Goal: Task Accomplishment & Management: Use online tool/utility

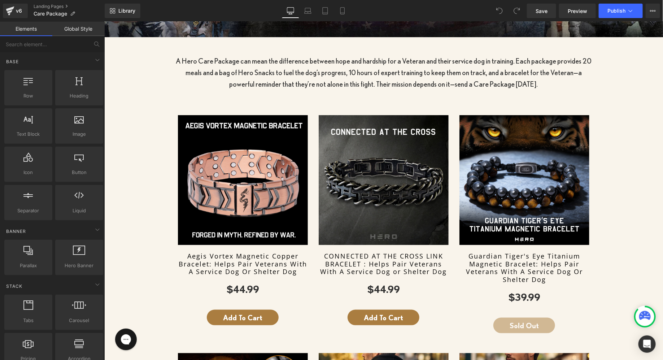
scroll to position [250, 0]
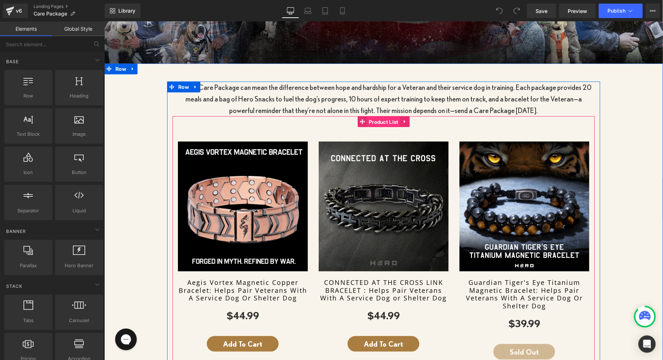
click at [369, 119] on span "Product List" at bounding box center [382, 121] width 33 height 11
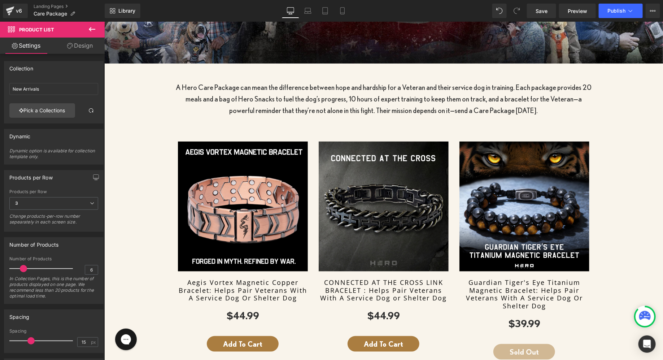
click at [92, 30] on icon at bounding box center [92, 29] width 9 height 9
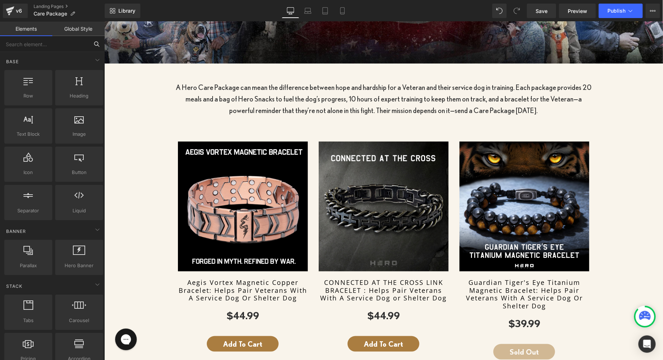
click at [44, 45] on input "text" at bounding box center [44, 44] width 89 height 16
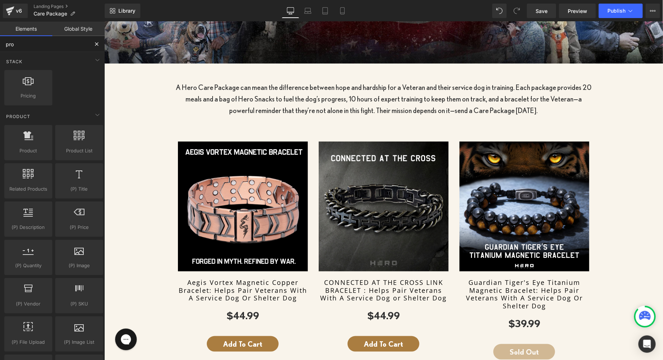
type input "prod"
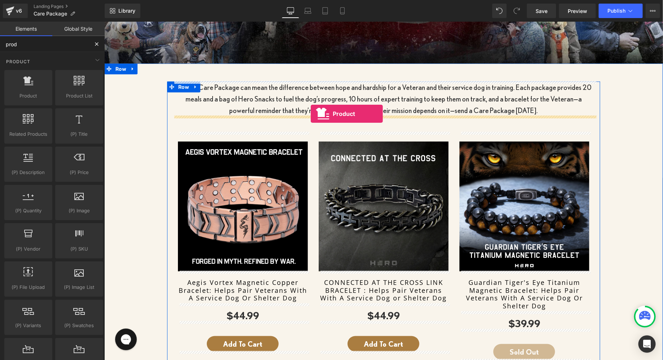
drag, startPoint x: 127, startPoint y: 109, endPoint x: 311, endPoint y: 113, distance: 184.7
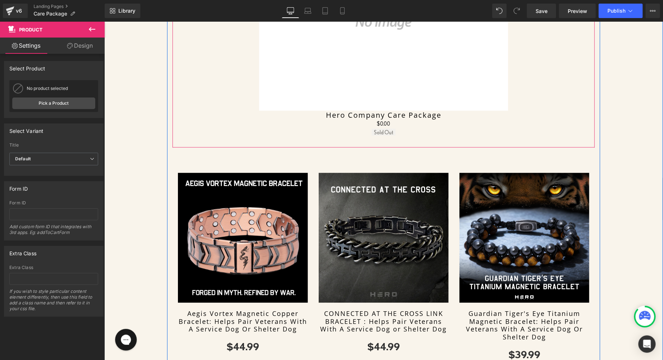
scroll to position [520, 0]
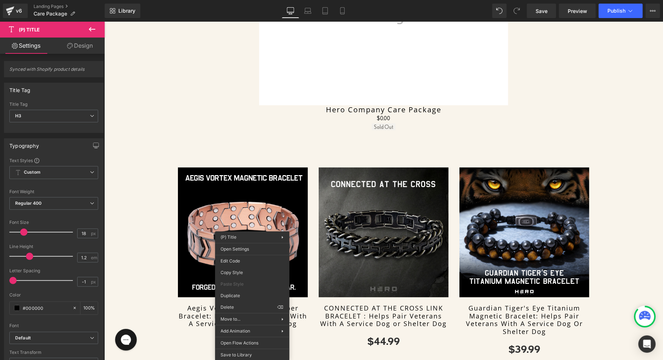
drag, startPoint x: 351, startPoint y: 292, endPoint x: 247, endPoint y: 270, distance: 106.5
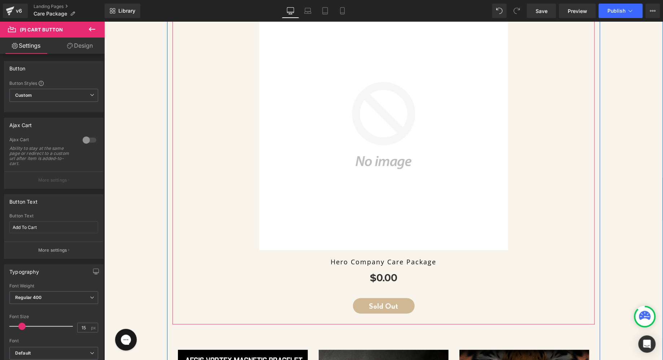
scroll to position [320, 0]
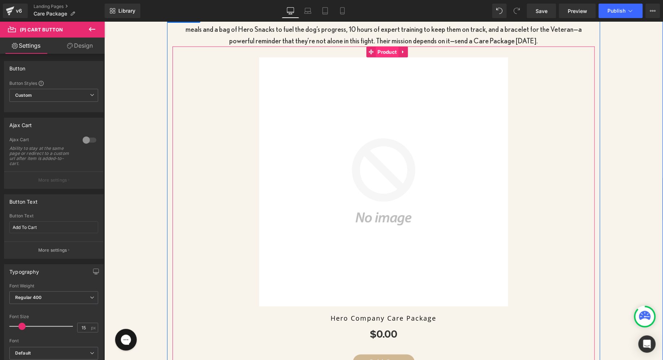
click at [384, 49] on span "Product" at bounding box center [386, 51] width 23 height 11
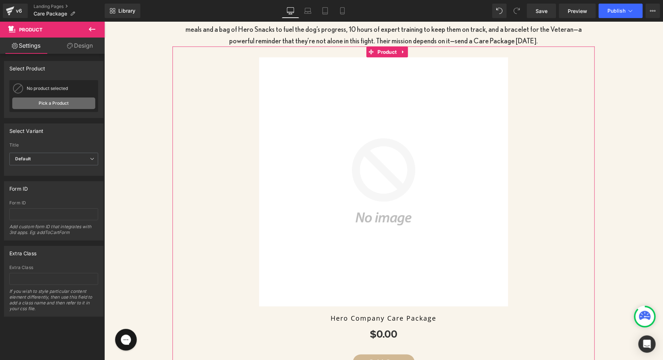
click at [60, 106] on link "Pick a Product" at bounding box center [53, 103] width 83 height 12
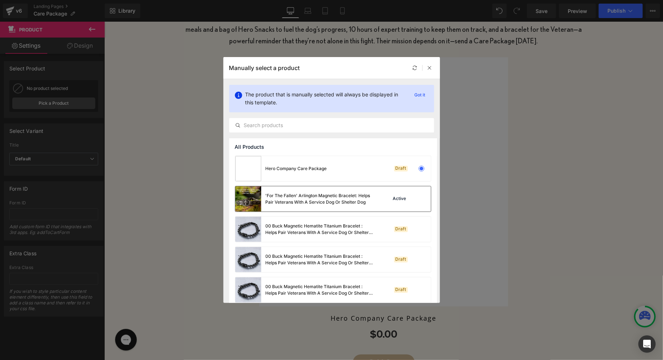
click at [283, 209] on div "'For The Fallen' Arlington Magnetic Bracelet: Helps Pair Veterans With A Servic…" at bounding box center [304, 198] width 138 height 25
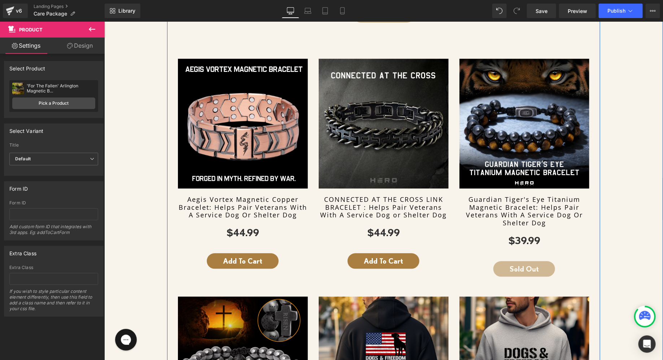
scroll to position [659, 0]
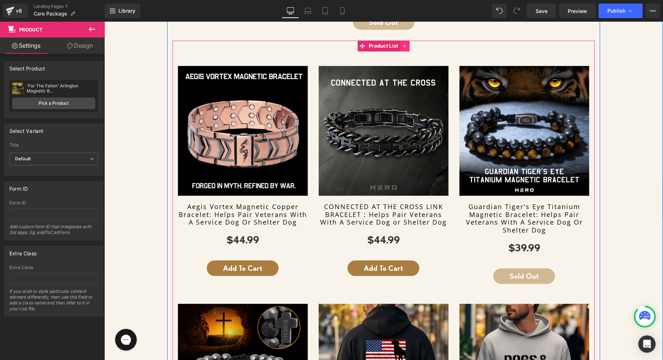
click at [404, 48] on link at bounding box center [404, 45] width 9 height 11
click at [408, 48] on link at bounding box center [408, 45] width 9 height 11
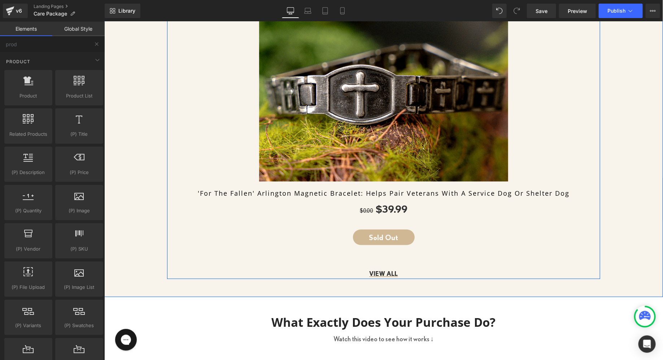
scroll to position [443, 0]
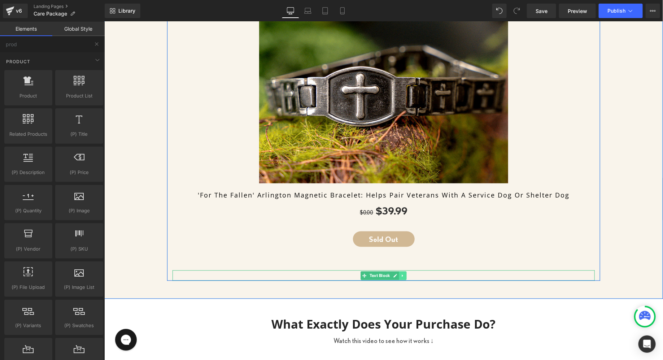
click at [404, 273] on icon at bounding box center [402, 275] width 4 height 4
click at [407, 274] on icon at bounding box center [406, 275] width 4 height 4
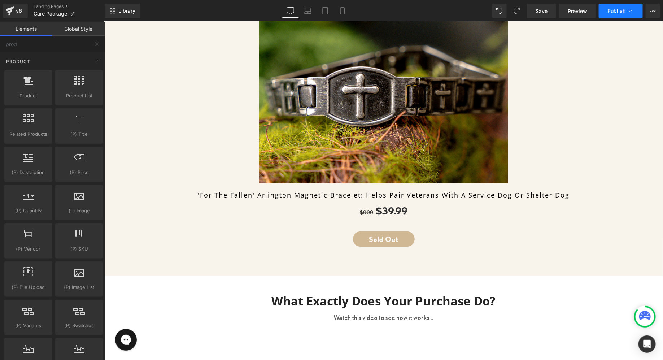
click at [620, 10] on span "Publish" at bounding box center [616, 11] width 18 height 6
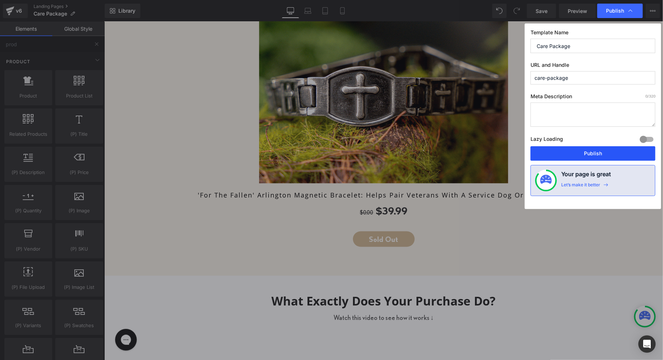
click at [564, 156] on button "Publish" at bounding box center [592, 153] width 125 height 14
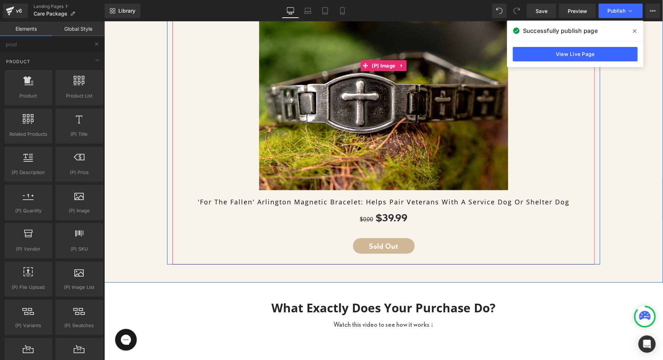
scroll to position [424, 0]
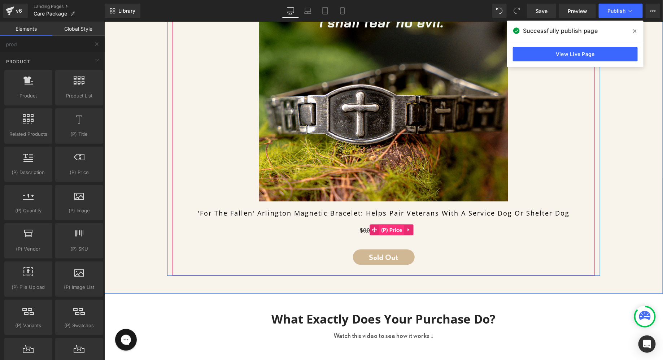
click at [383, 226] on span "(P) Price" at bounding box center [391, 229] width 25 height 11
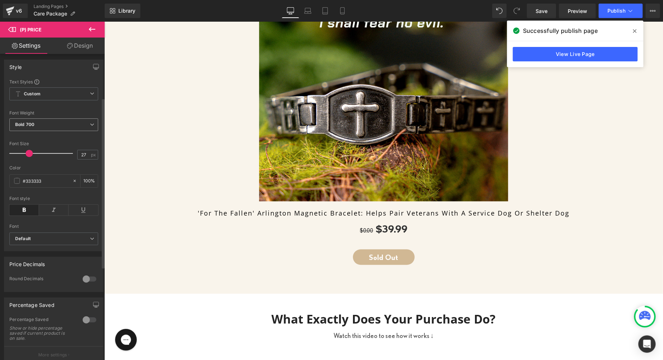
scroll to position [0, 0]
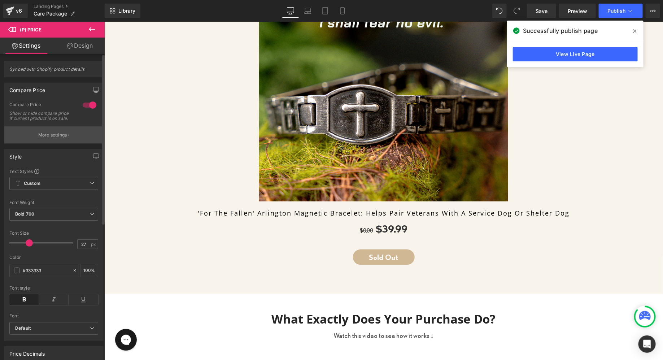
click at [56, 138] on p "More settings" at bounding box center [52, 135] width 29 height 6
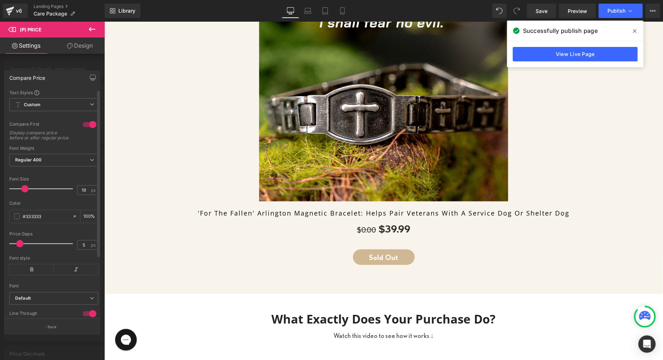
type input "18"
click at [24, 191] on span at bounding box center [23, 188] width 7 height 7
type input "7"
click at [23, 247] on span at bounding box center [22, 243] width 7 height 7
type input "19"
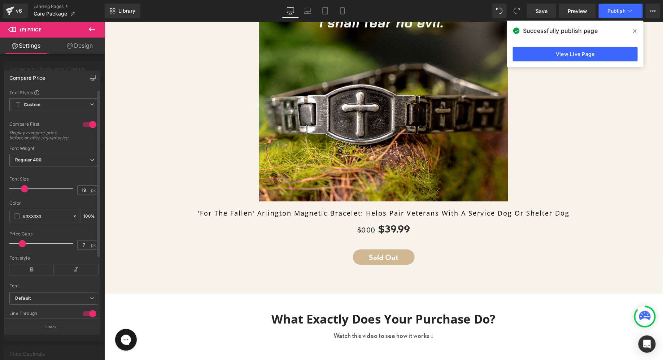
click at [24, 192] on span at bounding box center [24, 188] width 7 height 7
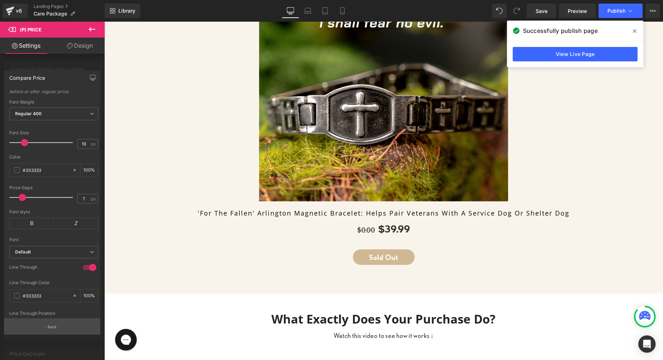
click at [45, 326] on icon "button" at bounding box center [45, 327] width 1 height 4
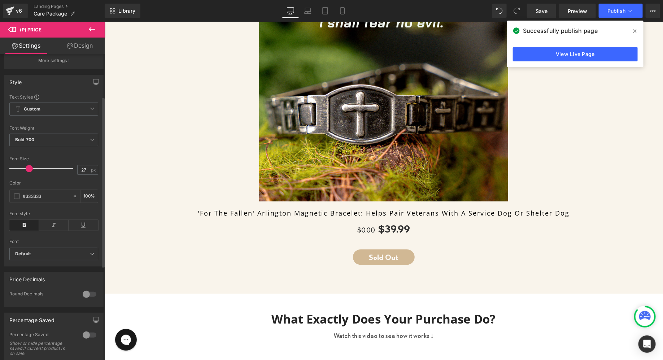
scroll to position [89, 0]
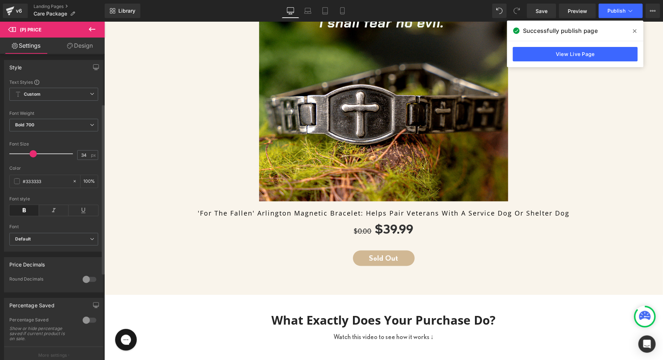
type input "35"
drag, startPoint x: 28, startPoint y: 156, endPoint x: 33, endPoint y: 158, distance: 4.6
click at [33, 157] on span at bounding box center [33, 153] width 7 height 7
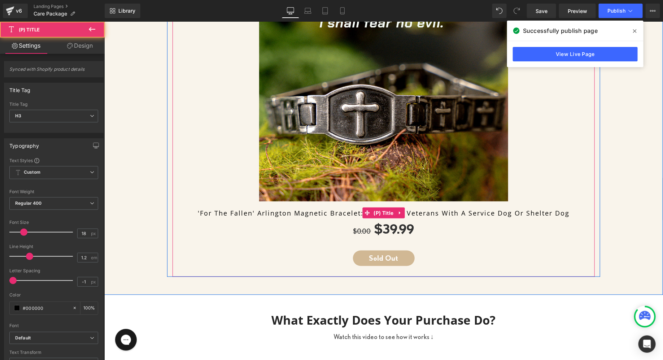
click at [270, 210] on link "'For The Fallen' Arlington Magnetic Bracelet: Helps Pair Veterans With A Servic…" at bounding box center [382, 213] width 371 height 8
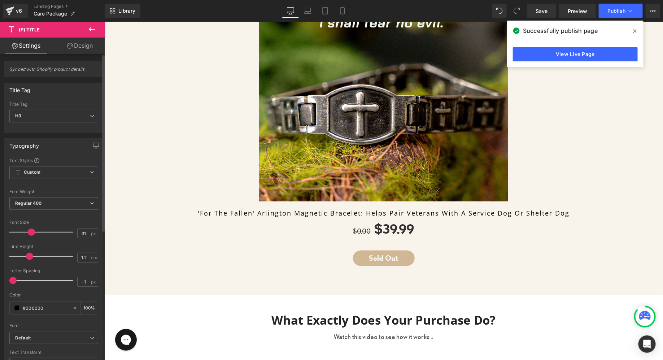
click at [31, 230] on div at bounding box center [43, 232] width 60 height 14
type input "21"
drag, startPoint x: 31, startPoint y: 230, endPoint x: 25, endPoint y: 229, distance: 5.8
click at [25, 229] on span at bounding box center [25, 231] width 7 height 7
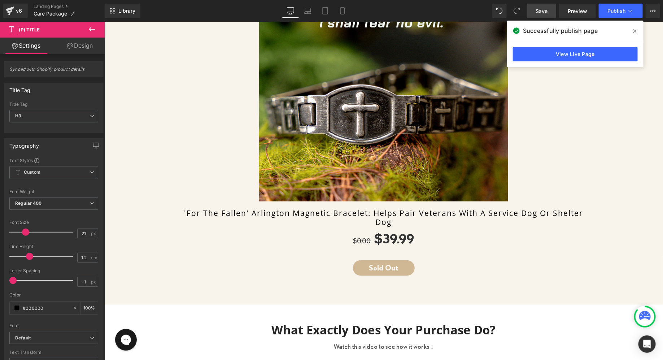
click at [546, 11] on span "Save" at bounding box center [541, 11] width 12 height 8
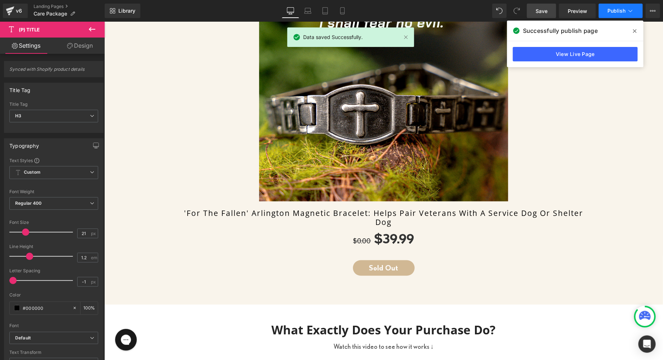
click at [618, 12] on span "Publish" at bounding box center [616, 11] width 18 height 6
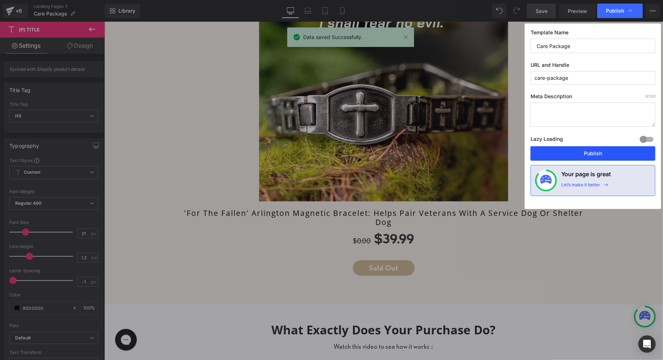
click at [557, 149] on button "Publish" at bounding box center [592, 153] width 125 height 14
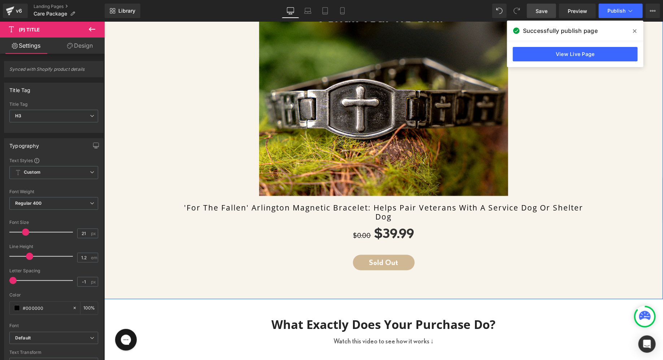
scroll to position [435, 0]
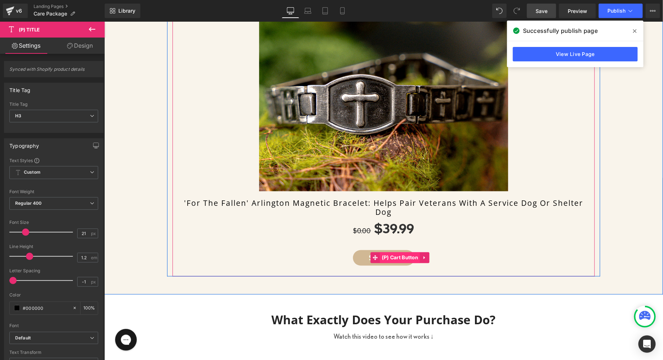
click at [381, 252] on span "(P) Cart Button" at bounding box center [399, 257] width 40 height 11
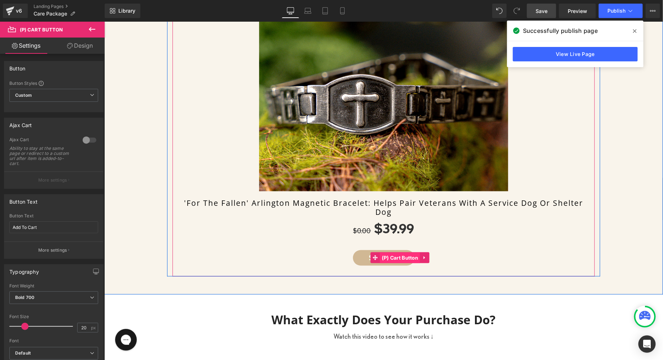
click at [397, 259] on span "(P) Cart Button" at bounding box center [399, 257] width 40 height 11
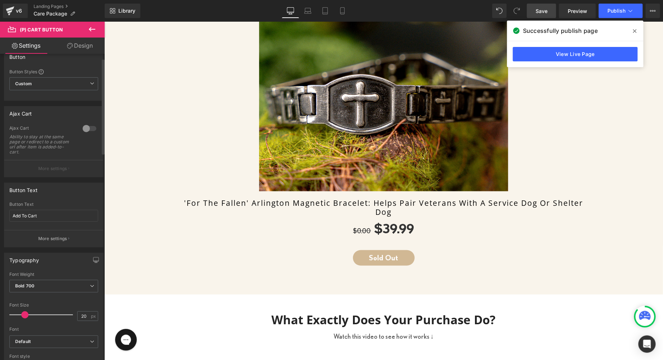
scroll to position [14, 0]
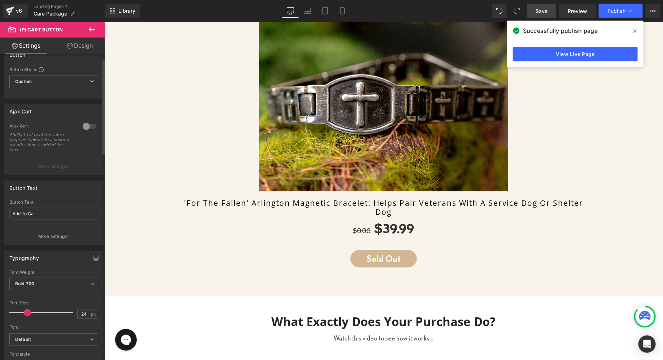
click at [29, 310] on span at bounding box center [27, 312] width 7 height 7
click at [27, 313] on span at bounding box center [28, 312] width 7 height 7
type input "26"
click at [28, 309] on span at bounding box center [28, 312] width 7 height 7
click at [537, 13] on span "Save" at bounding box center [541, 11] width 12 height 8
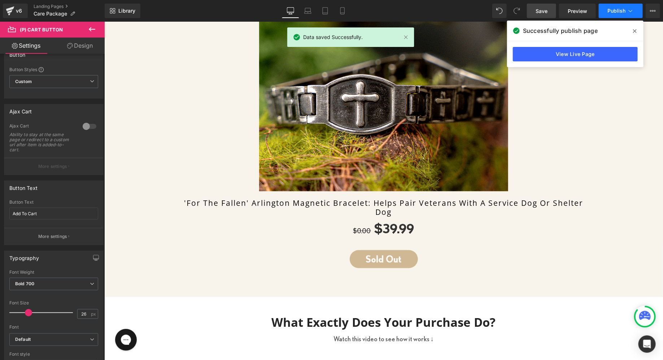
click at [612, 12] on span "Publish" at bounding box center [616, 11] width 18 height 6
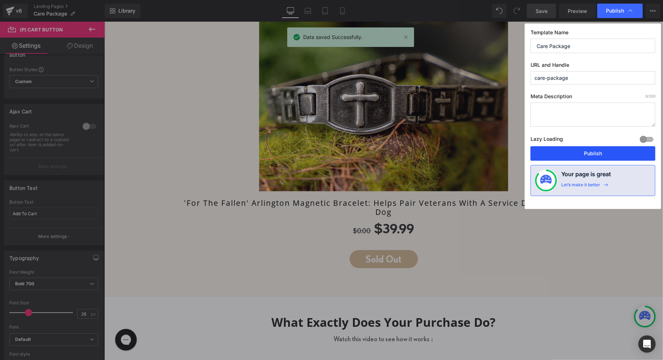
drag, startPoint x: 558, startPoint y: 153, endPoint x: 453, endPoint y: 131, distance: 106.5
click at [558, 153] on button "Publish" at bounding box center [592, 153] width 125 height 14
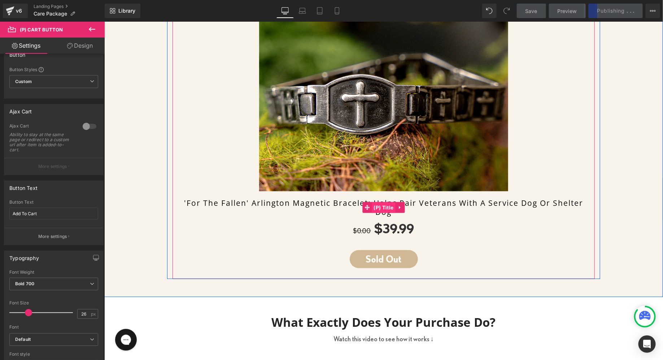
click at [391, 206] on span "(P) Title" at bounding box center [382, 207] width 23 height 11
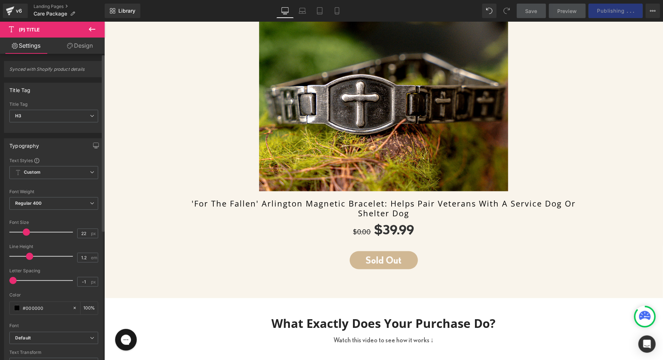
type input "23"
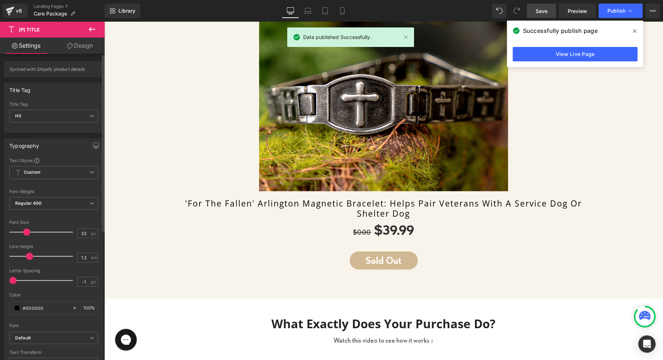
click at [28, 229] on span at bounding box center [26, 231] width 7 height 7
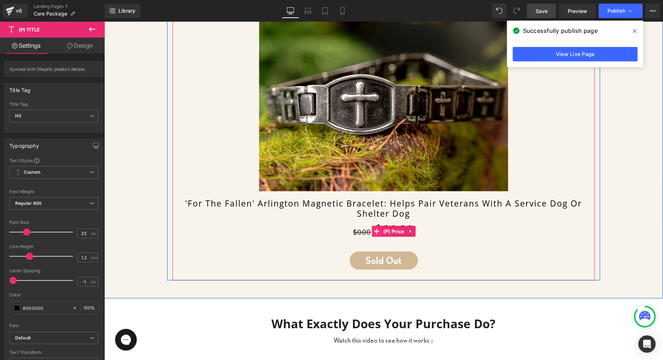
click at [379, 232] on span at bounding box center [375, 230] width 9 height 11
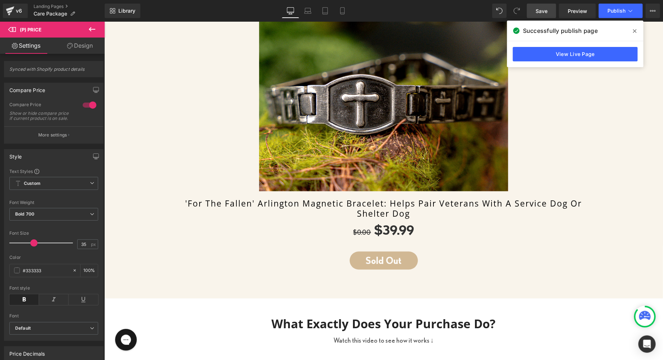
click at [79, 41] on link "Design" at bounding box center [80, 46] width 52 height 16
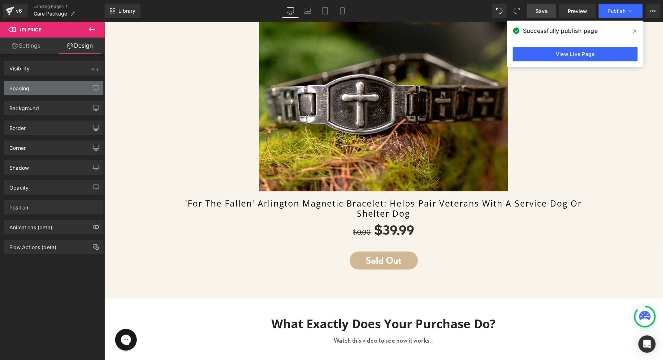
click at [45, 87] on div "Spacing" at bounding box center [53, 88] width 99 height 14
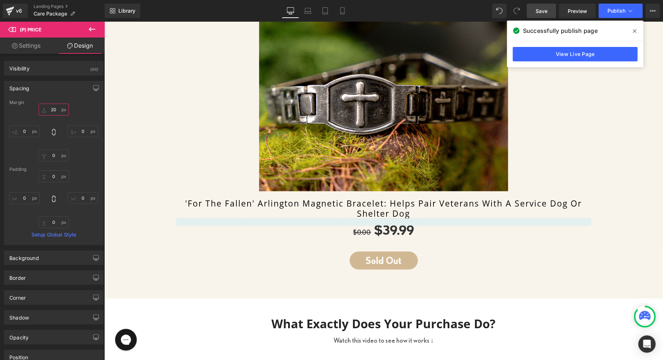
click at [55, 107] on input "20" at bounding box center [54, 110] width 30 height 12
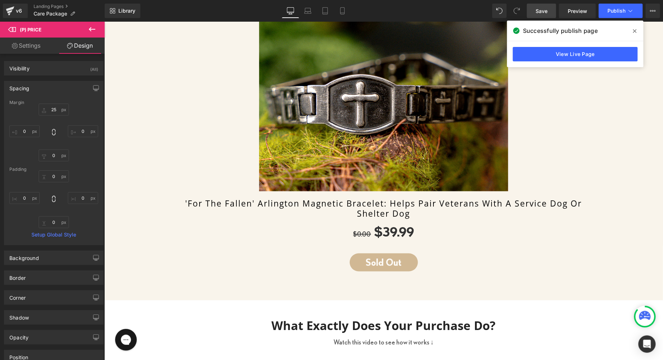
click at [79, 108] on div "25 25 0px 0 0px 0 0px 0" at bounding box center [53, 133] width 89 height 58
click at [54, 110] on input "25" at bounding box center [54, 110] width 30 height 12
type input "2"
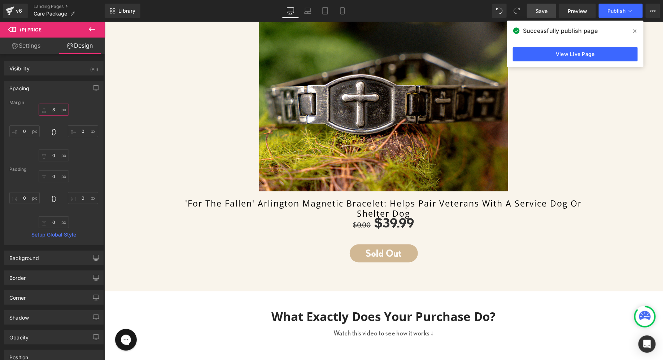
type input "3p"
type input "30"
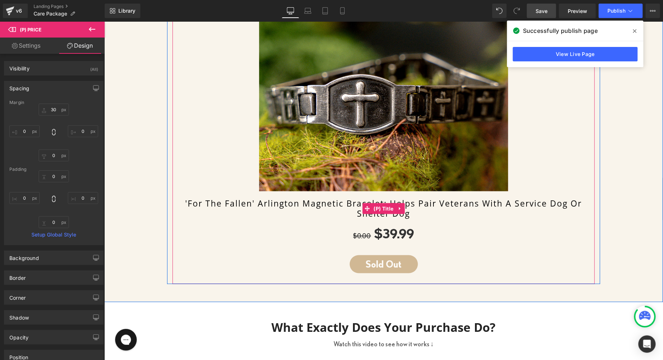
click at [344, 206] on link "'For The Fallen' Arlington Magnetic Bracelet: Helps Pair Veterans With A Servic…" at bounding box center [383, 208] width 415 height 20
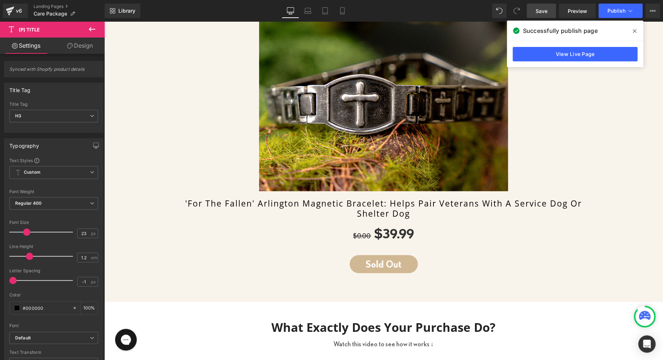
click at [91, 51] on link "Design" at bounding box center [80, 46] width 52 height 16
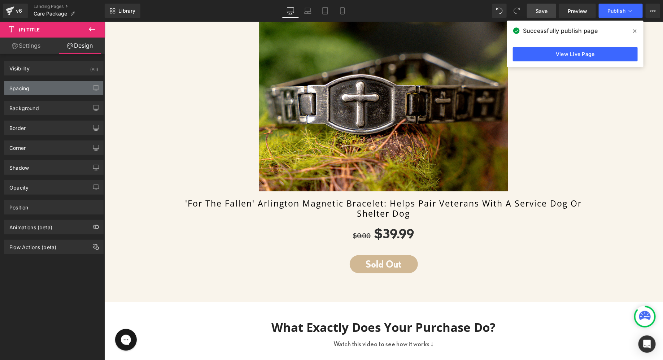
click at [32, 93] on div "Spacing" at bounding box center [53, 88] width 99 height 14
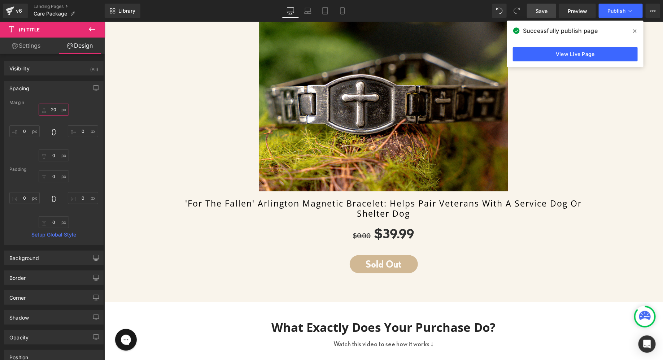
click at [57, 109] on input "20" at bounding box center [54, 110] width 30 height 12
type input "25"
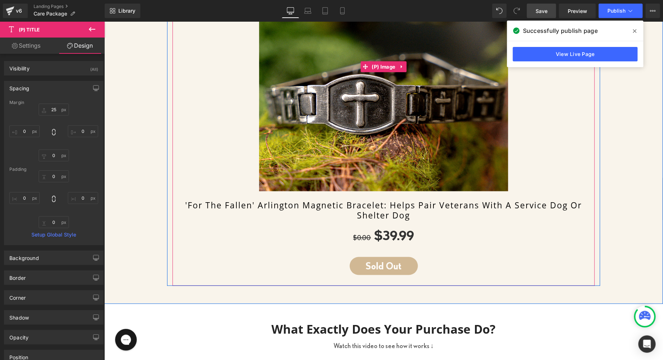
click at [335, 200] on link "'For The Fallen' Arlington Magnetic Bracelet: Helps Pair Veterans With A Servic…" at bounding box center [383, 210] width 415 height 20
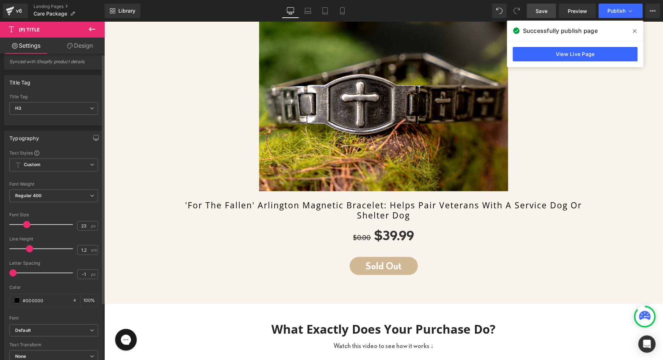
scroll to position [0, 0]
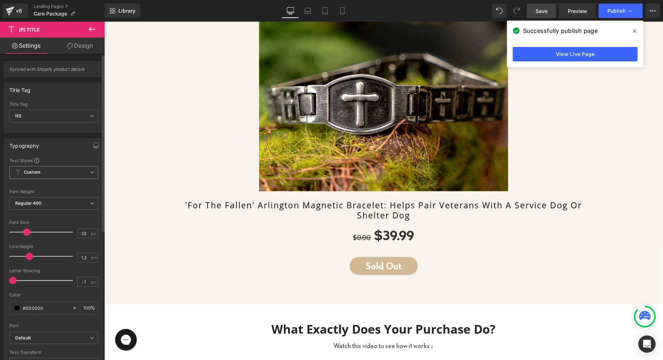
click at [47, 177] on span "Custom Setup Global Style" at bounding box center [53, 172] width 89 height 13
click at [72, 141] on div "Typography" at bounding box center [53, 145] width 99 height 14
click at [72, 113] on span "H3" at bounding box center [53, 116] width 89 height 13
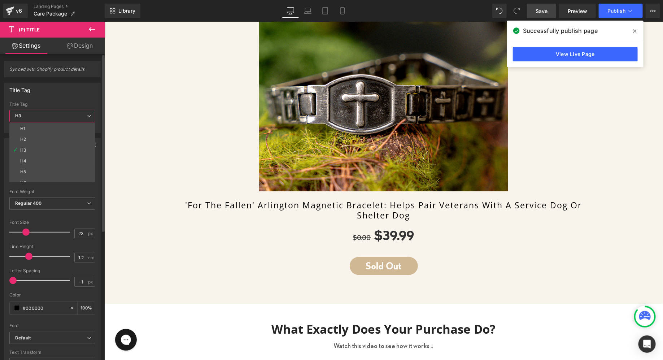
click at [79, 91] on div "Title Tag" at bounding box center [52, 90] width 96 height 14
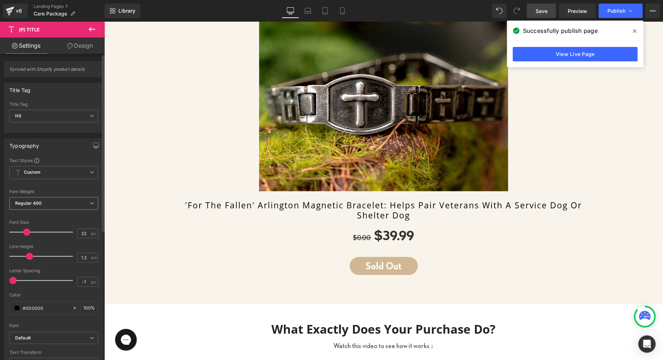
click at [39, 201] on b "Regular 400" at bounding box center [28, 202] width 27 height 5
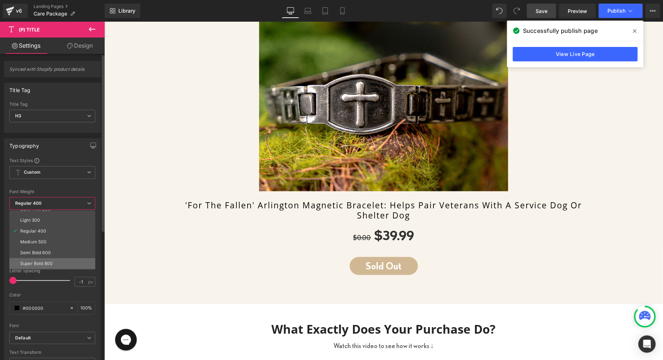
scroll to position [34, 0]
click at [40, 263] on li "Bold 700" at bounding box center [53, 268] width 89 height 11
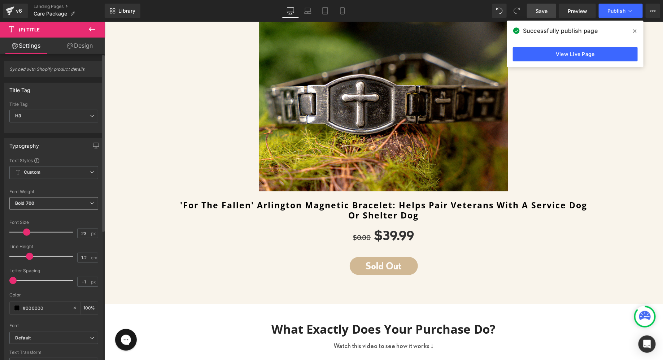
click at [50, 198] on span "Bold 700" at bounding box center [53, 203] width 89 height 13
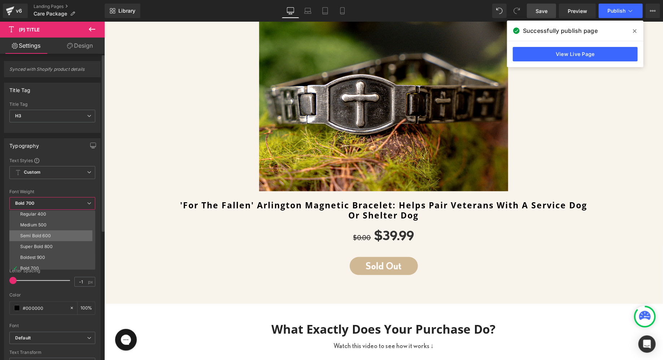
click at [39, 238] on li "Semi Bold 600" at bounding box center [53, 235] width 89 height 11
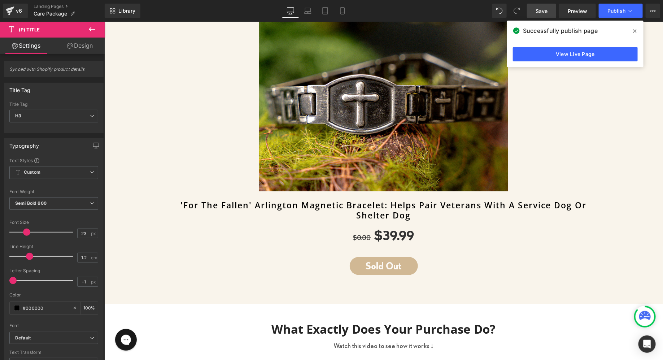
click at [77, 52] on link "Design" at bounding box center [80, 46] width 52 height 16
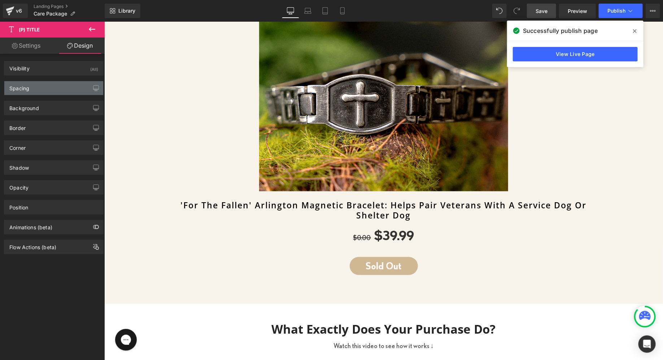
click at [46, 90] on div "Spacing" at bounding box center [53, 88] width 99 height 14
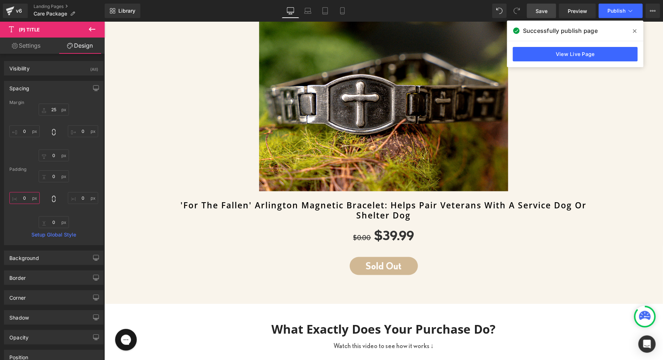
click at [23, 197] on input "0" at bounding box center [24, 198] width 30 height 12
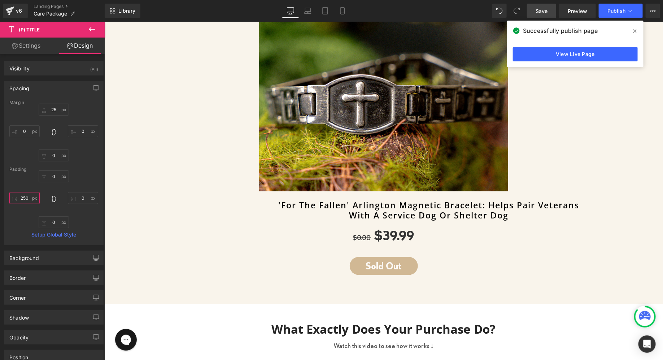
type input "250"
click at [74, 191] on div "0px 0 0px 0 0px 0 250 250" at bounding box center [53, 199] width 89 height 58
click at [77, 198] on input "0" at bounding box center [83, 198] width 30 height 12
click at [78, 199] on input "0" at bounding box center [83, 198] width 30 height 12
type input "250"
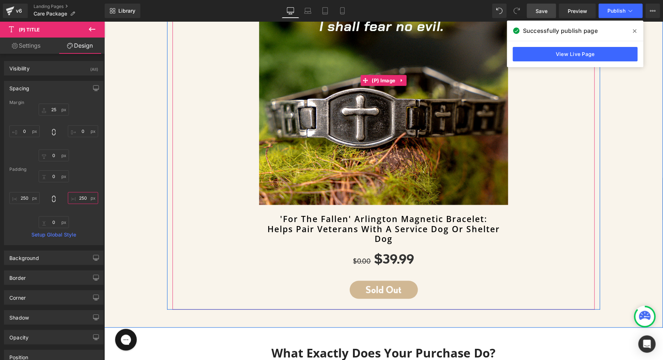
scroll to position [422, 0]
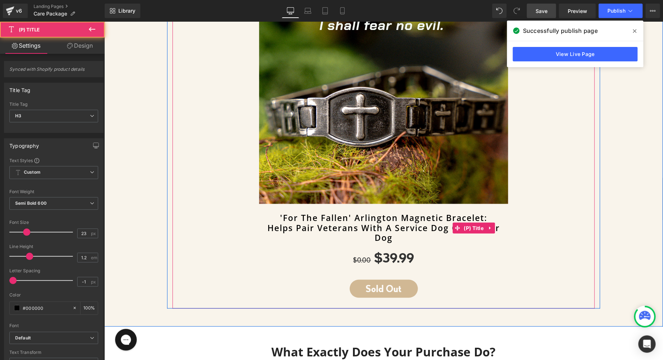
click at [288, 216] on link "'For The Fallen' Arlington Magnetic Bracelet: Helps Pair Veterans With A Servic…" at bounding box center [383, 227] width 415 height 30
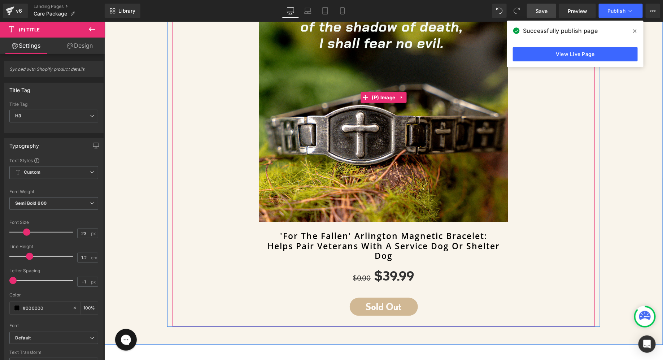
scroll to position [396, 0]
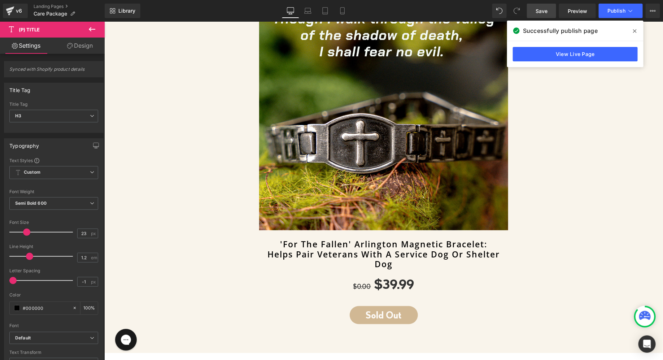
click at [79, 43] on link "Design" at bounding box center [80, 46] width 52 height 16
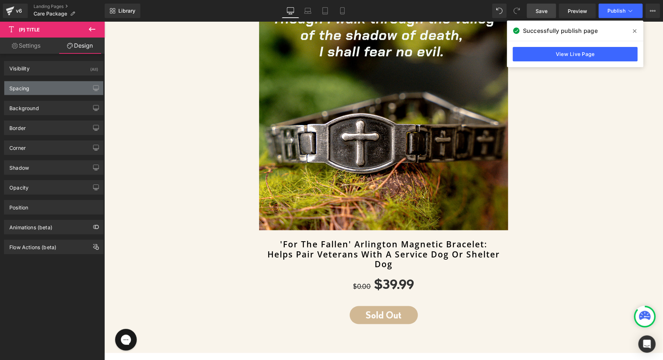
type input "25"
type input "0"
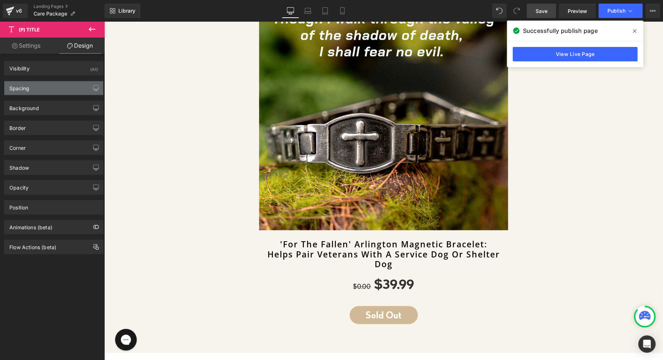
type input "250"
type input "0"
type input "250"
click at [35, 89] on div "Spacing" at bounding box center [53, 88] width 99 height 14
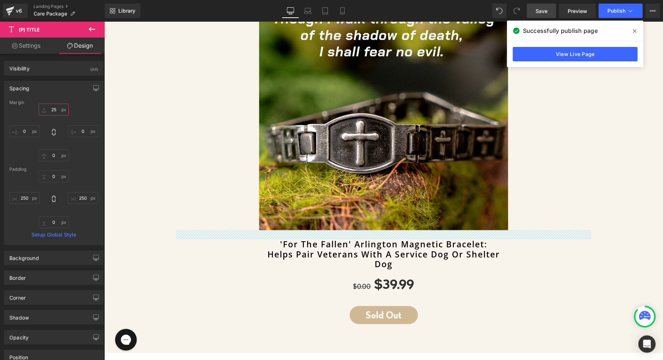
click at [52, 107] on input "25" at bounding box center [54, 110] width 30 height 12
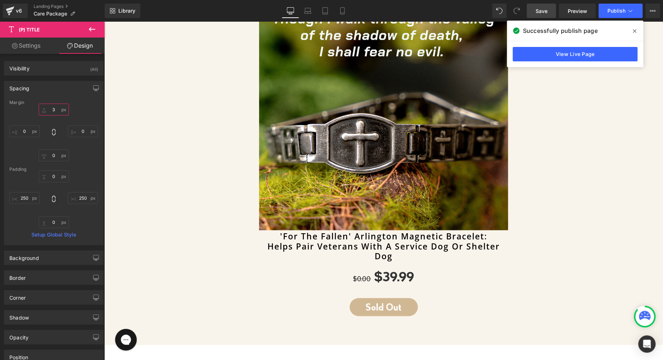
type input "30"
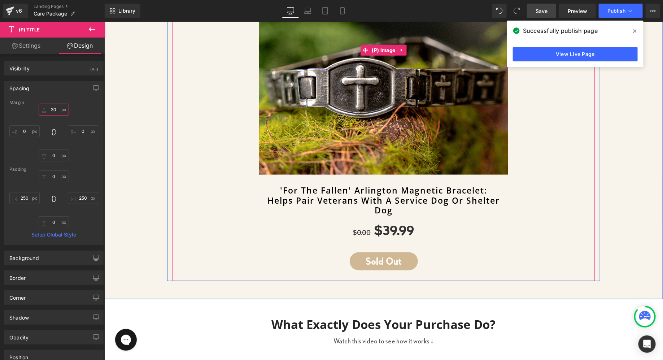
scroll to position [455, 0]
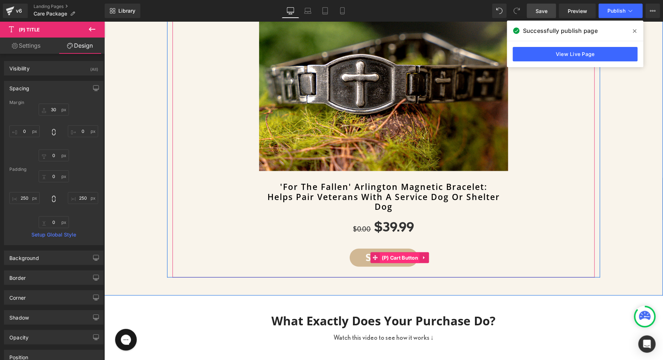
click at [384, 257] on span "(P) Cart Button" at bounding box center [399, 257] width 40 height 11
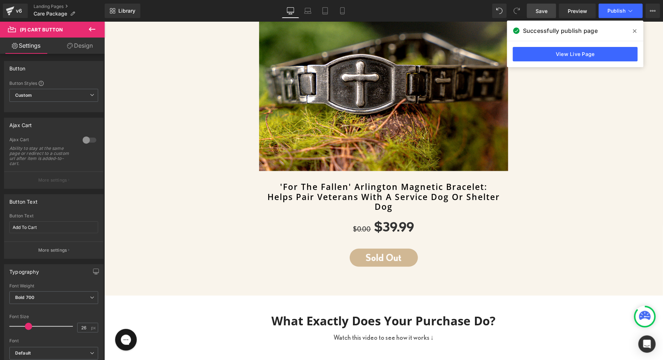
click at [67, 43] on icon at bounding box center [70, 46] width 6 height 6
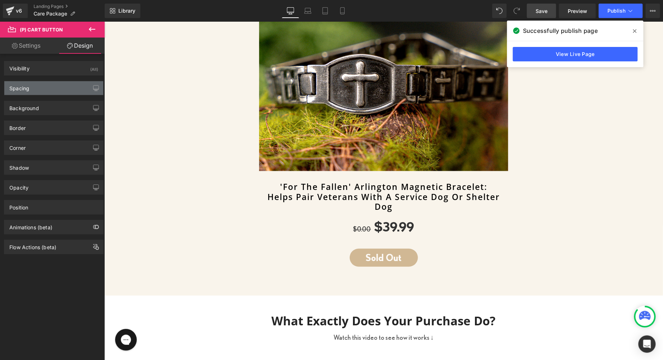
type input "40"
type input "0"
type input "10"
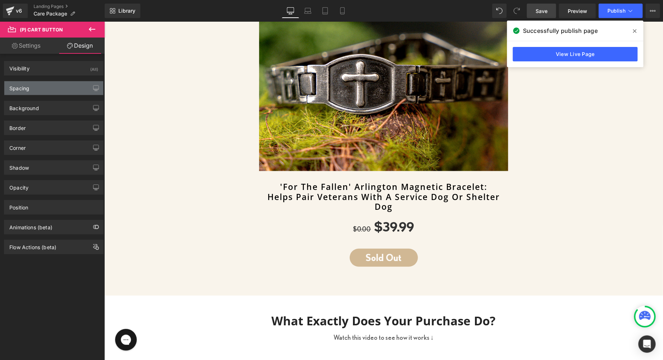
type input "45"
type input "10"
type input "45"
click at [40, 88] on div "Spacing" at bounding box center [53, 88] width 99 height 14
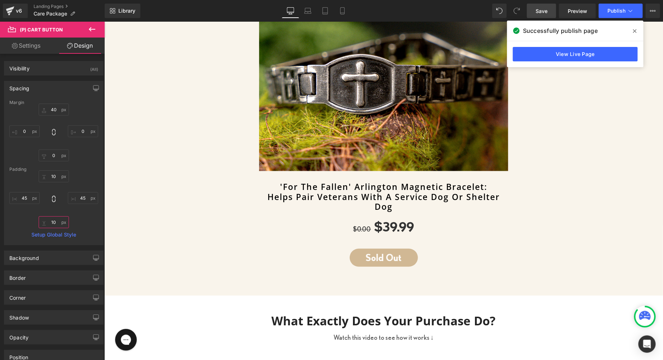
click at [45, 222] on input "10" at bounding box center [54, 222] width 30 height 12
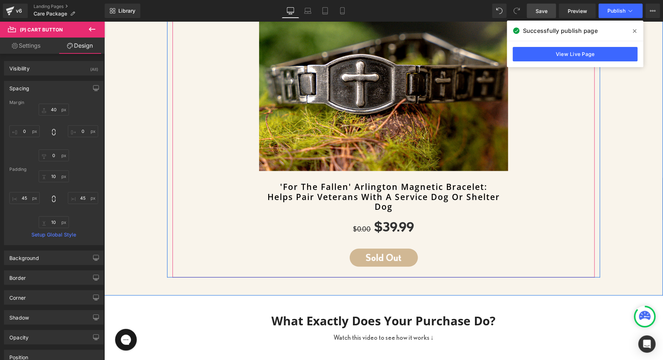
click at [375, 271] on div "Sale Off (P) Image 'For The Fallen' Arlington Magnetic Bracelet: Helps Pair Vet…" at bounding box center [383, 94] width 422 height 366
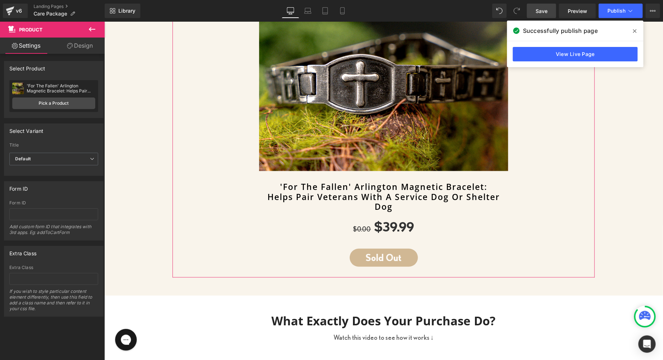
click at [84, 48] on link "Design" at bounding box center [80, 46] width 52 height 16
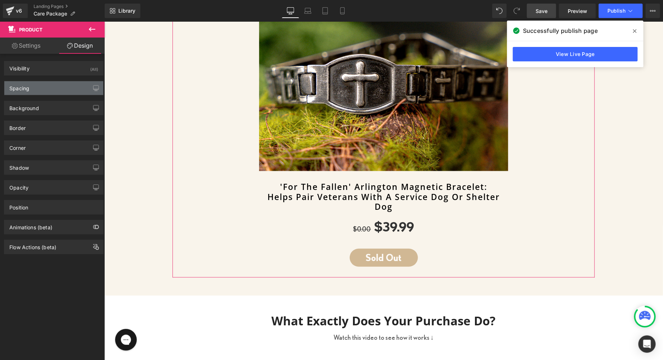
click at [48, 89] on div "Spacing" at bounding box center [53, 88] width 99 height 14
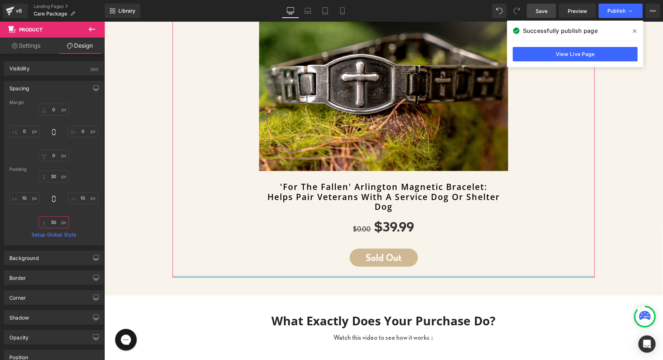
click at [48, 219] on input "30" at bounding box center [54, 222] width 30 height 12
click at [57, 219] on input "30" at bounding box center [54, 222] width 30 height 12
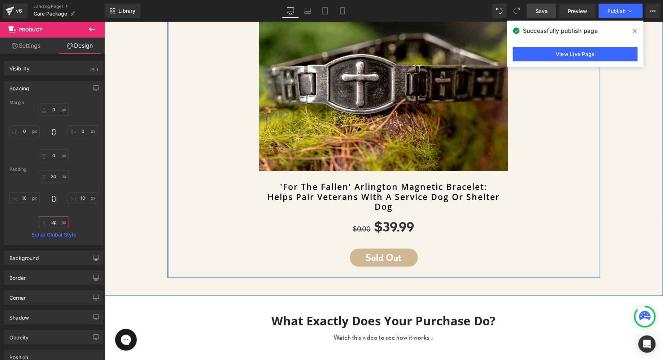
type input "3p0"
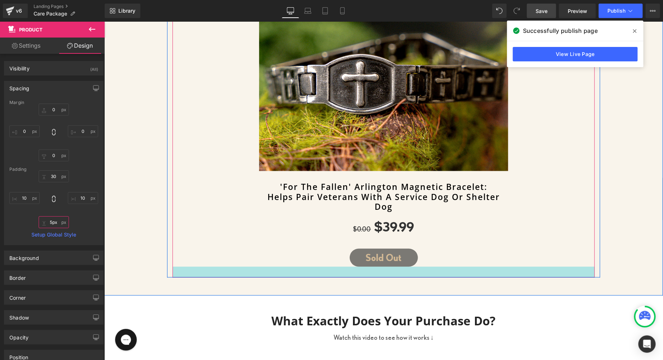
type input "0px"
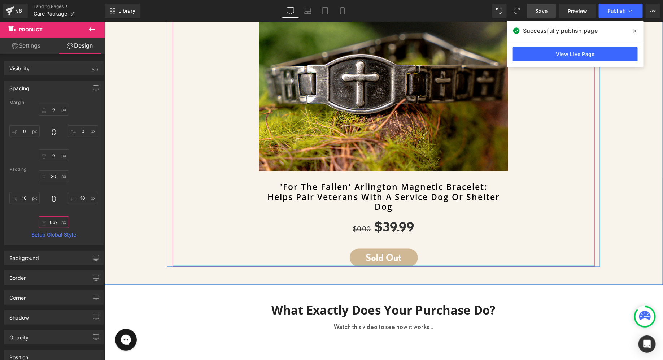
drag, startPoint x: 379, startPoint y: 270, endPoint x: 379, endPoint y: 241, distance: 29.6
click at [379, 241] on div "Sale Off (P) Image 'For The Fallen' Arlington Magnetic Bracelet: Helps Pair Vet…" at bounding box center [383, 88] width 422 height 355
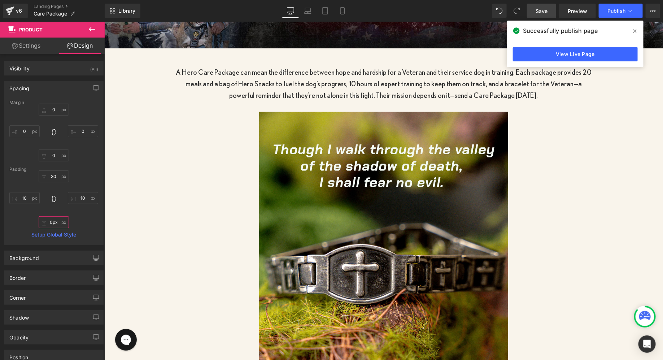
scroll to position [280, 0]
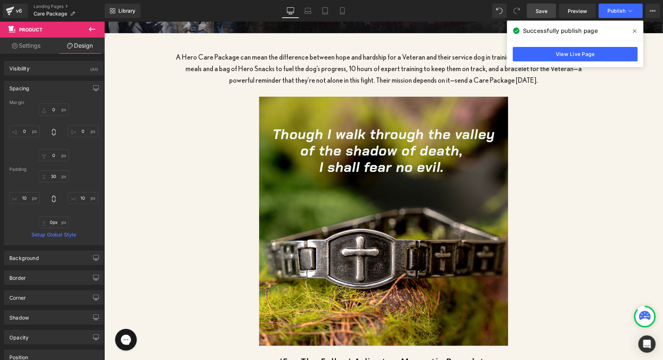
click at [366, 129] on img at bounding box center [383, 220] width 249 height 249
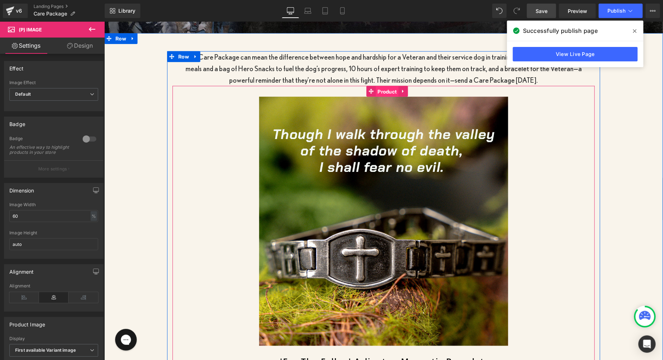
click at [380, 94] on span "Product" at bounding box center [386, 91] width 23 height 11
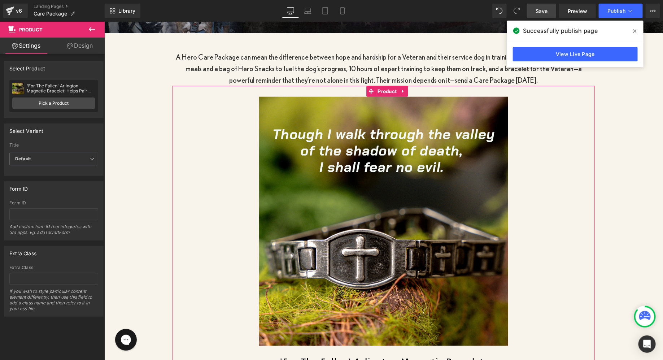
click at [82, 49] on link "Design" at bounding box center [80, 46] width 52 height 16
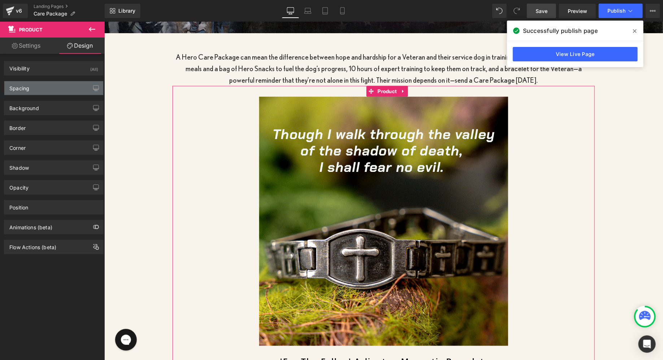
click at [47, 92] on div "Spacing" at bounding box center [53, 88] width 99 height 14
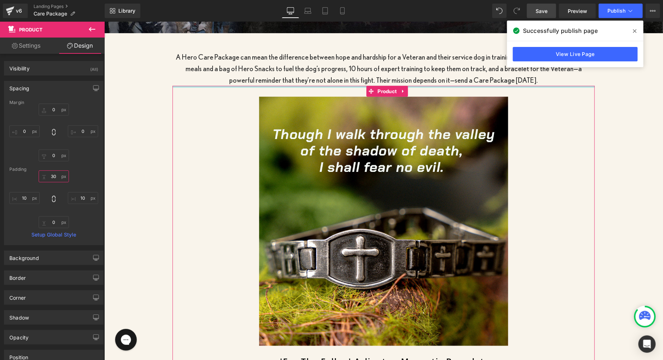
click at [51, 175] on input "30" at bounding box center [54, 176] width 30 height 12
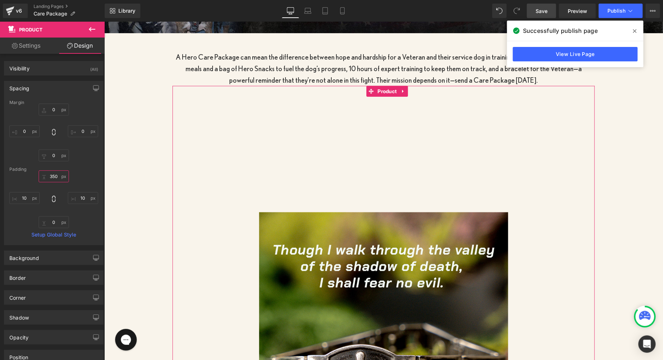
click at [50, 175] on input "350" at bounding box center [54, 176] width 30 height 12
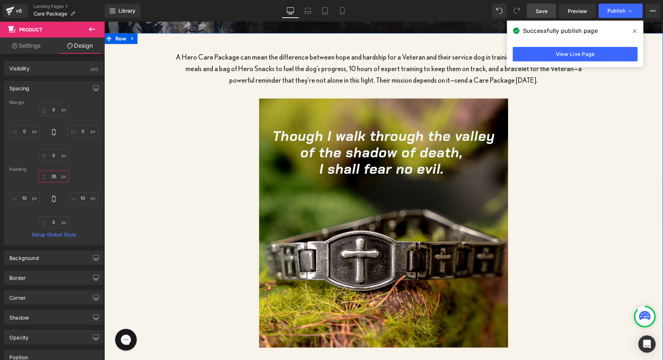
type input "3"
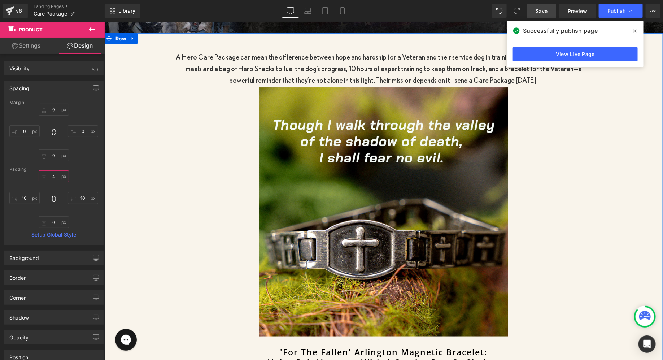
type input "40"
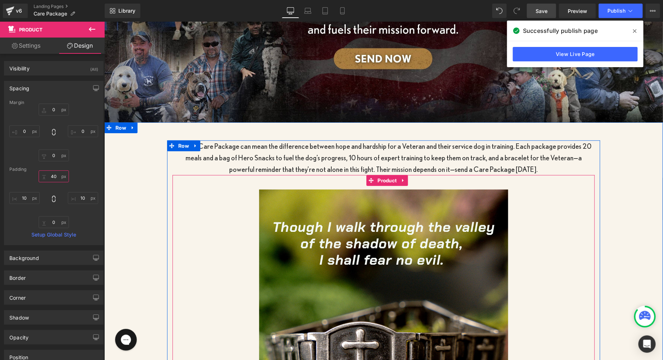
scroll to position [172, 0]
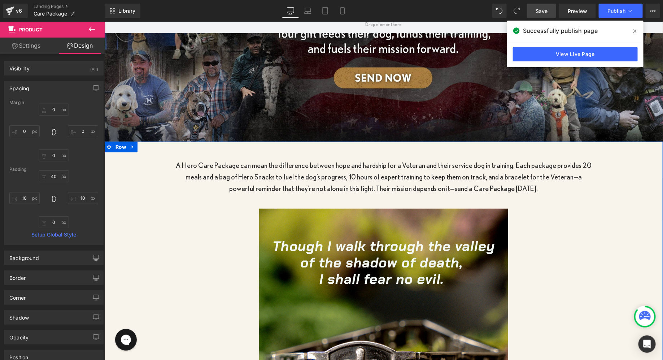
click at [266, 175] on p "A Hero Care Package can mean the difference between hope and hardship for a Vet…" at bounding box center [383, 176] width 422 height 35
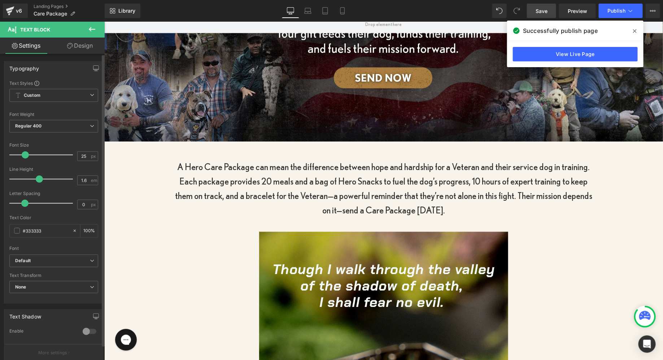
type input "24"
click at [25, 154] on span at bounding box center [25, 154] width 7 height 7
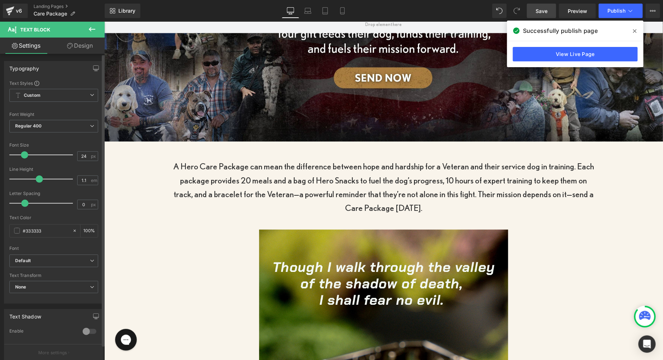
click at [28, 177] on div at bounding box center [43, 179] width 60 height 14
click at [27, 174] on div at bounding box center [43, 179] width 60 height 14
drag, startPoint x: 28, startPoint y: 176, endPoint x: 36, endPoint y: 177, distance: 8.3
click at [36, 177] on span at bounding box center [34, 178] width 7 height 7
drag, startPoint x: 36, startPoint y: 177, endPoint x: 28, endPoint y: 177, distance: 7.6
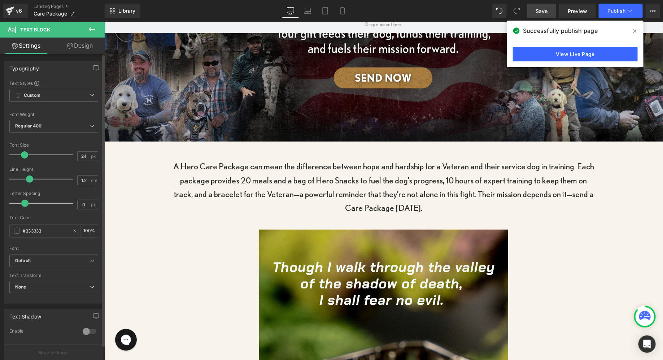
click at [28, 177] on span at bounding box center [29, 178] width 7 height 7
type input "1.3"
click at [30, 177] on span at bounding box center [31, 178] width 7 height 7
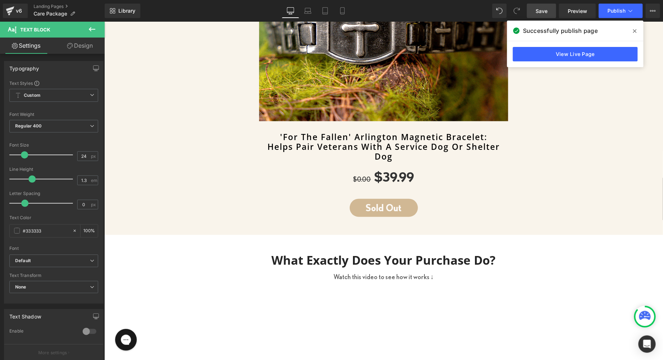
scroll to position [523, 0]
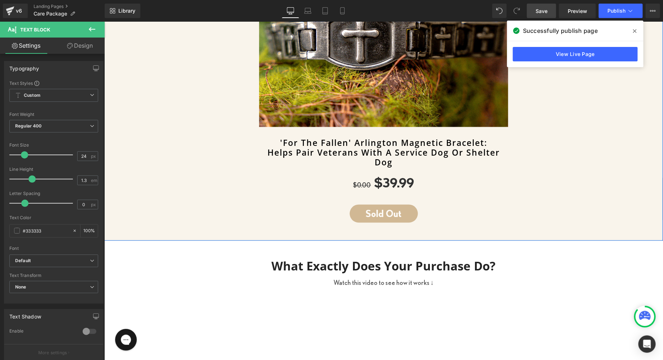
click at [347, 232] on div "A Hero Care Package can mean the difference between hope and hardship for a Vet…" at bounding box center [383, 15] width 558 height 450
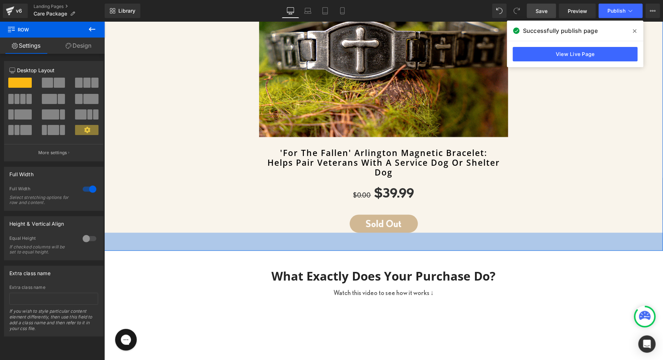
scroll to position [507, 0]
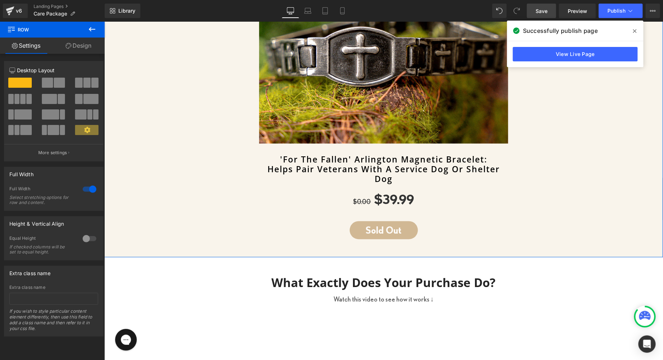
click at [77, 50] on link "Design" at bounding box center [78, 46] width 52 height 16
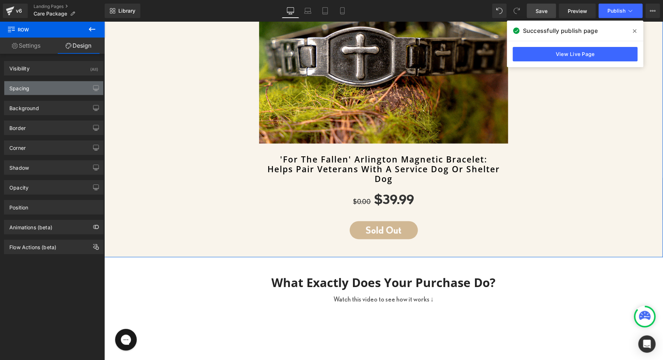
click at [52, 90] on div "Spacing" at bounding box center [53, 88] width 99 height 14
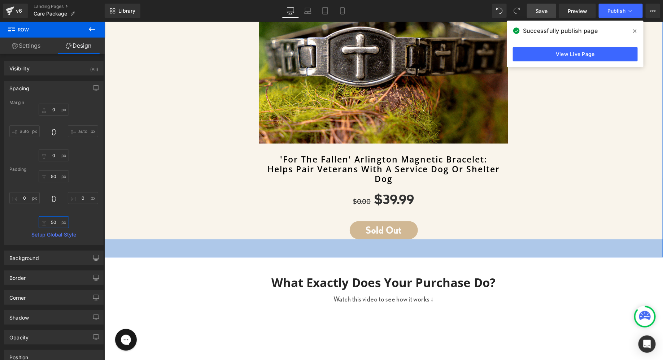
click at [48, 221] on input "50" at bounding box center [54, 222] width 30 height 12
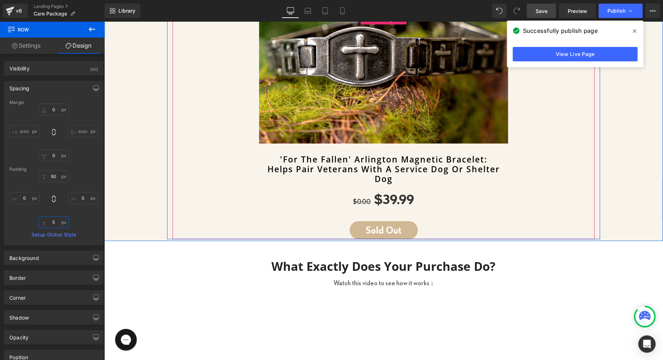
type input "55"
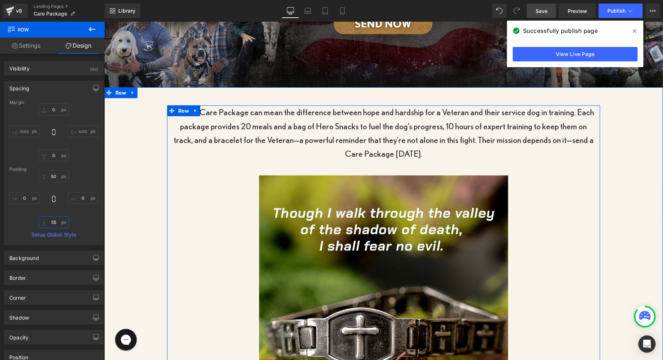
scroll to position [230, 0]
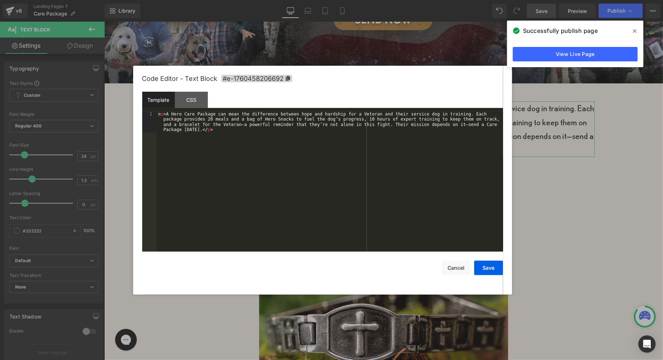
click at [424, 0] on div "Product You are previewing how the will restyle your page. You can not edit Ele…" at bounding box center [331, 0] width 663 height 0
click at [200, 102] on div "CSS" at bounding box center [191, 100] width 33 height 16
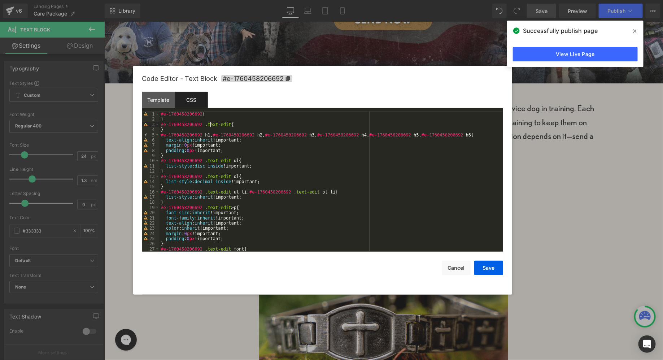
click at [210, 127] on div "#e-1760458206692 { } #e-1760458206692 .text-edit { } #e-1760458206692 h1 , #e-1…" at bounding box center [329, 186] width 341 height 150
click at [203, 123] on div "#e-1760458206692 { } #e-1760458206692 .text-edit { } #e-1760458206692 h1 , #e-1…" at bounding box center [329, 186] width 341 height 150
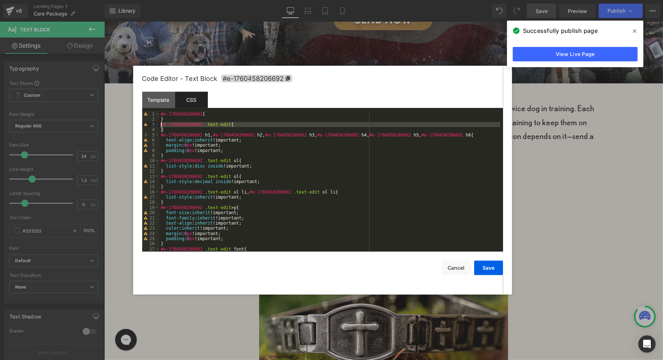
drag, startPoint x: 171, startPoint y: 129, endPoint x: 166, endPoint y: 128, distance: 5.5
click at [164, 127] on div "#e-1760458206692 { } #e-1760458206692 .text-edit { } #e-1760458206692 h1 , #e-1…" at bounding box center [329, 186] width 341 height 150
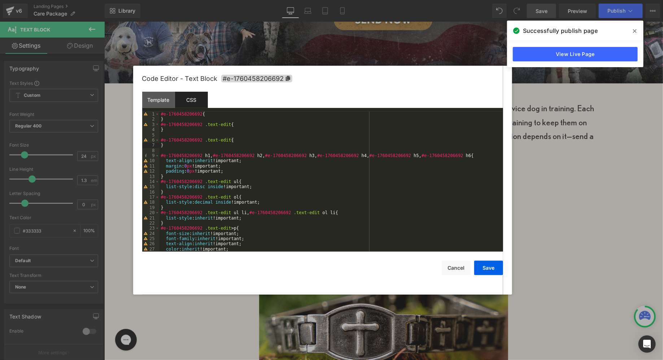
click at [217, 137] on div "#e-1760458206692 { } #e-1760458206692 .text-edit { } #e-1760458206692 .text-edi…" at bounding box center [329, 186] width 341 height 150
drag, startPoint x: 208, startPoint y: 142, endPoint x: 230, endPoint y: 140, distance: 21.8
click at [231, 141] on div "#e-1760458206692 { } #e-1760458206692 .text-edit { } #e-1760458206692 .text-edi…" at bounding box center [329, 186] width 341 height 150
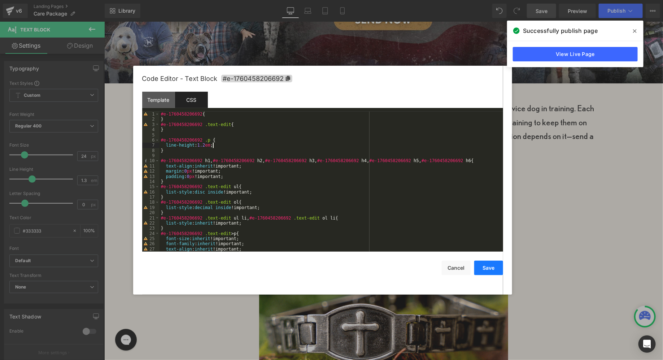
click at [488, 267] on button "Save" at bounding box center [488, 267] width 29 height 14
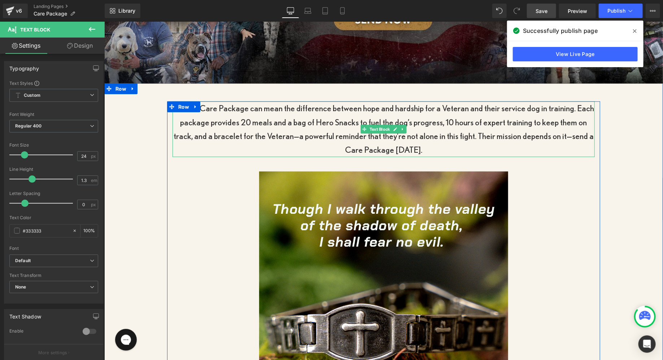
click at [362, 133] on p "A Hero Care Package can mean the difference between hope and hardship for a Vet…" at bounding box center [383, 129] width 422 height 56
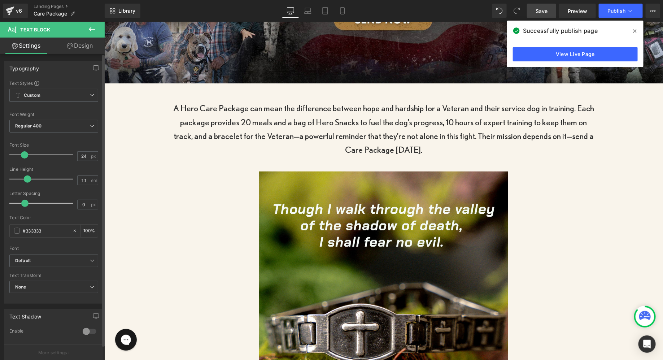
drag, startPoint x: 31, startPoint y: 178, endPoint x: 26, endPoint y: 179, distance: 4.9
click at [26, 179] on span at bounding box center [27, 178] width 7 height 7
type input "1.2"
click at [29, 179] on span at bounding box center [29, 178] width 7 height 7
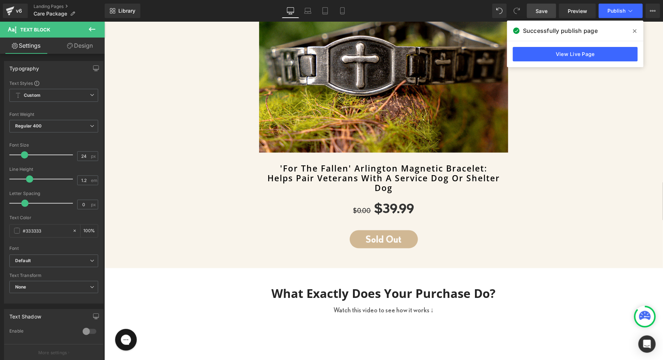
scroll to position [494, 0]
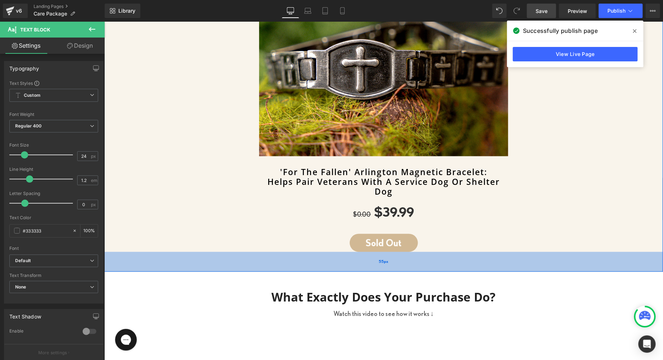
click at [221, 260] on div "55px" at bounding box center [383, 261] width 558 height 20
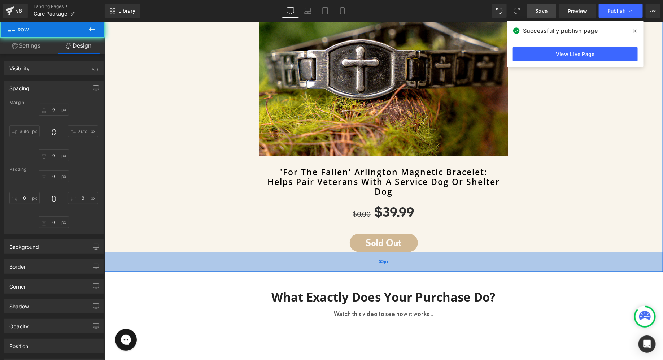
type input "0"
type input "50"
type input "0"
type input "55"
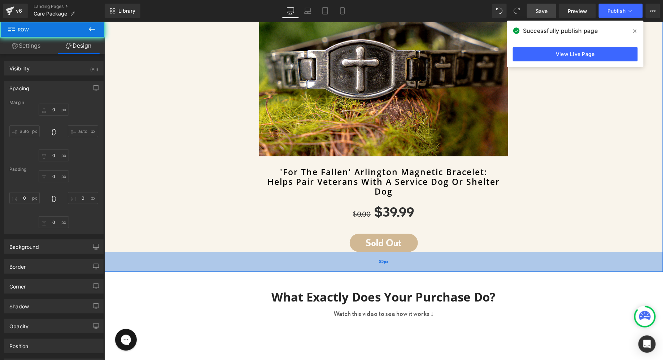
type input "0"
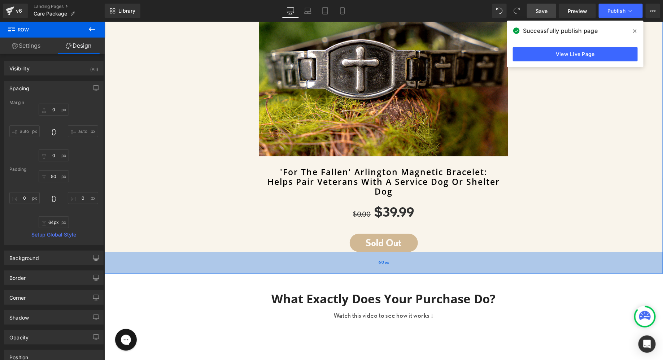
type input "65px"
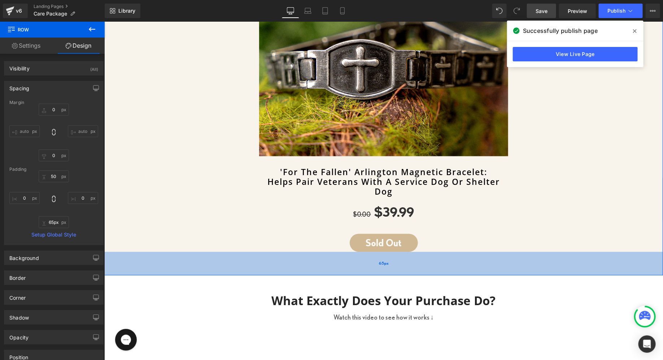
drag, startPoint x: 221, startPoint y: 260, endPoint x: 220, endPoint y: 264, distance: 3.7
click at [220, 264] on div "65px" at bounding box center [383, 262] width 558 height 23
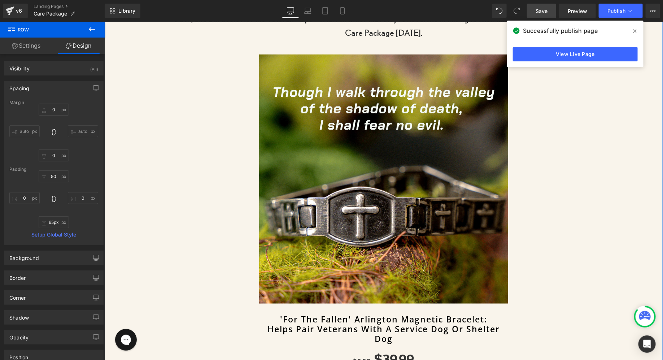
scroll to position [336, 0]
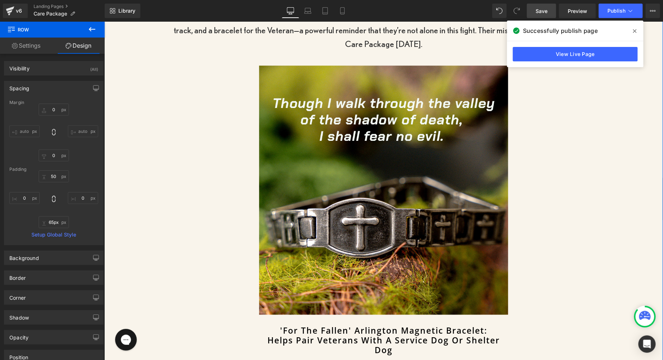
click at [410, 100] on img at bounding box center [383, 189] width 249 height 249
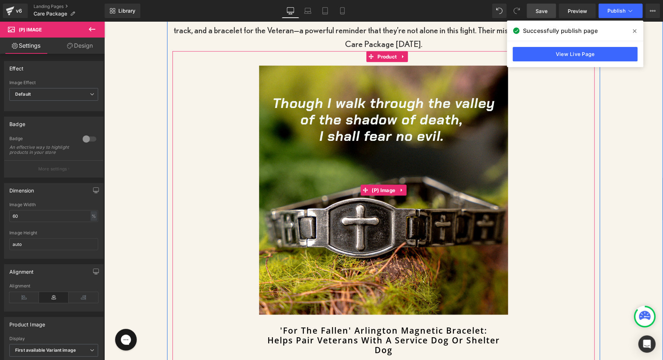
click at [316, 114] on img at bounding box center [383, 189] width 249 height 249
click at [387, 55] on span "Product" at bounding box center [386, 56] width 23 height 11
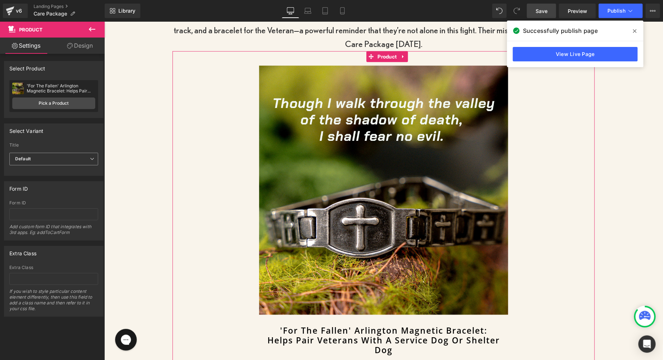
click at [40, 163] on span "Default" at bounding box center [53, 159] width 89 height 13
click at [37, 181] on div "Default Title" at bounding box center [33, 182] width 26 height 5
click at [45, 167] on div "Default Title Default Default Title" at bounding box center [53, 161] width 89 height 16
click at [45, 164] on span "Default Title" at bounding box center [53, 159] width 89 height 13
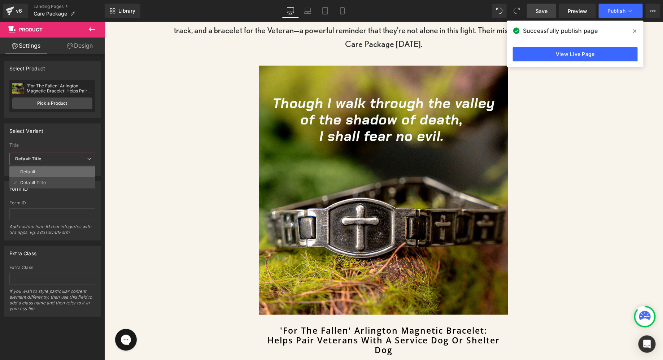
click at [42, 171] on li "Default" at bounding box center [52, 171] width 86 height 11
click at [543, 5] on link "Save" at bounding box center [541, 11] width 29 height 14
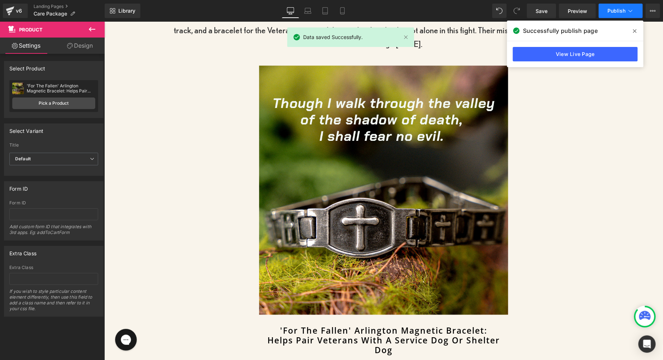
click at [611, 10] on span "Publish" at bounding box center [616, 11] width 18 height 6
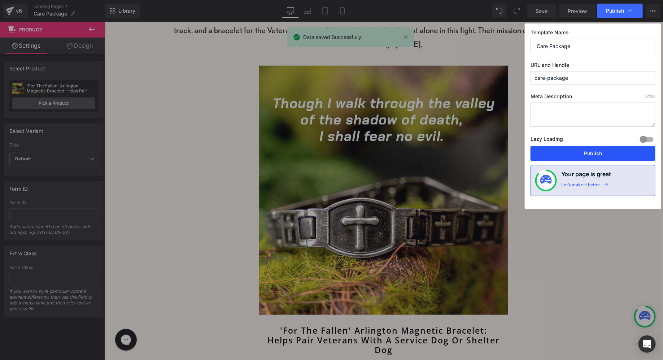
click at [568, 151] on button "Publish" at bounding box center [592, 153] width 125 height 14
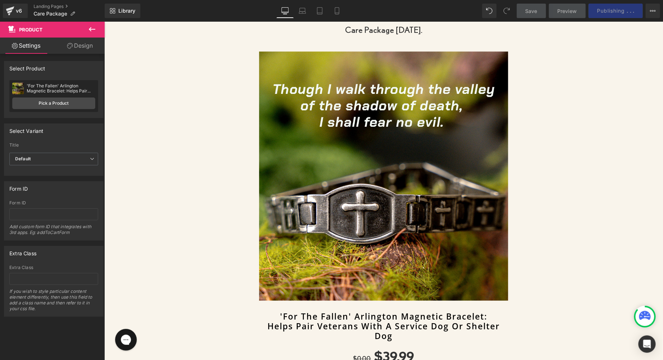
scroll to position [342, 0]
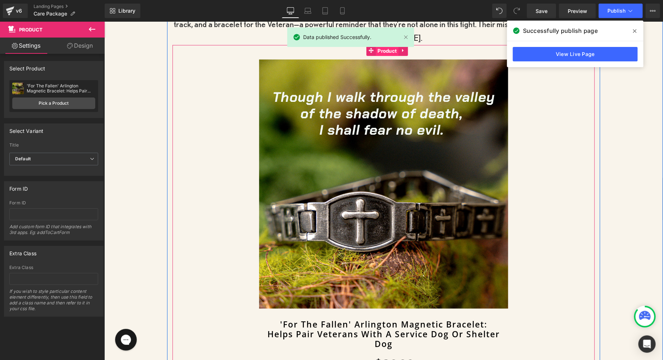
click at [382, 54] on span "Product" at bounding box center [386, 50] width 23 height 11
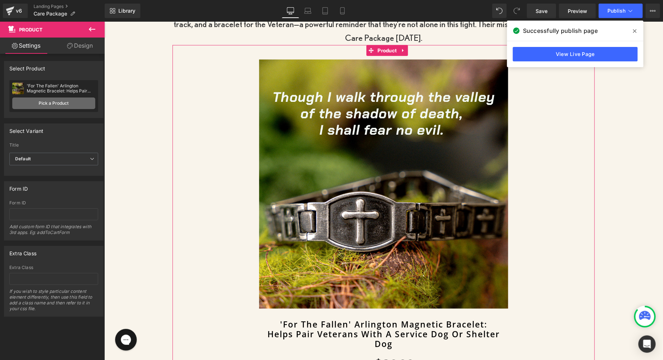
click at [56, 102] on link "Pick a Product" at bounding box center [53, 103] width 83 height 12
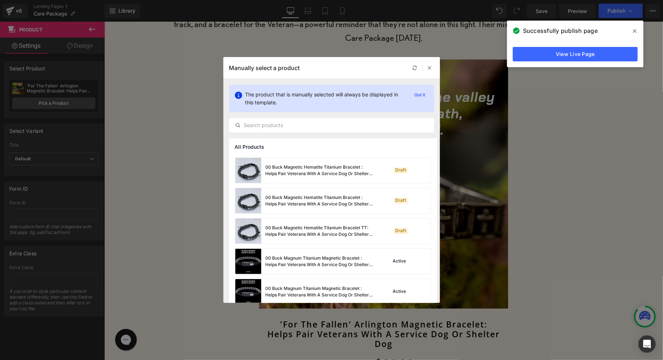
scroll to position [118, 0]
click at [278, 233] on div "00 Buck Magnum Titanium Magnetic Bracelet : Helps Pair Veterans With A Service …" at bounding box center [319, 231] width 108 height 13
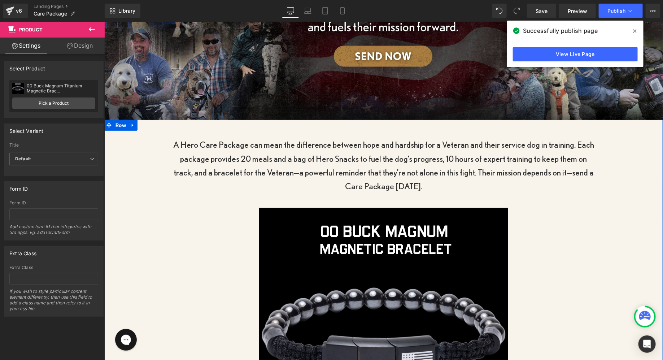
scroll to position [193, 0]
click at [308, 11] on icon at bounding box center [307, 10] width 7 height 7
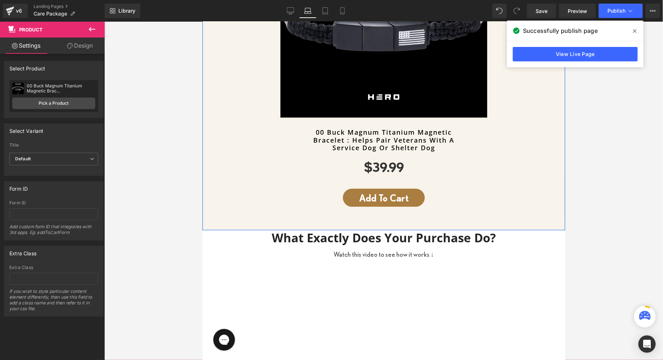
scroll to position [414, 0]
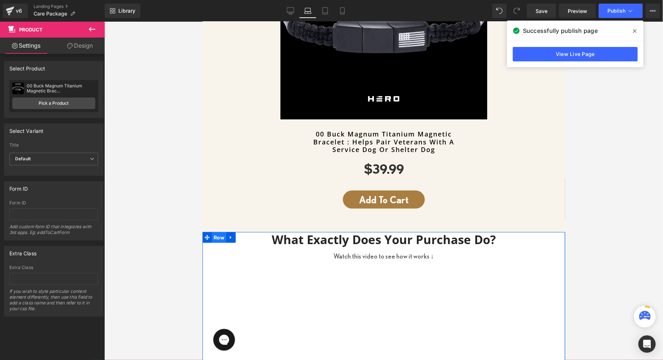
click at [220, 238] on span "Row" at bounding box center [218, 237] width 14 height 11
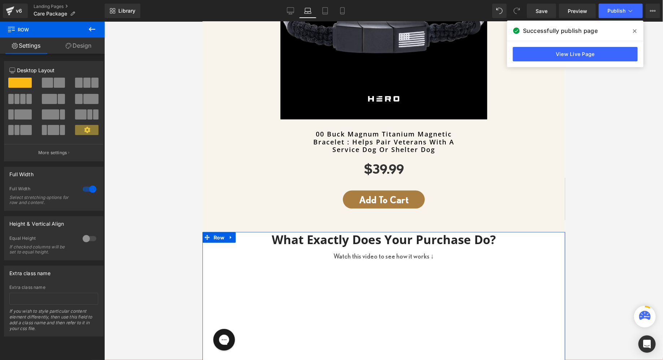
click at [78, 48] on link "Design" at bounding box center [78, 46] width 52 height 16
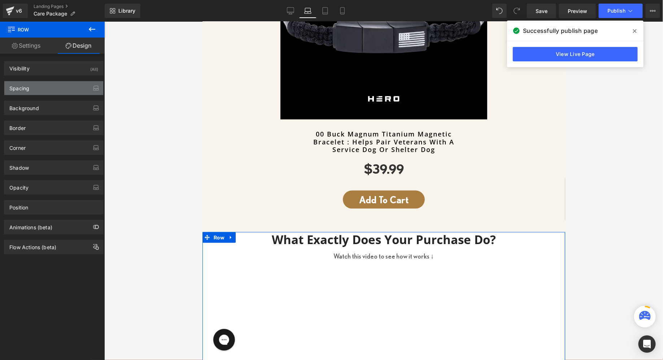
click at [39, 89] on div "Spacing" at bounding box center [53, 88] width 99 height 14
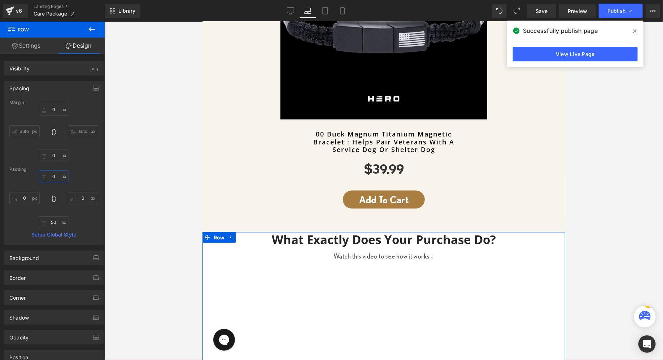
click at [48, 176] on input "0" at bounding box center [54, 176] width 30 height 12
click at [47, 178] on input "0" at bounding box center [54, 176] width 30 height 12
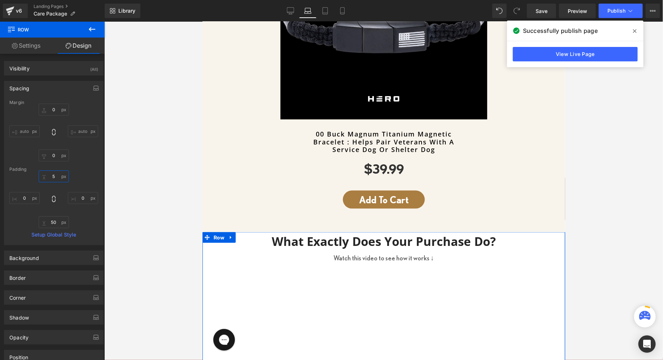
type input "50"
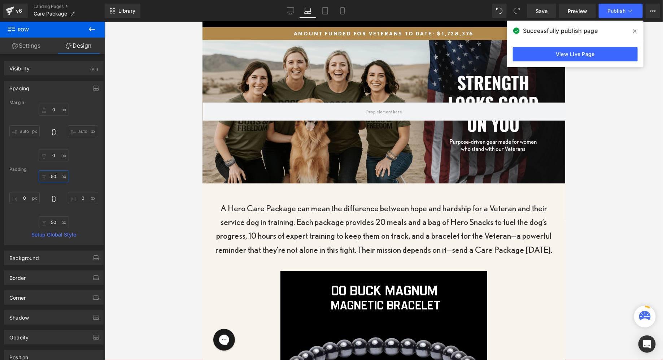
scroll to position [0, 0]
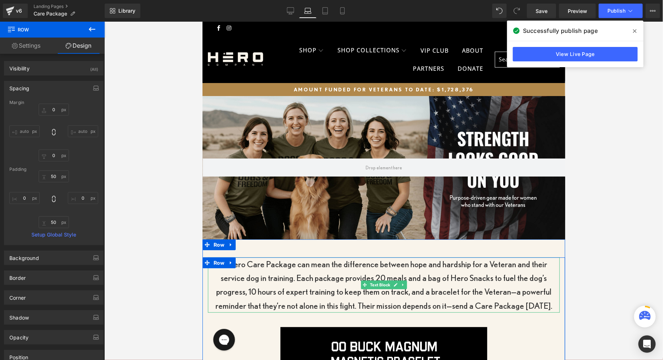
click at [263, 272] on p "A Hero Care Package can mean the difference between hope and hardship for a Vet…" at bounding box center [383, 285] width 352 height 56
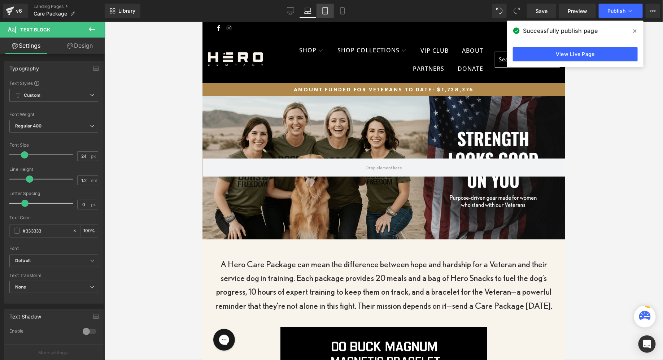
click at [323, 16] on link "Tablet" at bounding box center [324, 11] width 17 height 14
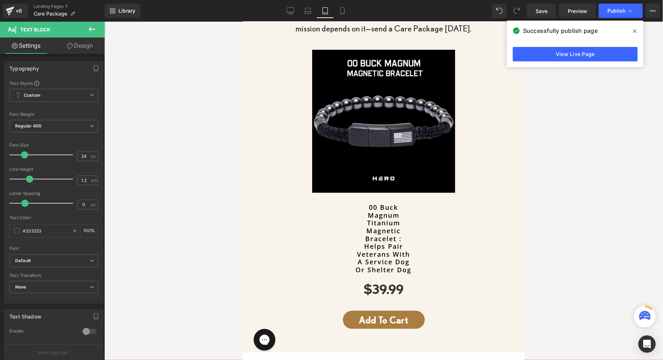
scroll to position [239, 0]
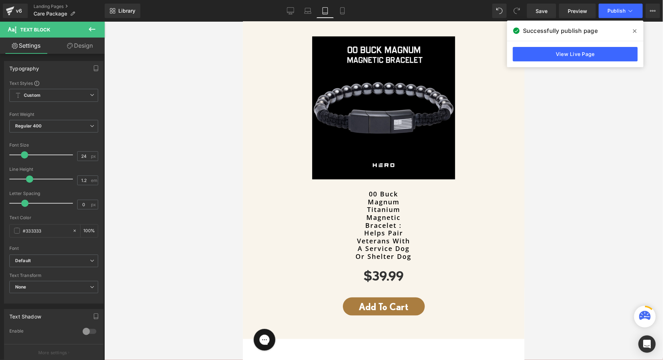
click at [308, 18] on div "Library Tablet Desktop Laptop Tablet Mobile Save Preview Publish Scheduled View…" at bounding box center [384, 11] width 558 height 22
click at [310, 15] on link "Laptop" at bounding box center [307, 11] width 17 height 14
type input "100"
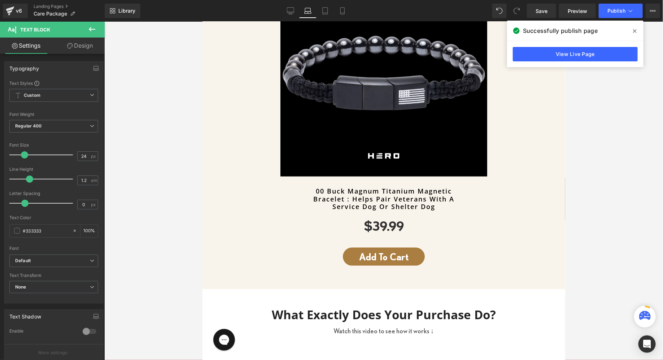
scroll to position [429, 0]
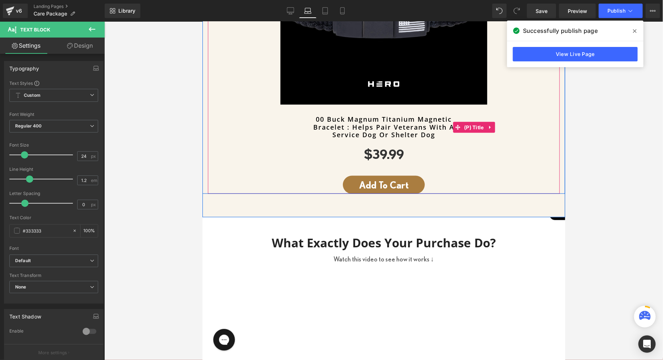
click at [350, 124] on link "00 Buck Magnum Titanium Magnetic Bracelet : Helps Pair Veterans With A Service …" at bounding box center [383, 126] width 344 height 23
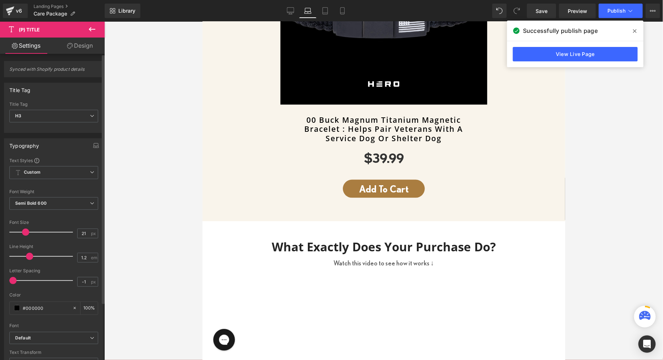
type input "22"
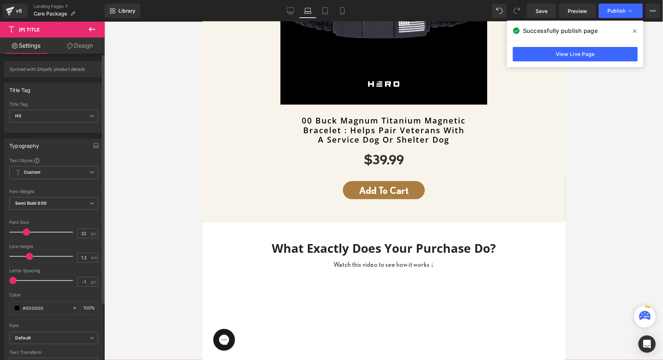
click at [26, 232] on span at bounding box center [26, 231] width 7 height 7
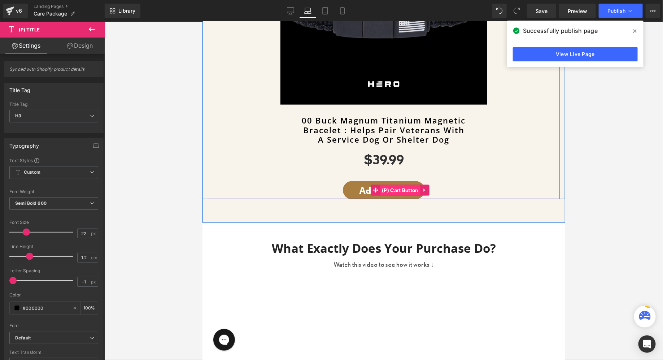
click at [383, 186] on span "(P) Cart Button" at bounding box center [399, 189] width 40 height 11
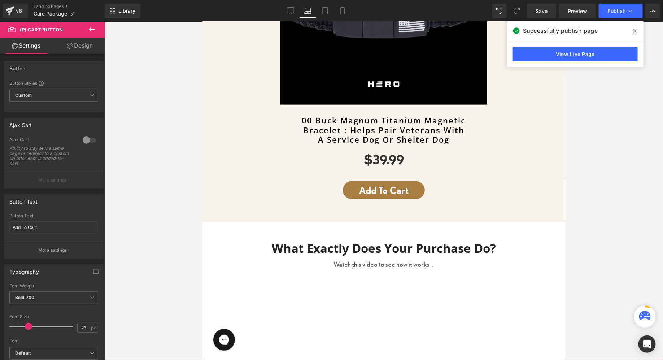
click at [79, 42] on link "Design" at bounding box center [80, 46] width 52 height 16
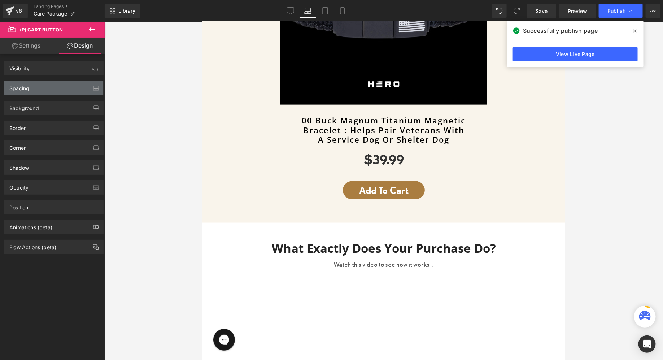
click at [46, 88] on div "Spacing" at bounding box center [53, 88] width 99 height 14
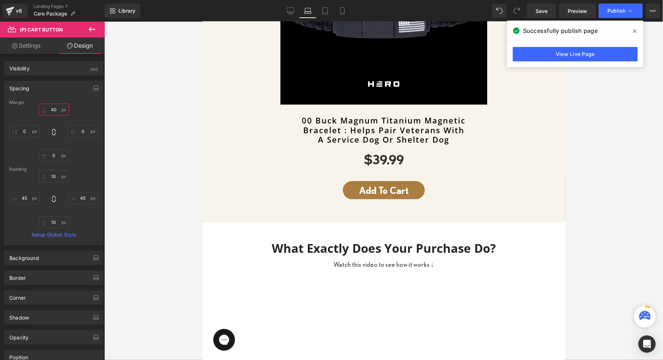
click at [53, 106] on input "40" at bounding box center [54, 110] width 30 height 12
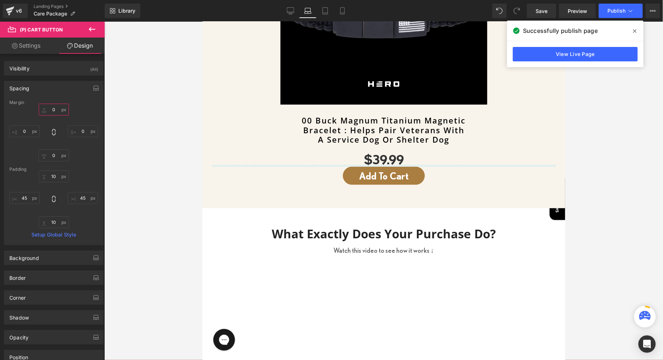
type input "30"
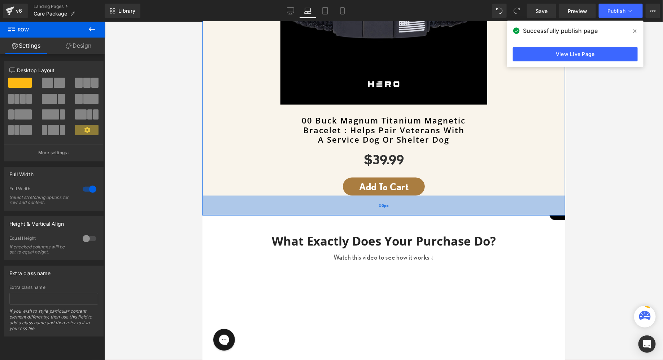
drag, startPoint x: 311, startPoint y: 214, endPoint x: 310, endPoint y: 210, distance: 3.7
click at [310, 210] on div "55px" at bounding box center [383, 205] width 362 height 20
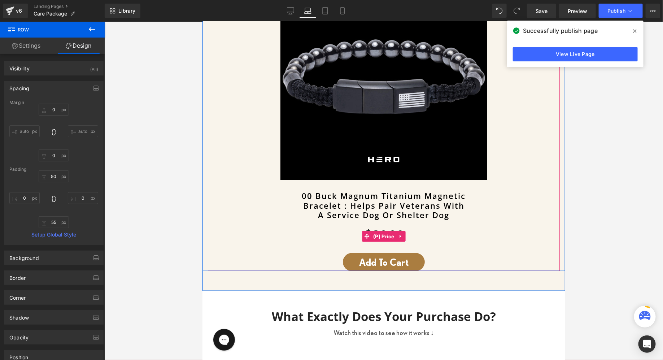
scroll to position [353, 0]
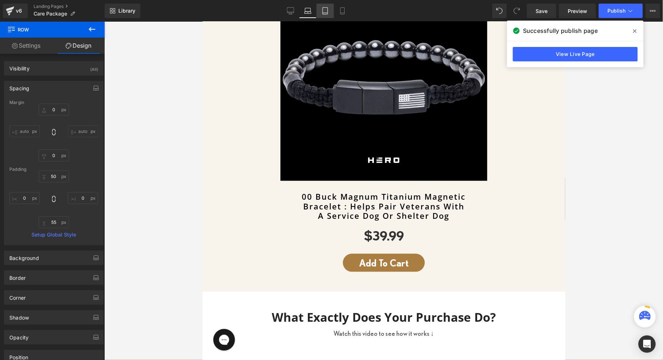
click at [328, 13] on icon at bounding box center [324, 10] width 7 height 7
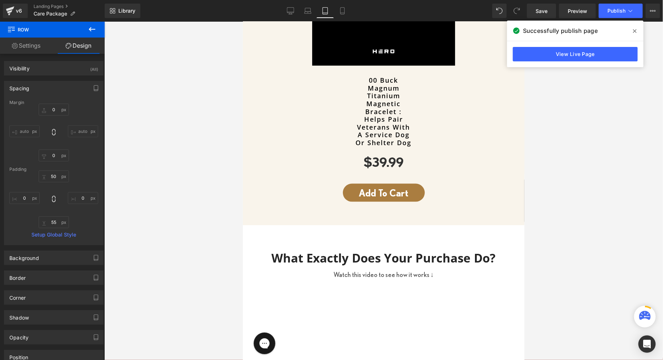
type input "0"
type input "50"
type input "35"
type input "65"
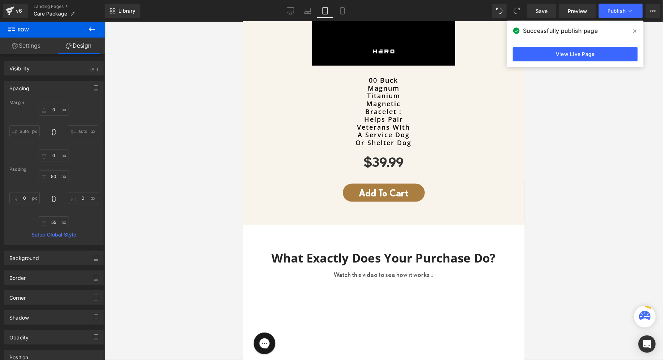
type input "35"
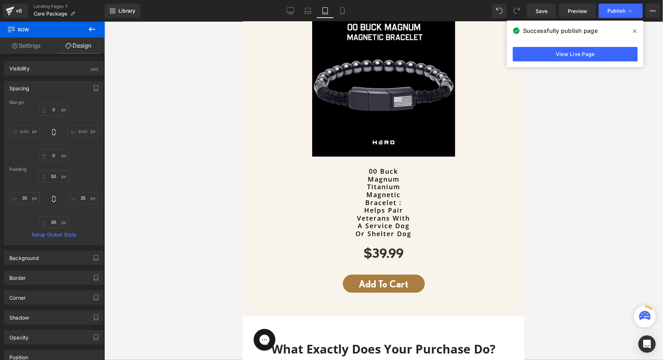
scroll to position [276, 0]
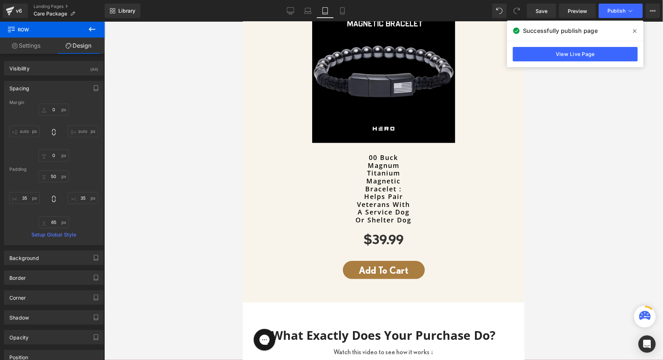
click at [369, 173] on link "00 Buck Magnum Titanium Magnetic Bracelet : Helps Pair Veterans With A Service …" at bounding box center [383, 188] width 238 height 70
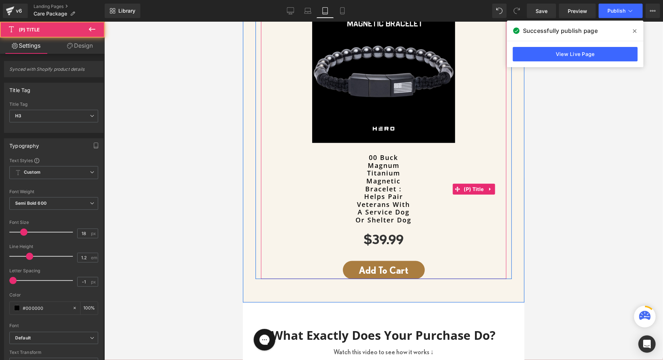
click at [378, 186] on link "00 Buck Magnum Titanium Magnetic Bracelet : Helps Pair Veterans With A Service …" at bounding box center [383, 188] width 238 height 70
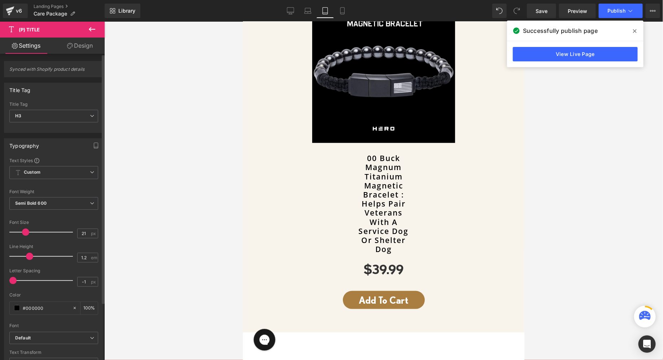
type input "20"
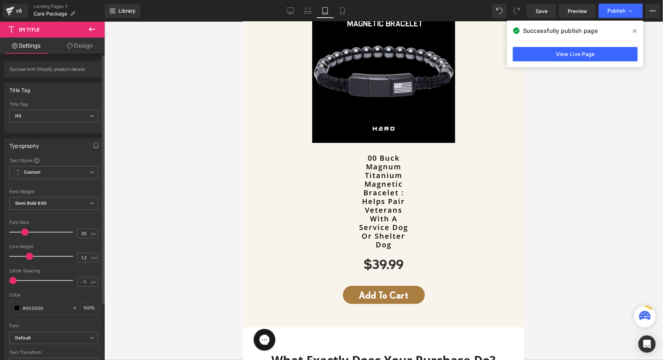
click at [25, 234] on div at bounding box center [43, 232] width 60 height 14
click at [79, 43] on link "Design" at bounding box center [80, 46] width 52 height 16
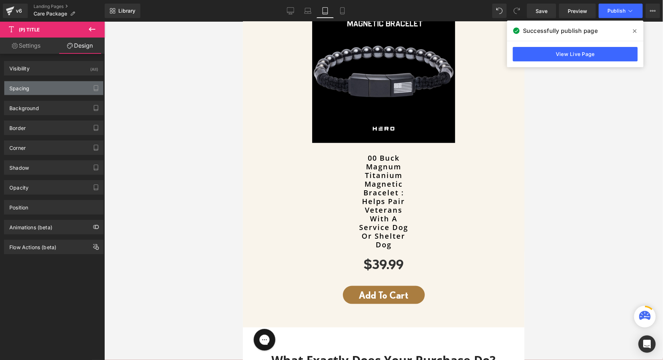
type input "30"
type input "0"
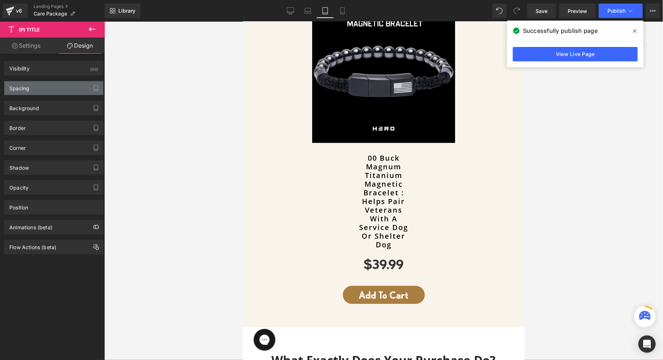
type input "250"
type input "0"
click at [57, 81] on div "Spacing" at bounding box center [53, 88] width 99 height 14
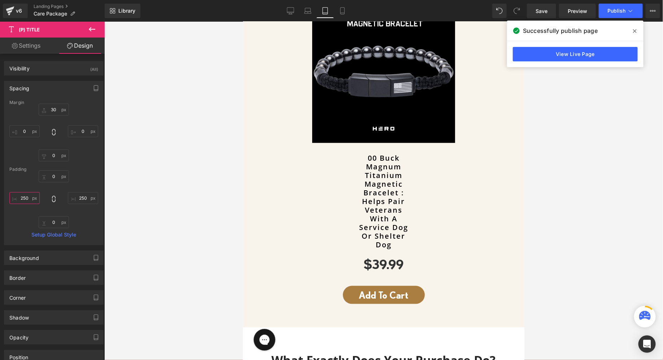
click at [22, 199] on input "250" at bounding box center [24, 198] width 30 height 12
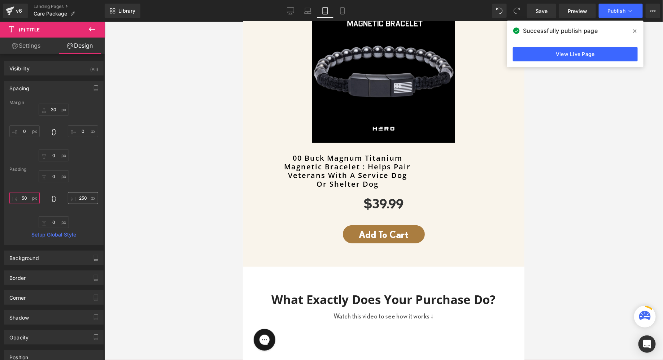
type input "50"
click at [80, 195] on input "250" at bounding box center [83, 198] width 30 height 12
type input "50"
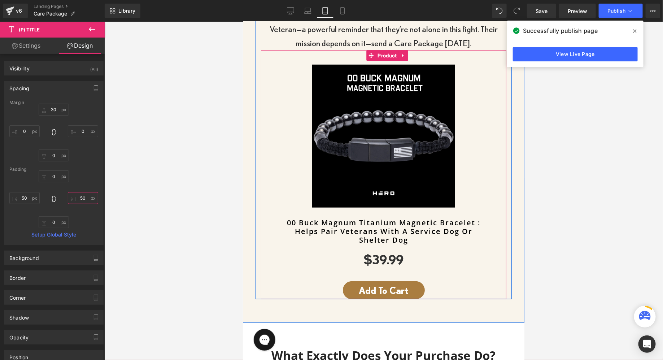
scroll to position [210, 0]
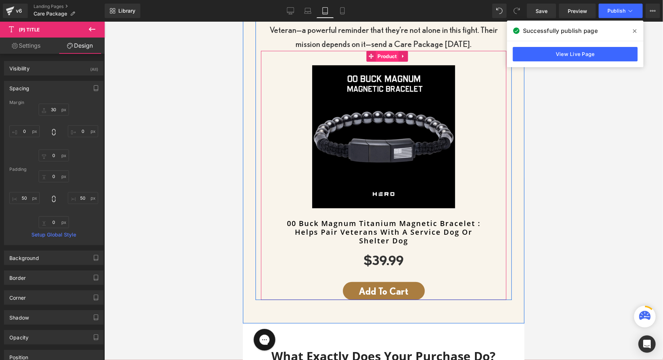
click at [384, 59] on span "Product" at bounding box center [386, 55] width 23 height 11
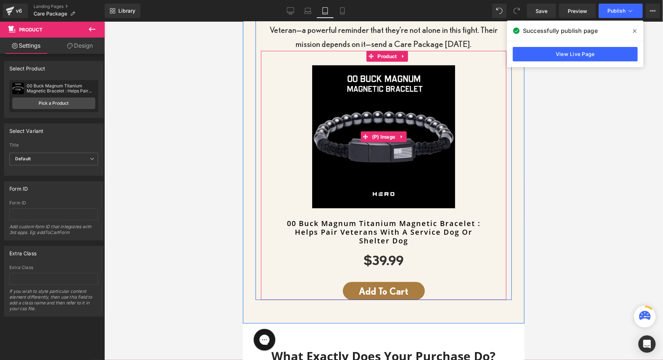
click at [357, 117] on img at bounding box center [383, 136] width 143 height 143
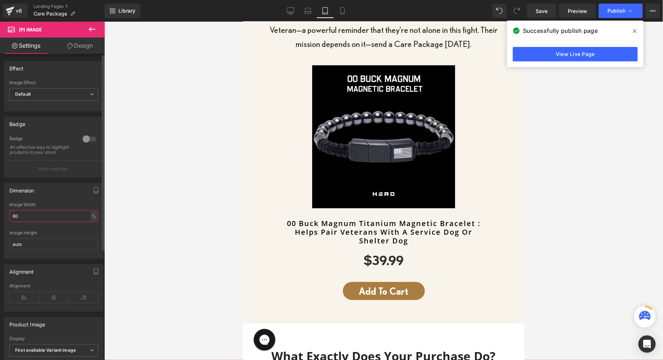
click at [14, 222] on input "60" at bounding box center [53, 216] width 89 height 12
type input "75"
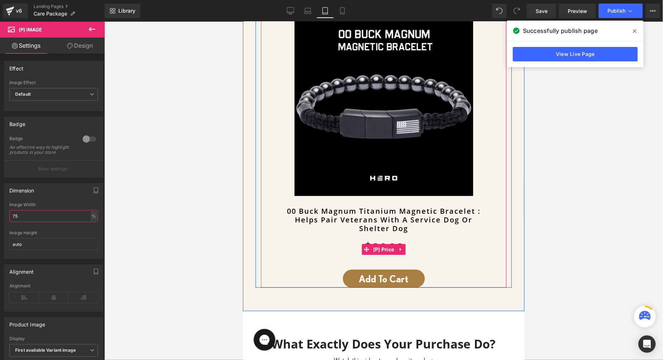
scroll to position [280, 0]
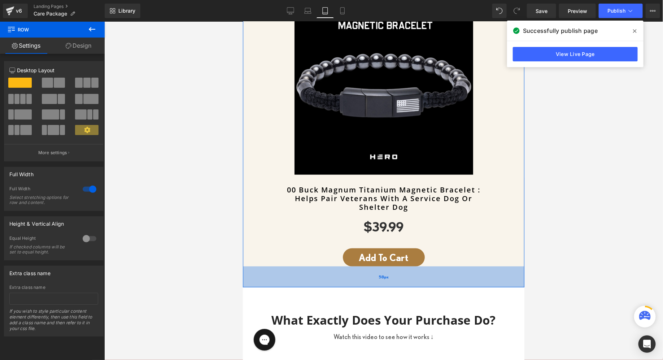
click at [382, 275] on span "58px" at bounding box center [383, 276] width 10 height 9
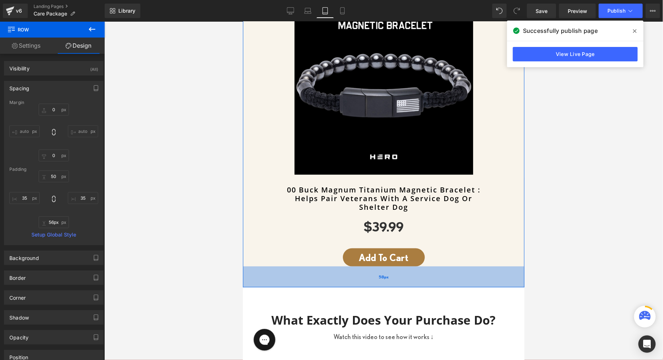
type input "55px"
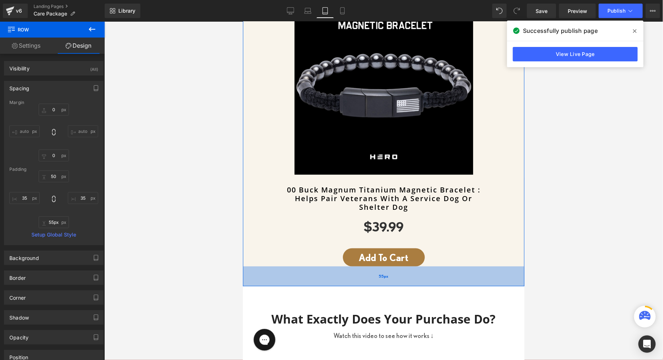
click at [413, 278] on div "55px" at bounding box center [382, 276] width 281 height 20
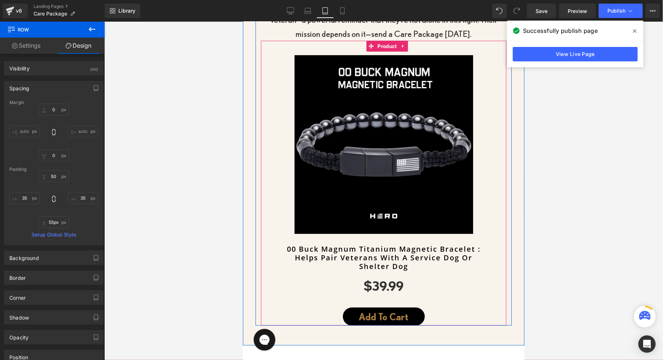
scroll to position [220, 0]
click at [383, 319] on span "(P) Cart Button" at bounding box center [399, 316] width 40 height 11
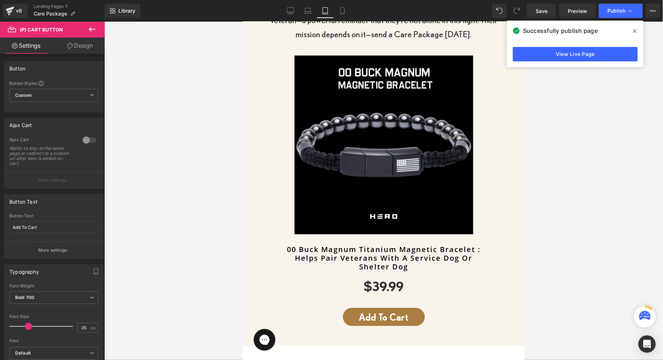
click at [86, 45] on link "Design" at bounding box center [80, 46] width 52 height 16
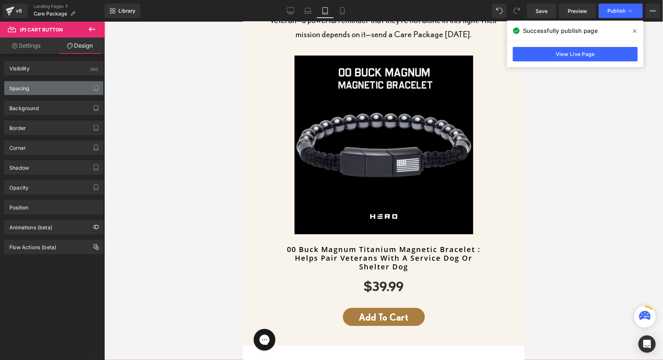
type input "40"
type input "0"
type input "10"
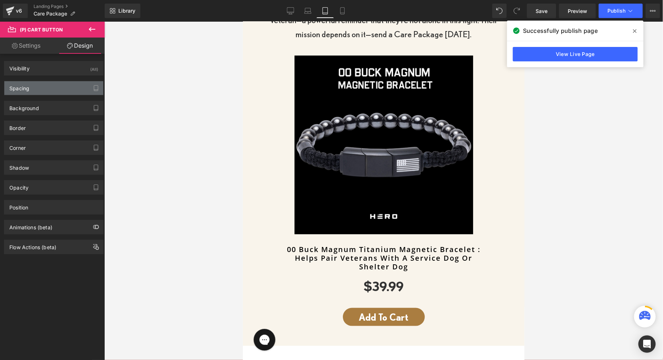
type input "45"
type input "10"
type input "45"
click at [43, 87] on div "Spacing" at bounding box center [53, 88] width 99 height 14
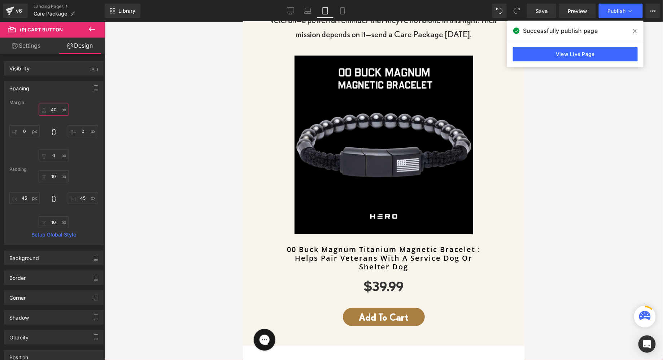
click at [57, 109] on input "40" at bounding box center [54, 110] width 30 height 12
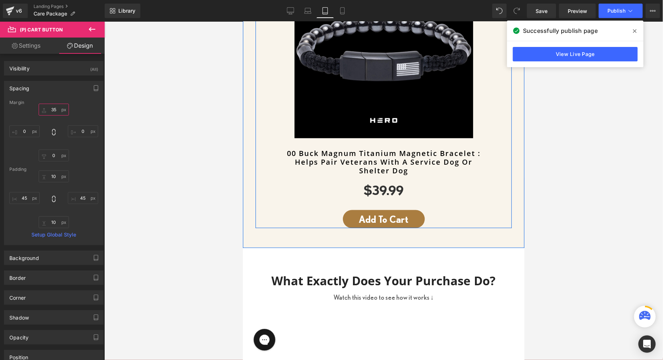
scroll to position [314, 0]
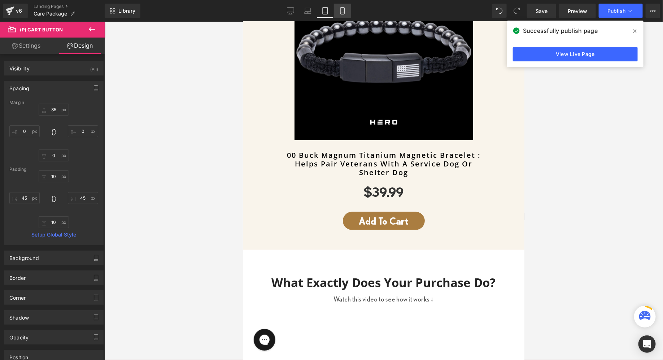
click at [343, 11] on icon at bounding box center [342, 10] width 7 height 7
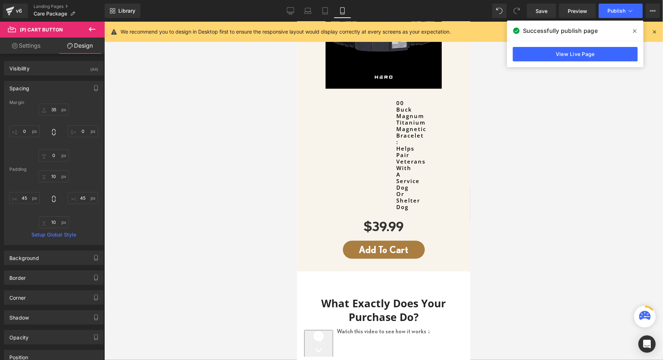
type input "20"
type input "0"
type input "10"
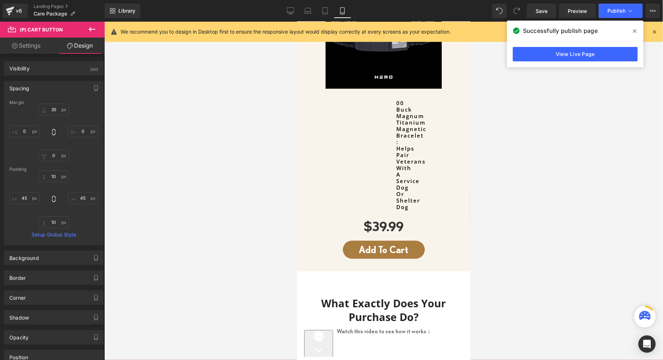
type input "45"
type input "10"
type input "45"
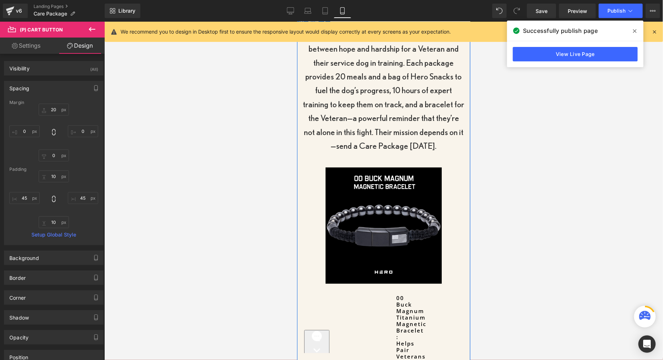
scroll to position [258, 0]
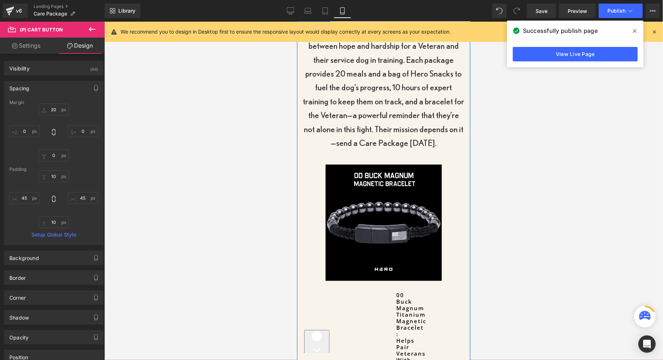
click at [360, 191] on img at bounding box center [383, 222] width 116 height 116
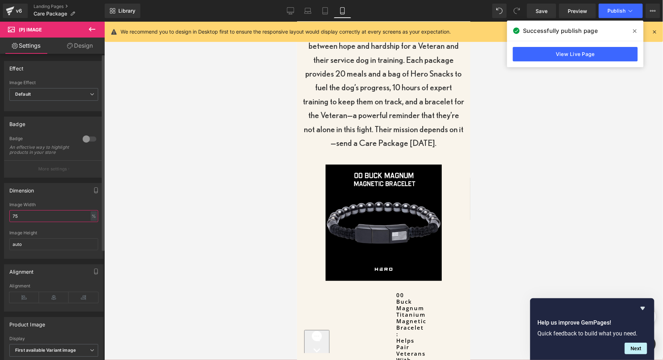
click at [14, 222] on input "75" at bounding box center [53, 216] width 89 height 12
type input "7"
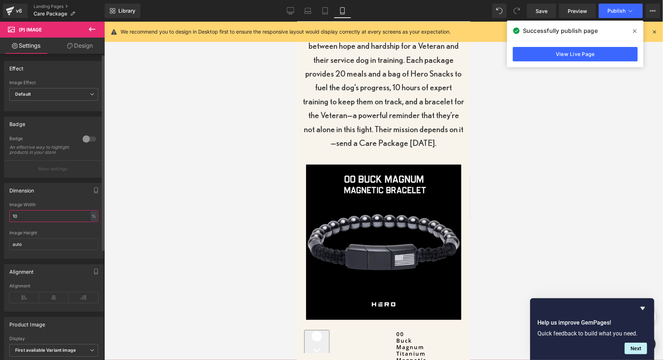
type input "1"
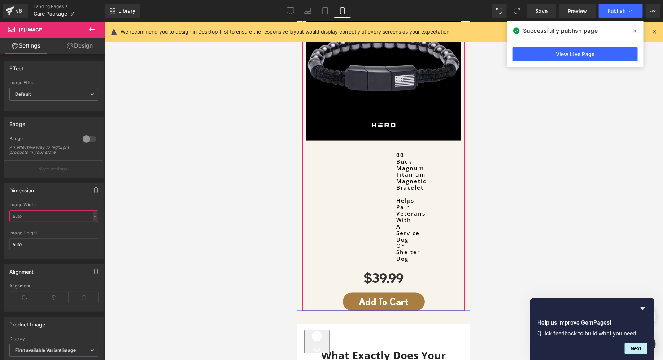
scroll to position [439, 0]
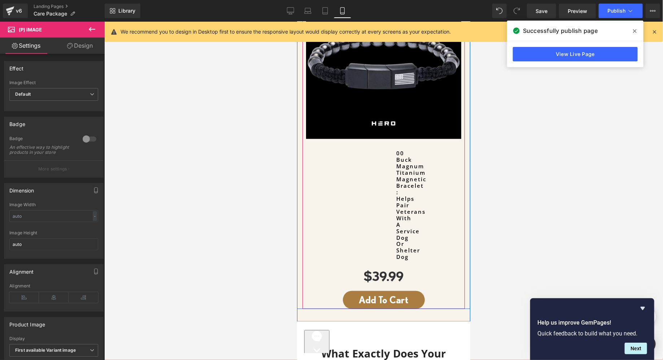
click at [413, 189] on link "00 Buck Magnum Titanium Magnetic Bracelet : Helps Pair Veterans With A Service …" at bounding box center [395, 204] width 180 height 110
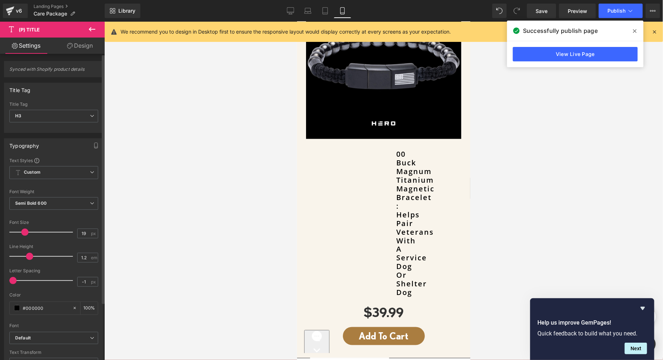
click at [25, 232] on span at bounding box center [24, 231] width 7 height 7
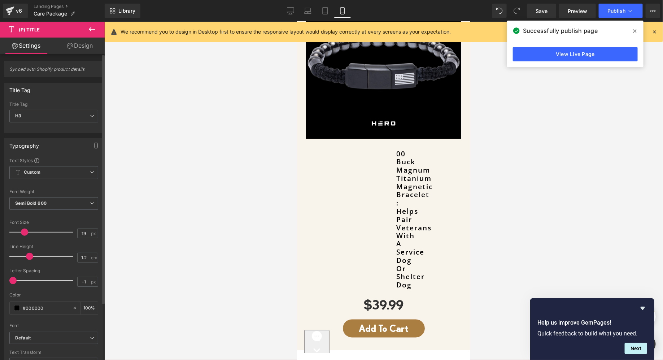
type input "20"
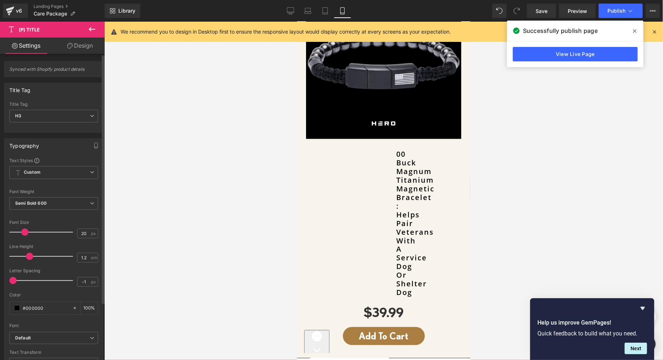
click at [26, 231] on span at bounding box center [24, 231] width 7 height 7
click at [74, 50] on link "Design" at bounding box center [80, 46] width 52 height 16
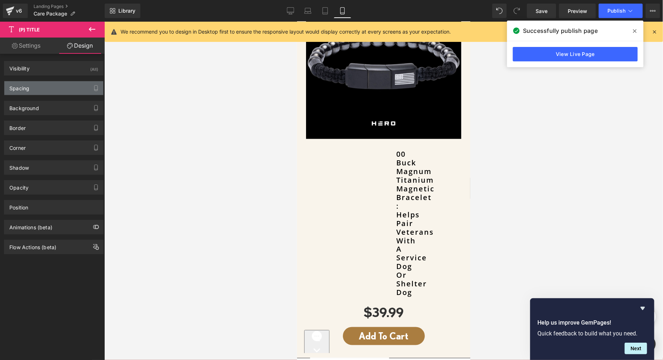
type input "30"
type input "0"
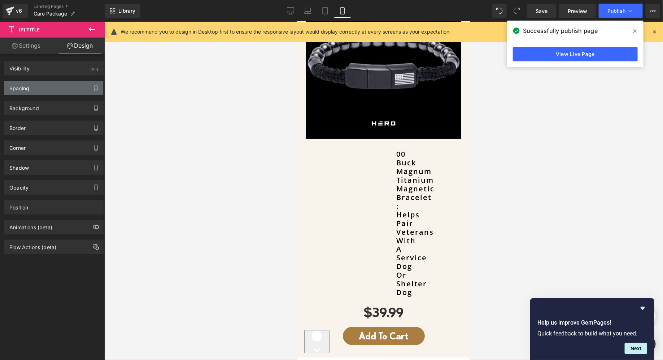
type input "250"
type input "0"
click at [45, 85] on div "Spacing" at bounding box center [53, 88] width 99 height 14
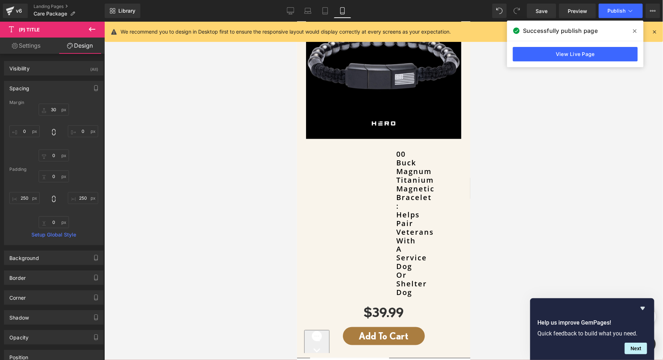
click at [31, 185] on div "0px 0 250px 250 0px 0 250px 250" at bounding box center [53, 199] width 89 height 58
click at [31, 202] on input "250" at bounding box center [24, 198] width 30 height 12
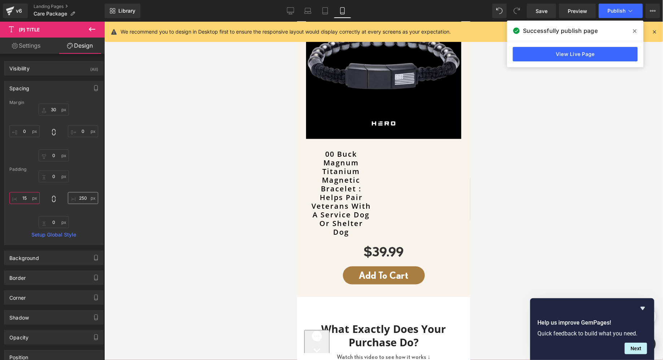
type input "15"
click at [76, 197] on input "250" at bounding box center [83, 198] width 30 height 12
type input "15"
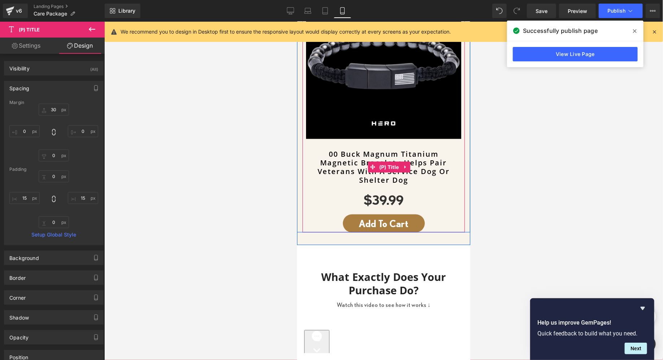
click at [352, 157] on link "00 Buck Magnum Titanium Magnetic Bracelet : Helps Pair Veterans With A Service …" at bounding box center [382, 166] width 155 height 35
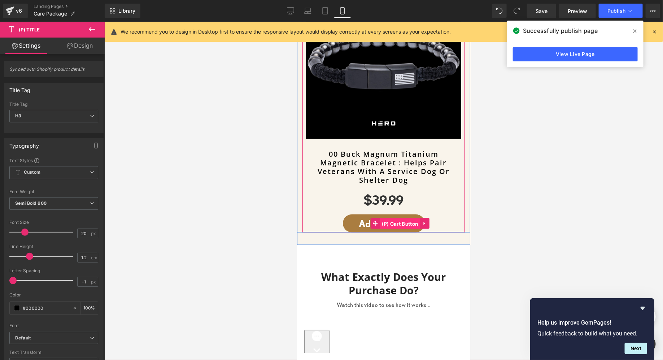
click at [380, 221] on span "(P) Cart Button" at bounding box center [399, 223] width 40 height 11
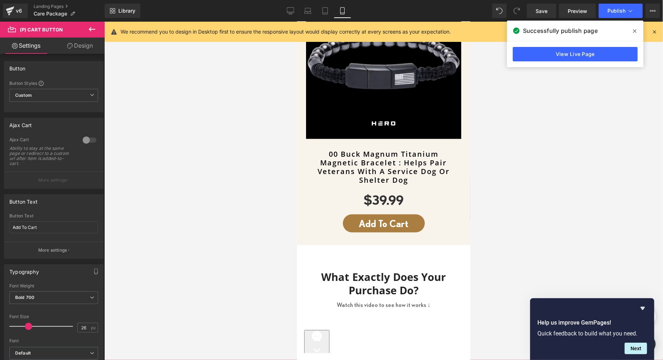
click at [74, 45] on link "Design" at bounding box center [80, 46] width 52 height 16
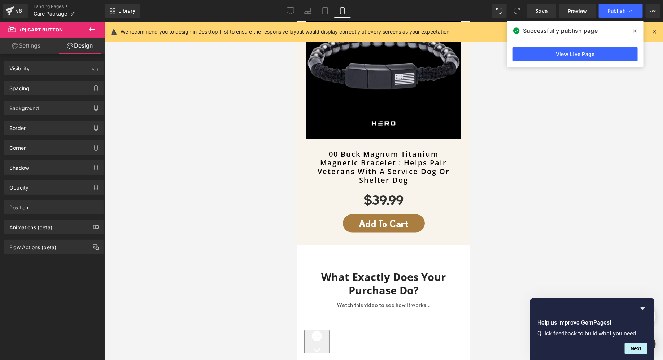
type input "20"
type input "0"
type input "10"
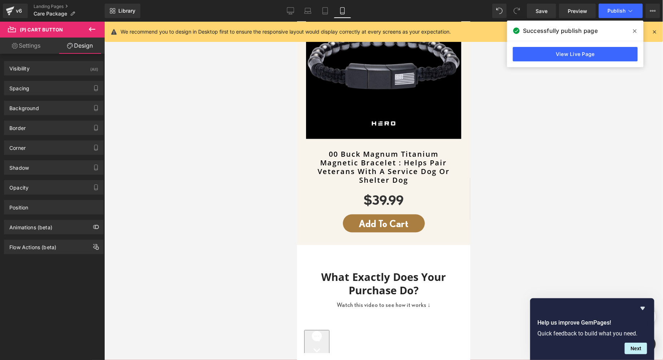
type input "45"
type input "10"
type input "45"
click at [48, 89] on div "Spacing" at bounding box center [53, 88] width 99 height 14
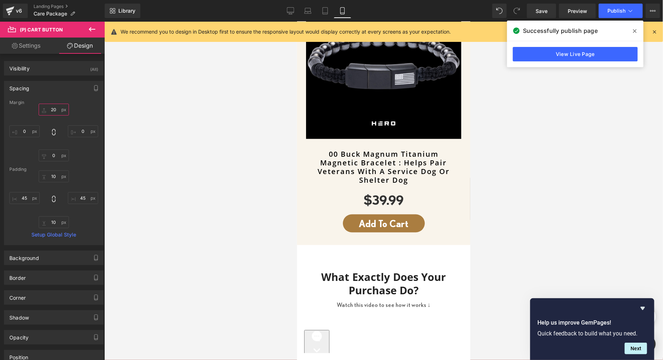
click at [52, 107] on input "20" at bounding box center [54, 110] width 30 height 12
type input "35"
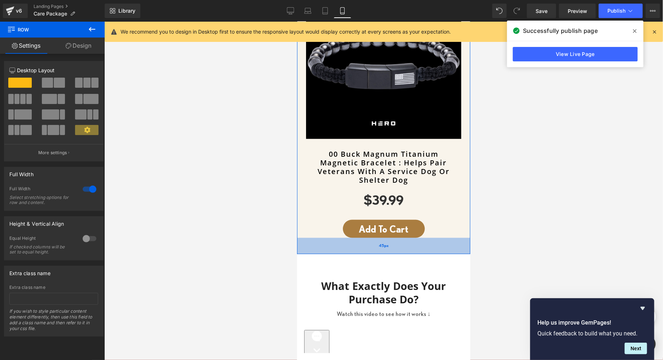
drag, startPoint x: 342, startPoint y: 243, endPoint x: 340, endPoint y: 246, distance: 3.8
click at [340, 246] on div "45px" at bounding box center [382, 245] width 173 height 16
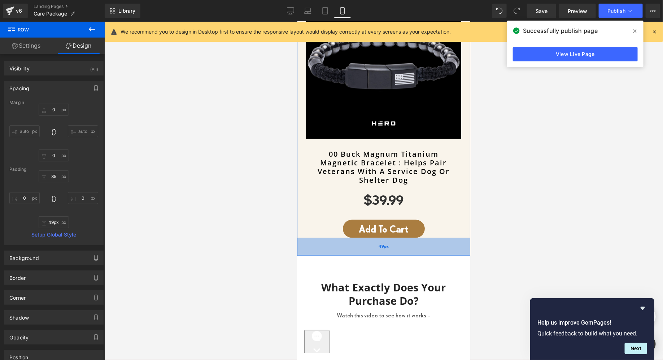
type input "50px"
click at [352, 250] on div "50px" at bounding box center [382, 246] width 173 height 18
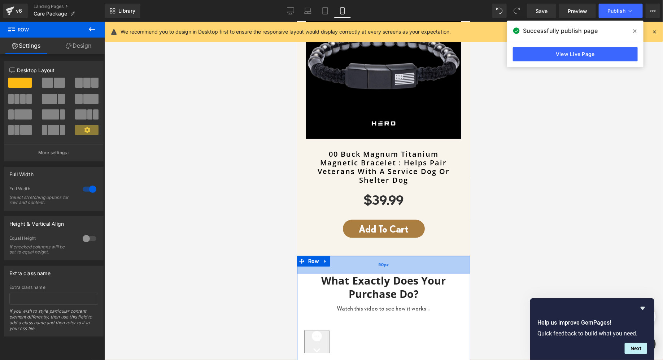
drag, startPoint x: 357, startPoint y: 266, endPoint x: 354, endPoint y: 259, distance: 7.8
click at [354, 259] on div "50px" at bounding box center [382, 264] width 173 height 18
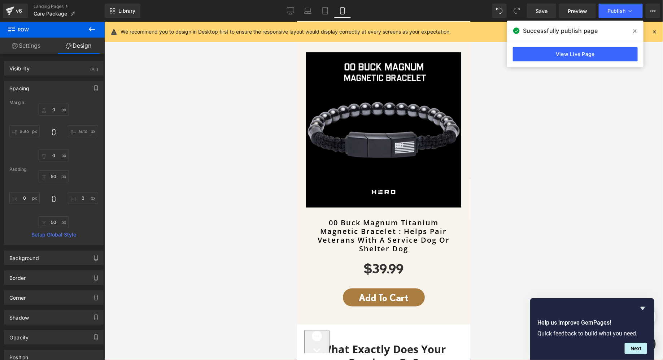
scroll to position [732, 0]
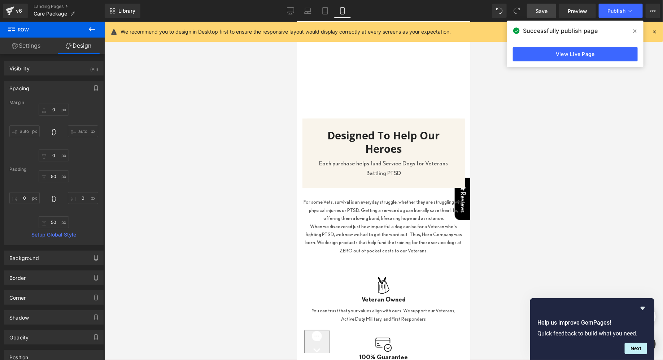
click at [545, 10] on span "Save" at bounding box center [541, 11] width 12 height 8
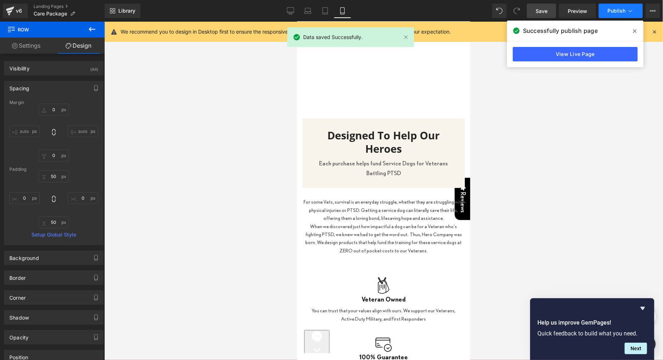
click at [625, 10] on button "Publish" at bounding box center [620, 11] width 44 height 14
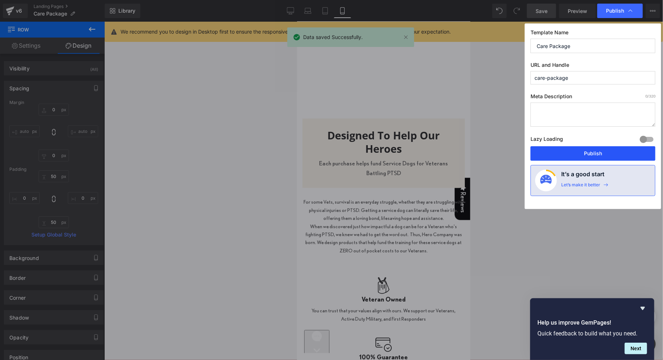
click at [574, 146] on button "Publish" at bounding box center [592, 153] width 125 height 14
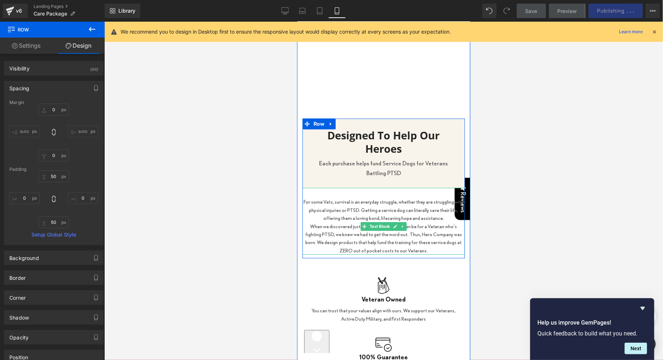
click at [348, 231] on p "When we discovered just how impactful a dog can be for a Veteran who's fighting…" at bounding box center [383, 238] width 162 height 32
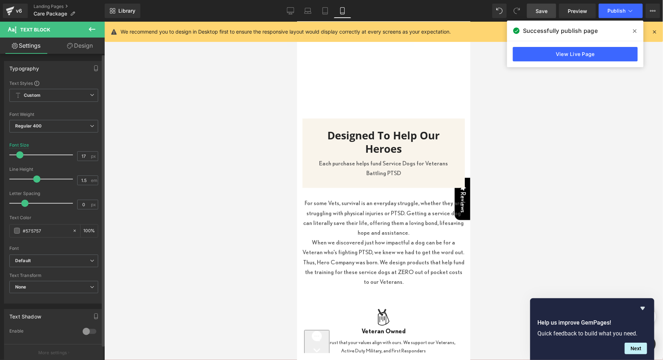
type input "18"
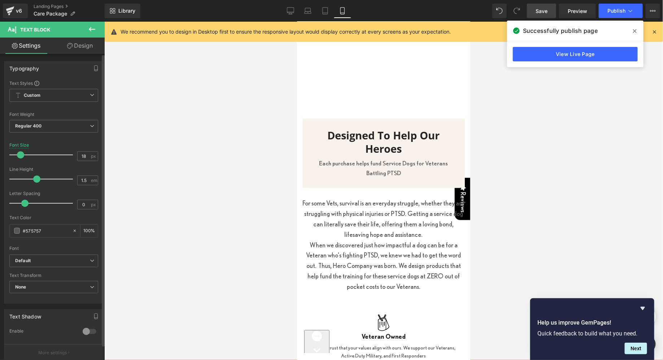
click at [21, 153] on span at bounding box center [20, 154] width 7 height 7
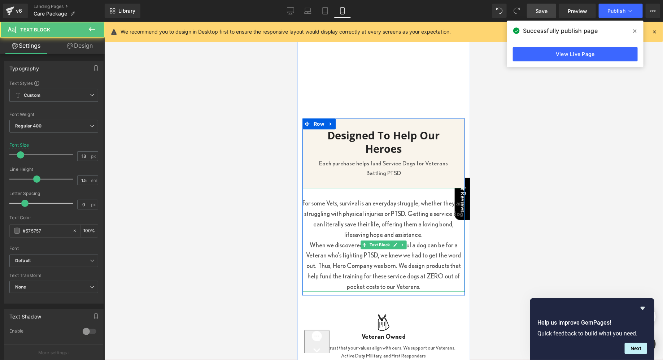
click at [417, 233] on p "For some Vets, survival is an everyday struggle, whether they are struggling wi…" at bounding box center [383, 217] width 162 height 41
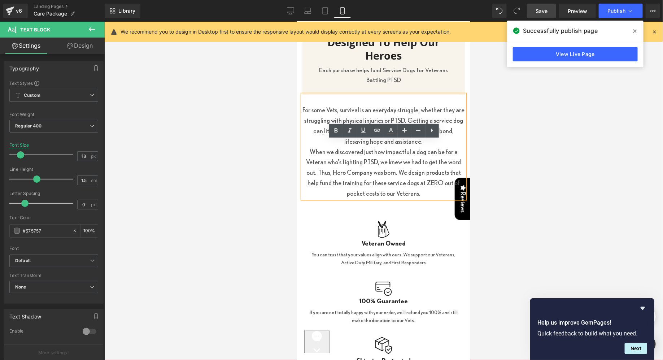
scroll to position [841, 0]
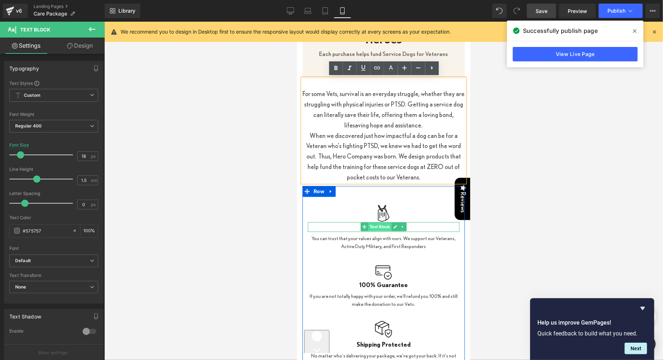
click at [371, 226] on span "Text Block" at bounding box center [379, 226] width 23 height 9
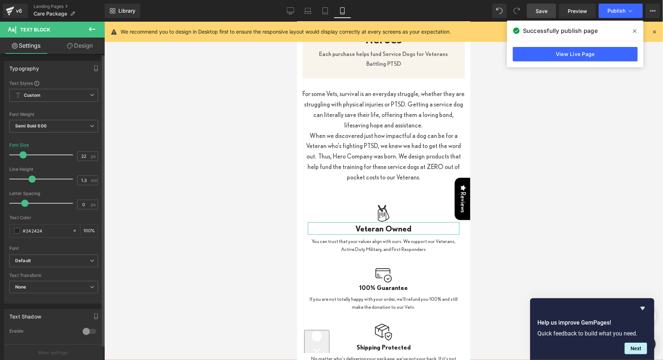
click at [22, 154] on span at bounding box center [22, 154] width 7 height 7
click at [84, 153] on input "22" at bounding box center [84, 155] width 13 height 9
type input "20"
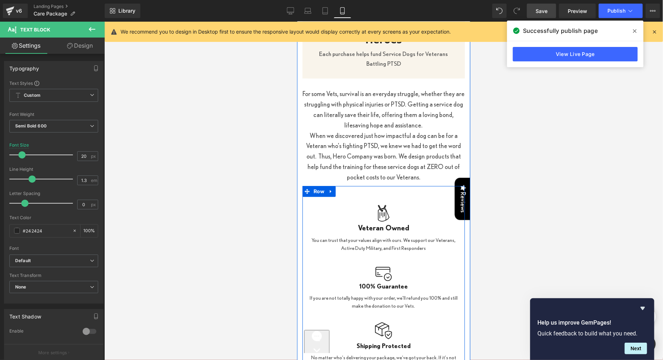
click at [377, 236] on p "You can trust that your values align with ours. We support our Veterans, Active…" at bounding box center [382, 244] width 151 height 16
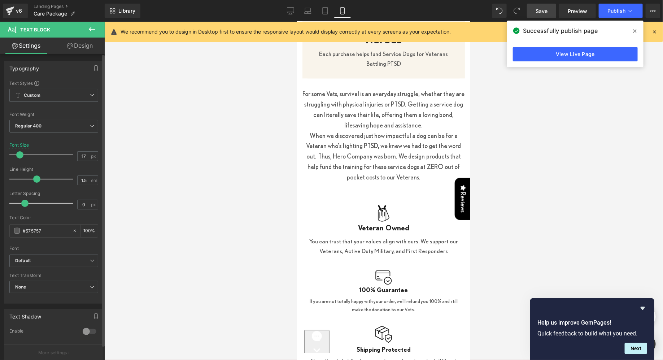
type input "18"
click at [23, 153] on span at bounding box center [20, 154] width 7 height 7
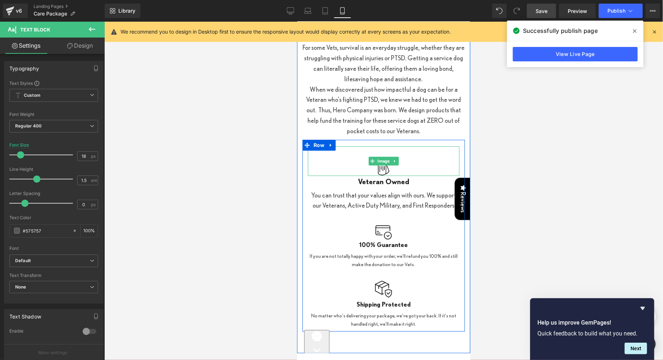
scroll to position [893, 0]
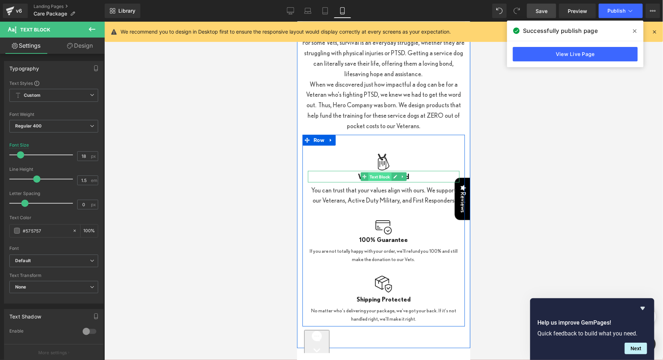
click at [370, 176] on span "Text Block" at bounding box center [379, 176] width 23 height 9
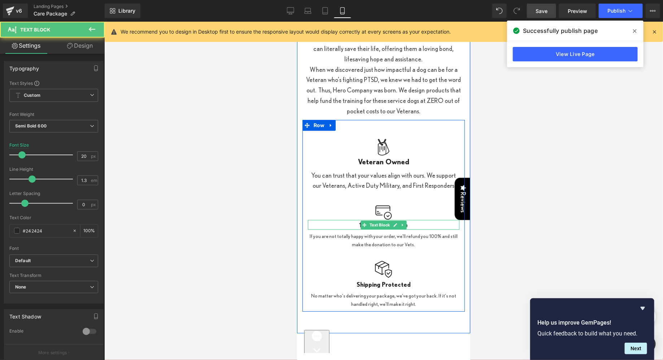
scroll to position [911, 0]
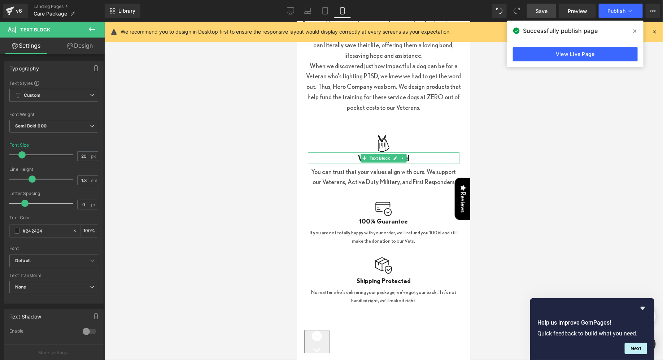
click at [286, 218] on div at bounding box center [383, 191] width 558 height 338
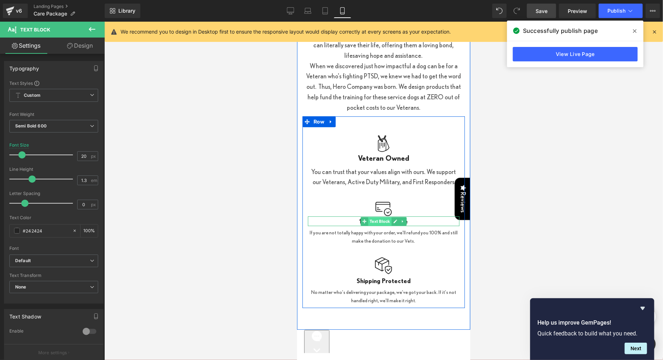
click at [376, 221] on span "Text Block" at bounding box center [379, 220] width 23 height 9
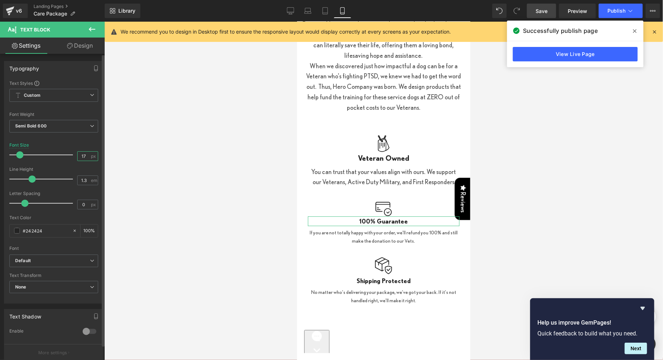
click at [87, 157] on input "17" at bounding box center [84, 155] width 13 height 9
type input "1"
type input "20"
click at [195, 144] on div at bounding box center [383, 191] width 558 height 338
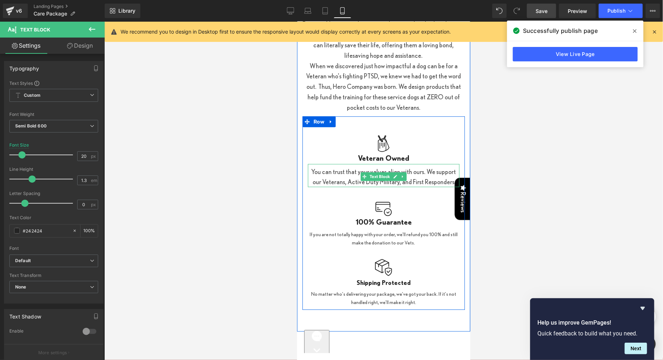
click at [321, 176] on p "You can trust that your values align with ours. We support our Veterans, Active…" at bounding box center [382, 176] width 151 height 21
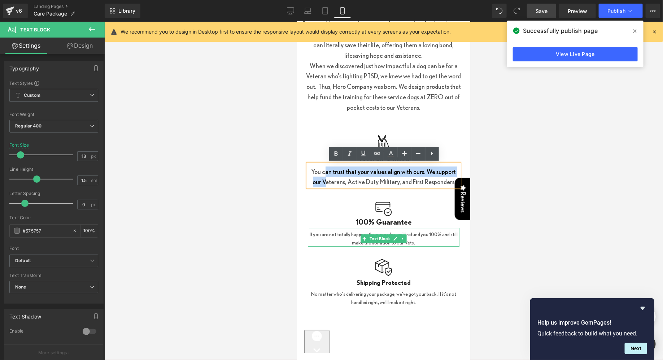
click at [351, 231] on p "If you are not totally happy with your order, we'll refund you 100% and still m…" at bounding box center [382, 238] width 151 height 16
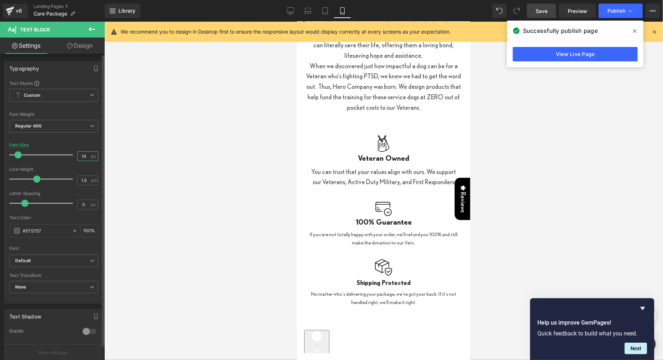
click at [84, 157] on input "14" at bounding box center [84, 155] width 13 height 9
type input "18"
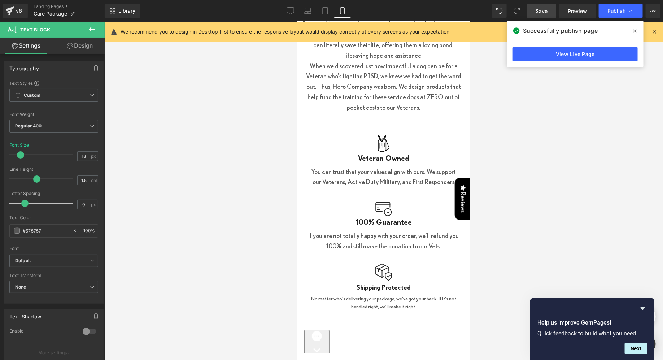
click at [251, 207] on div at bounding box center [383, 191] width 558 height 338
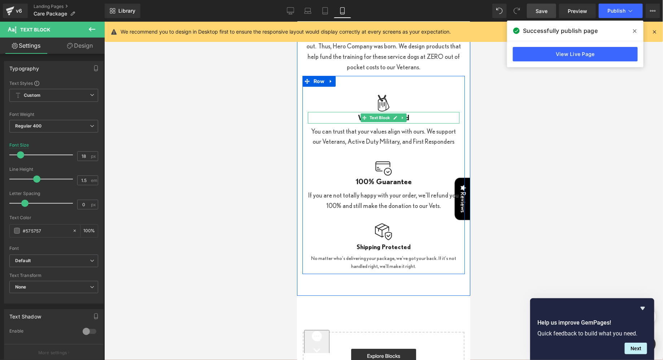
scroll to position [977, 0]
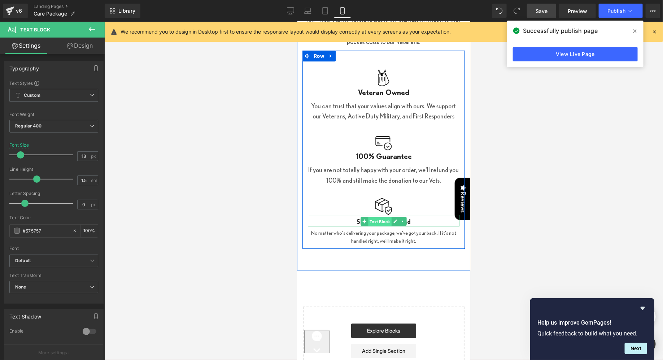
click at [370, 221] on span "Text Block" at bounding box center [379, 221] width 23 height 9
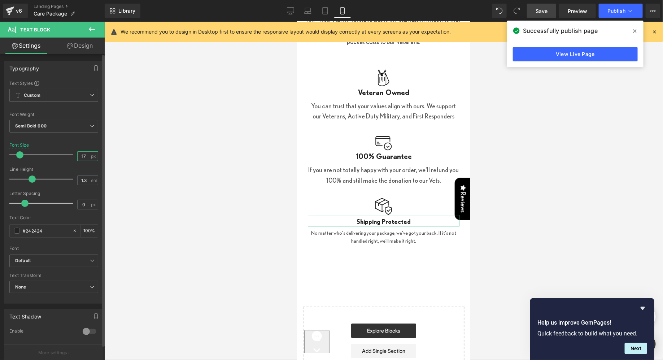
click at [87, 155] on input "17" at bounding box center [84, 155] width 13 height 9
type input "1"
type input "20"
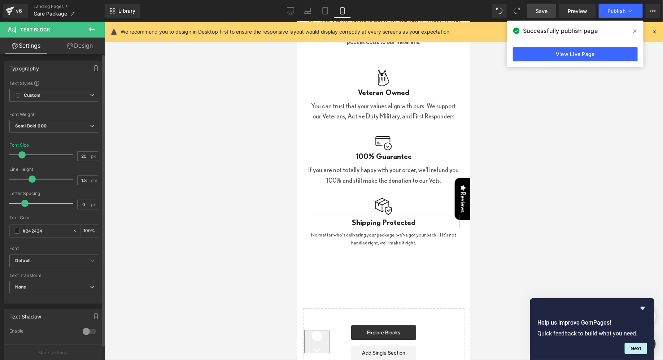
click at [93, 170] on div "Line Height" at bounding box center [53, 169] width 89 height 5
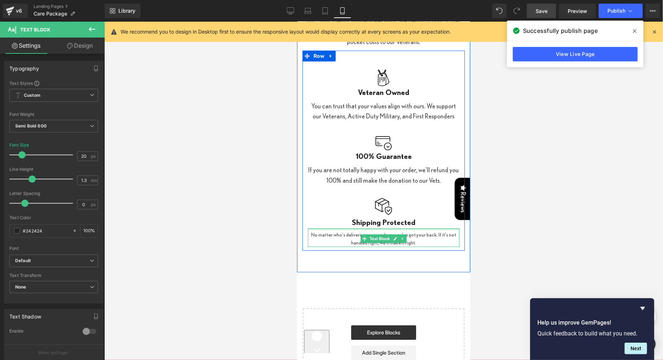
click at [334, 232] on p "No matter who’s delivering your package, we’ve got your back. If it’s not handl…" at bounding box center [382, 238] width 151 height 16
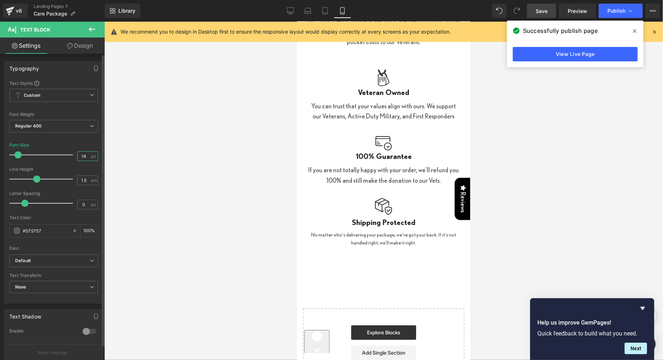
drag, startPoint x: 80, startPoint y: 157, endPoint x: 85, endPoint y: 157, distance: 4.7
click at [85, 157] on input "14" at bounding box center [84, 155] width 13 height 9
type input "18"
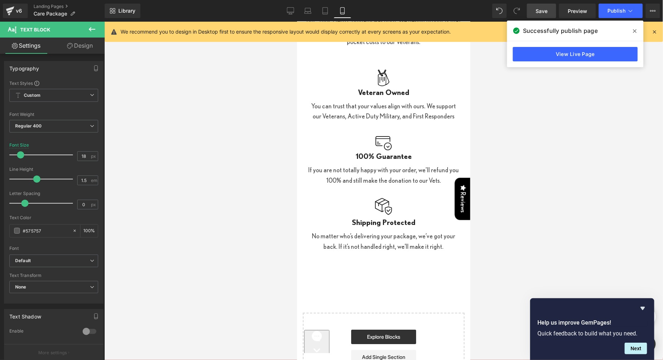
click at [244, 164] on div at bounding box center [383, 191] width 558 height 338
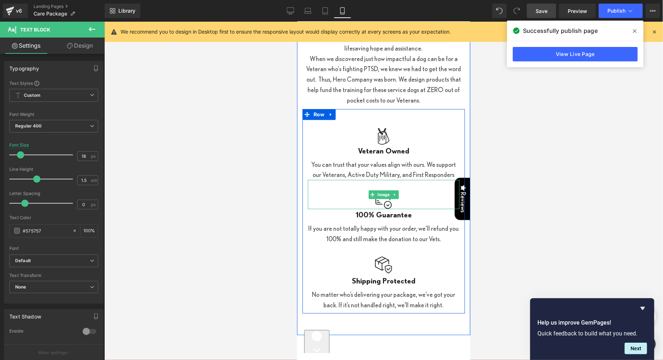
scroll to position [912, 0]
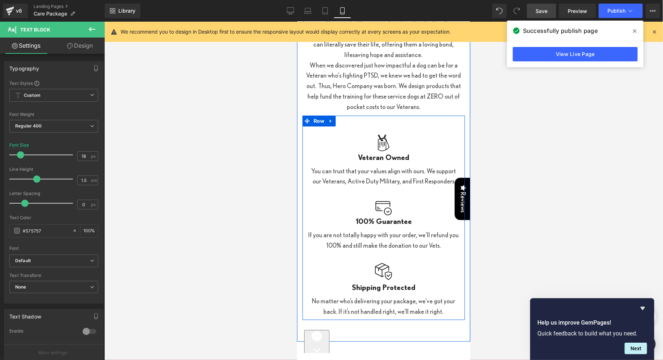
click at [380, 143] on img at bounding box center [382, 137] width 17 height 30
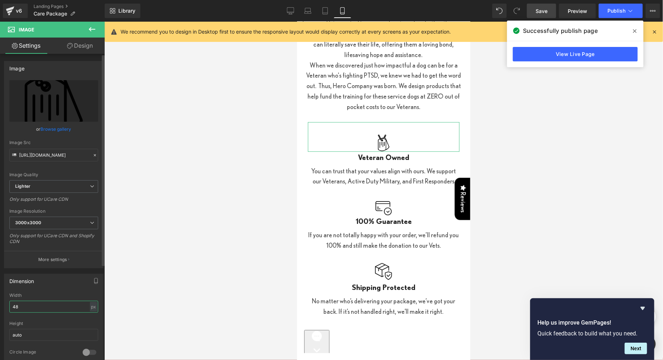
click at [20, 303] on input "48" at bounding box center [53, 306] width 89 height 12
type input "55"
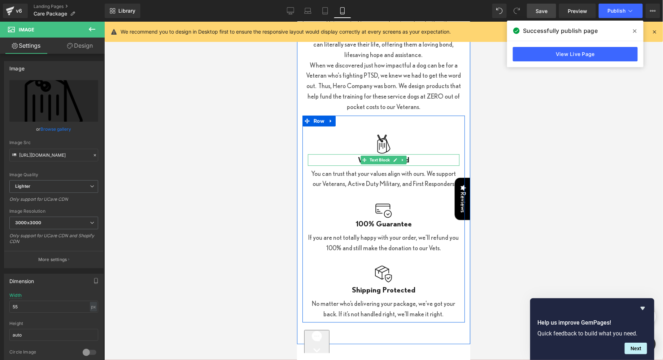
click at [346, 159] on p "Veteran Owned" at bounding box center [382, 160] width 151 height 12
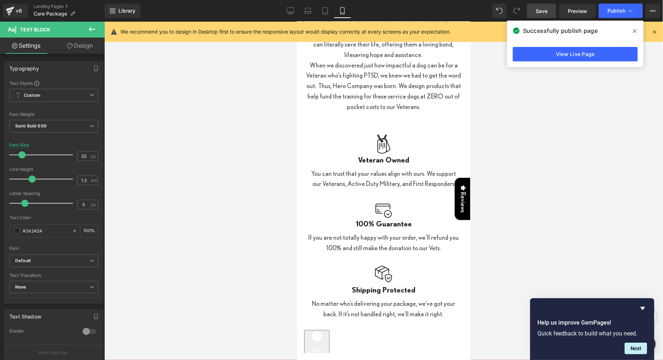
click at [69, 48] on icon at bounding box center [70, 46] width 6 height 6
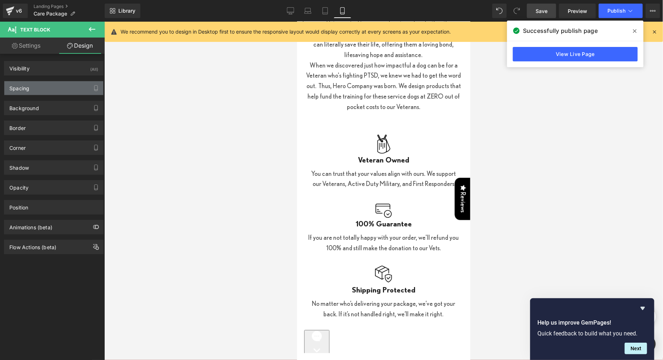
type input "0"
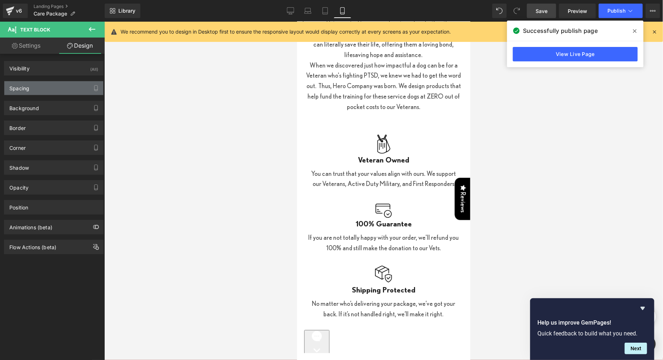
type input "0"
click at [48, 85] on div "Spacing" at bounding box center [53, 88] width 99 height 14
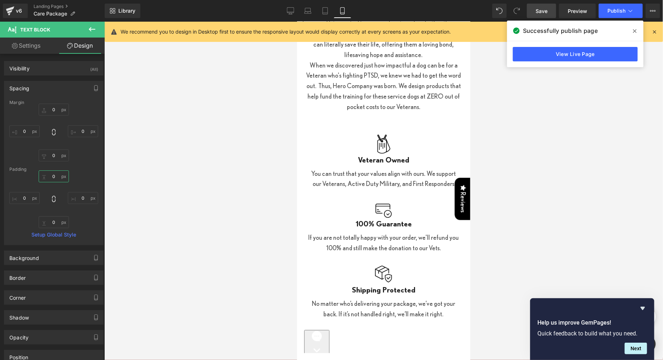
click at [53, 175] on input "0" at bounding box center [54, 176] width 30 height 12
type input "15"
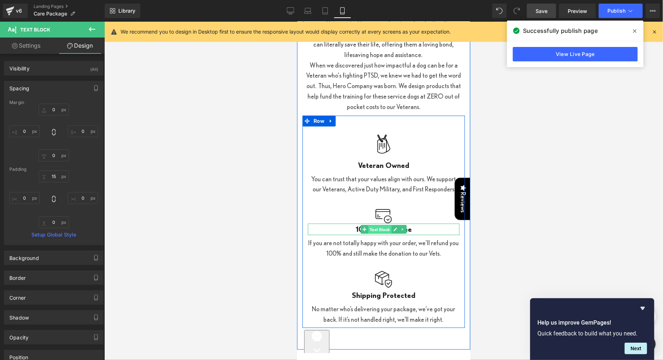
click at [385, 228] on span "Text Block" at bounding box center [379, 229] width 23 height 9
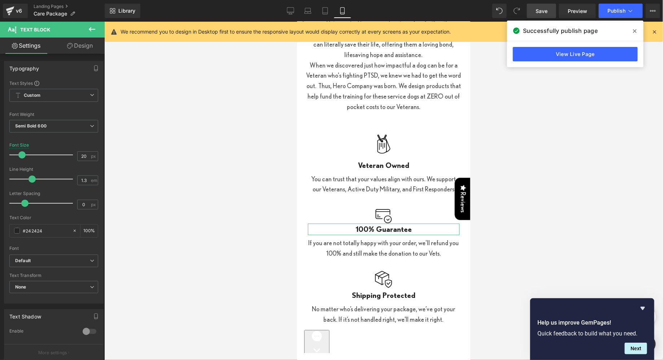
click at [67, 44] on icon at bounding box center [70, 46] width 6 height 6
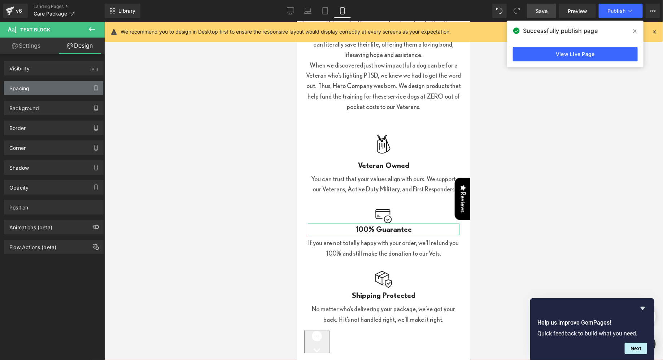
type input "0"
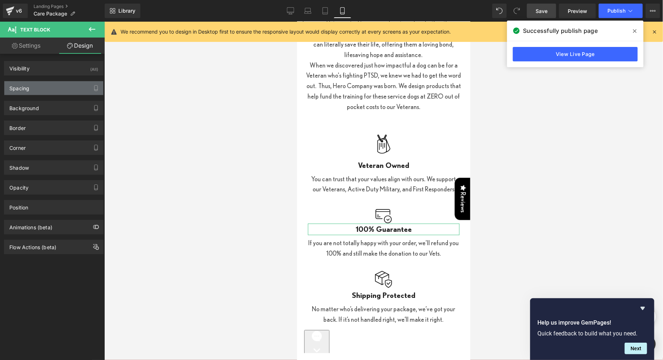
type input "0"
click at [41, 86] on div "Spacing" at bounding box center [53, 88] width 99 height 14
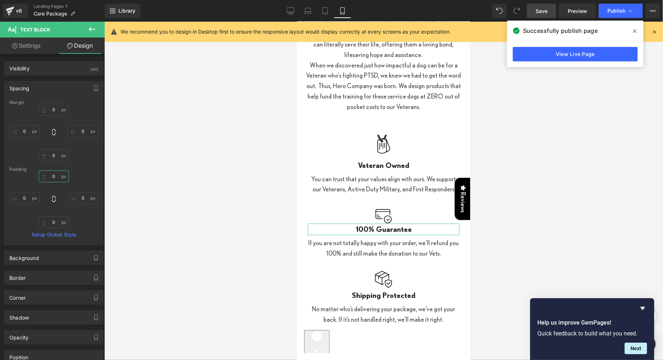
click at [47, 180] on input "0" at bounding box center [54, 176] width 30 height 12
type input "15"
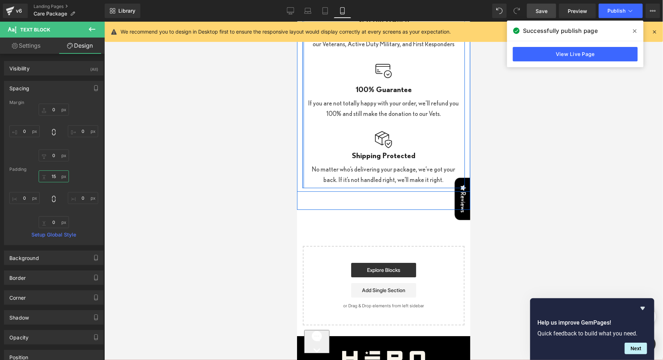
scroll to position [1061, 0]
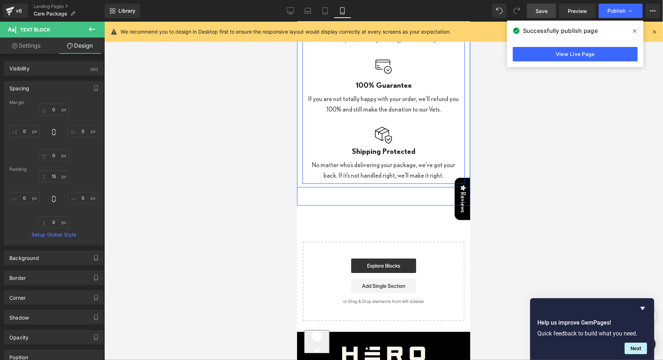
click at [375, 151] on div "Shipping Protected Text Block" at bounding box center [382, 149] width 151 height 13
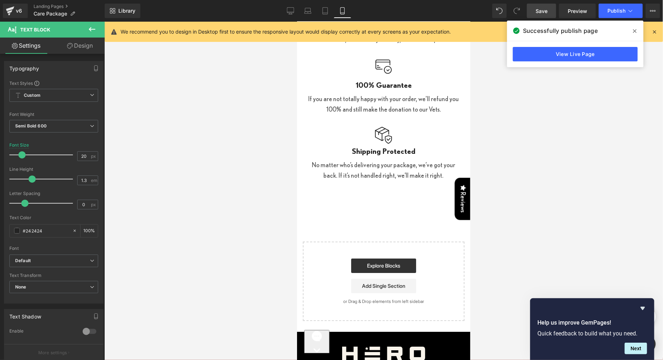
click at [76, 42] on link "Design" at bounding box center [80, 46] width 52 height 16
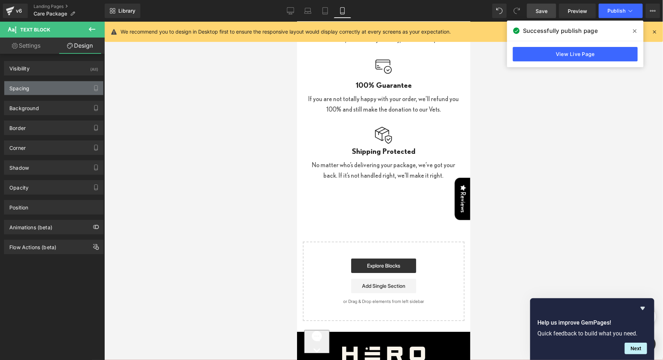
type input "0"
type input "5"
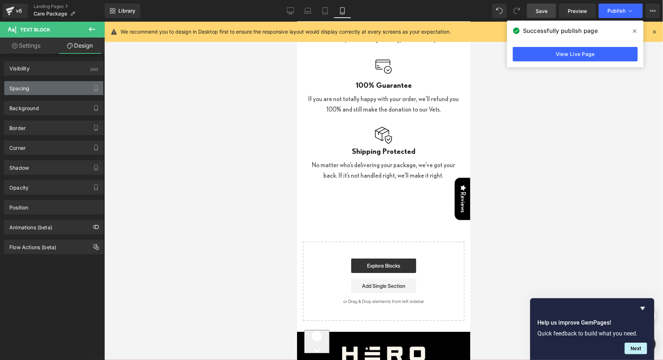
type input "0"
click at [46, 86] on div "Spacing" at bounding box center [53, 88] width 99 height 14
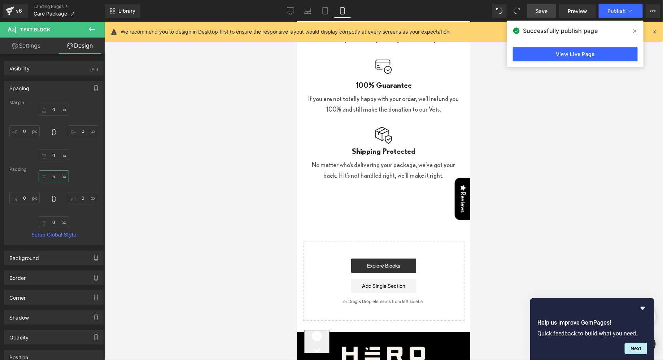
click at [53, 173] on input "5" at bounding box center [54, 176] width 30 height 12
type input "15"
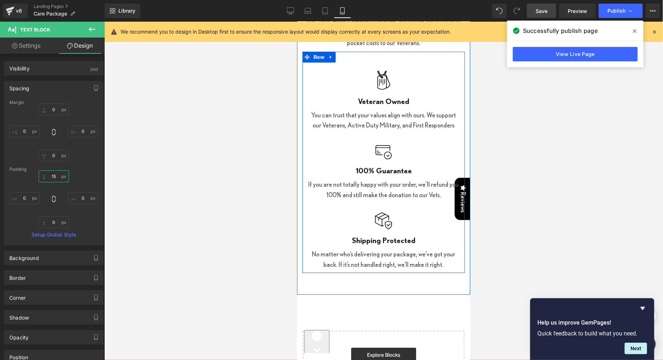
scroll to position [971, 0]
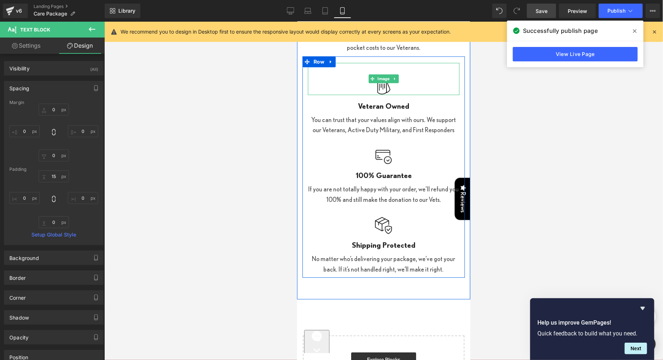
click at [377, 83] on img at bounding box center [383, 78] width 20 height 32
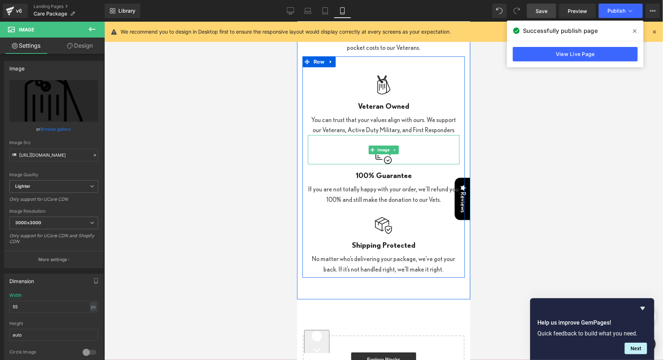
click at [382, 155] on img at bounding box center [382, 149] width 17 height 29
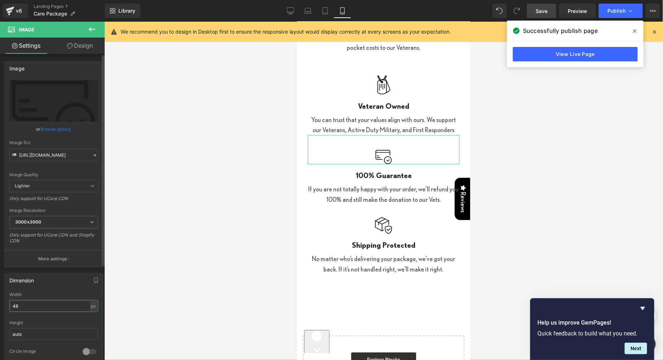
click at [27, 302] on input "48" at bounding box center [53, 306] width 89 height 12
type input "55"
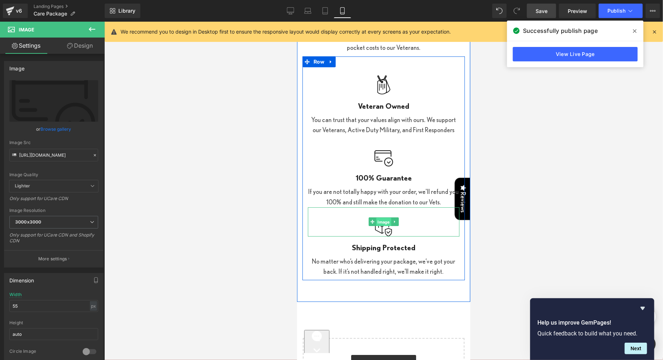
click at [385, 223] on span "Image" at bounding box center [382, 221] width 15 height 9
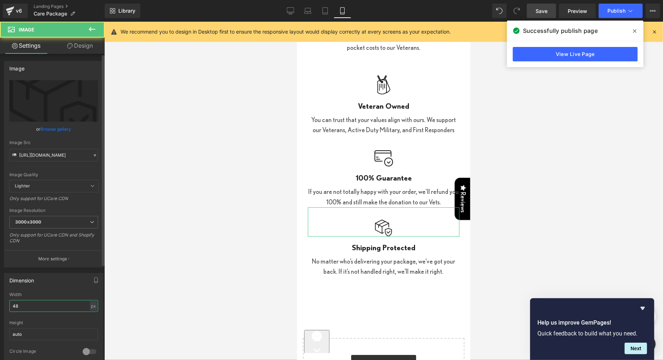
click at [44, 306] on input "48" at bounding box center [53, 306] width 89 height 12
type input "55"
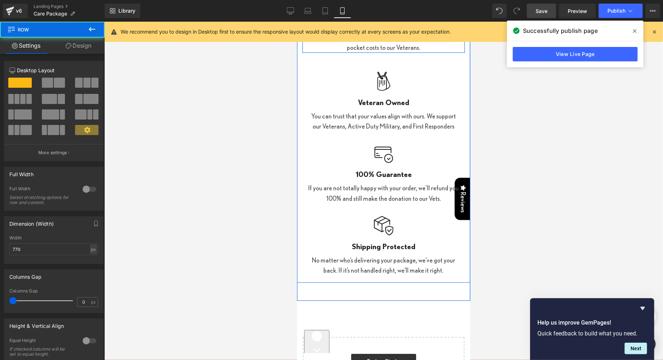
drag, startPoint x: 380, startPoint y: 51, endPoint x: 378, endPoint y: 45, distance: 6.3
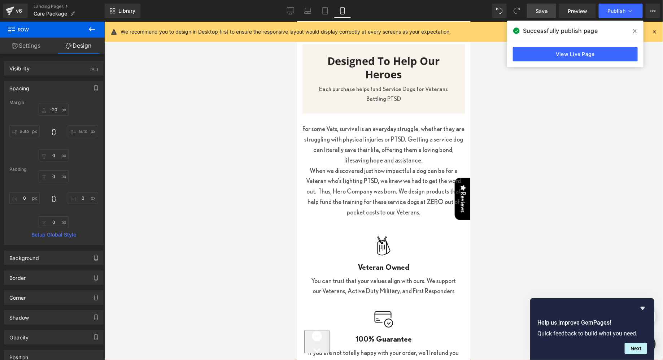
scroll to position [801, 0]
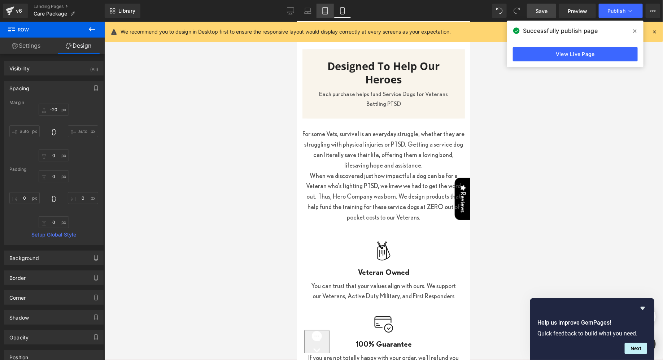
click at [324, 8] on icon at bounding box center [324, 10] width 7 height 7
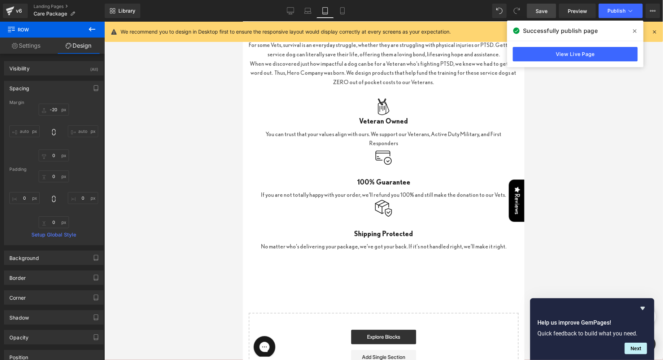
type input "-20"
type input "0"
type input "10"
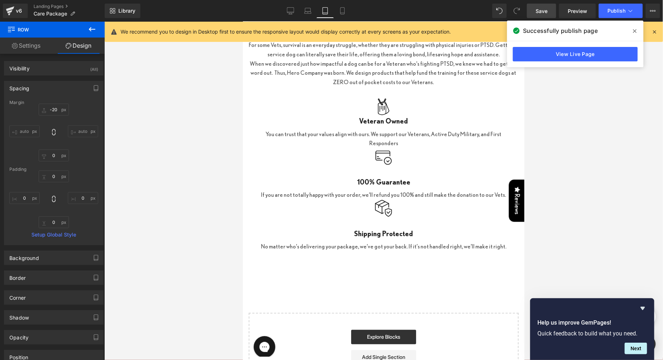
type input "0"
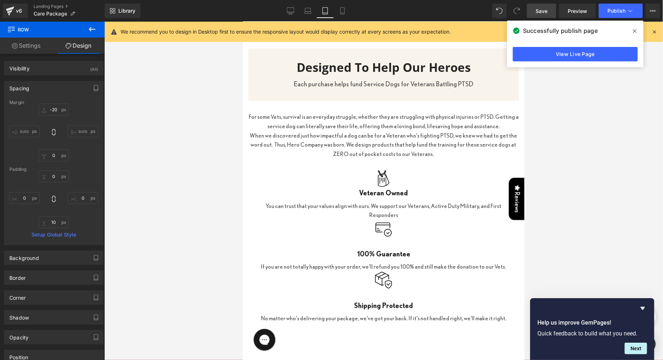
scroll to position [729, 0]
click at [344, 11] on icon at bounding box center [342, 10] width 7 height 7
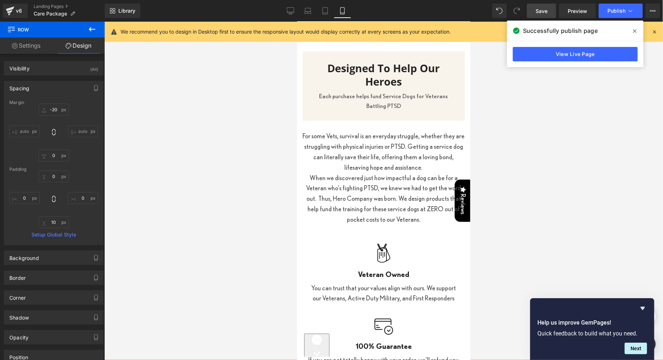
type input "-20"
type input "0"
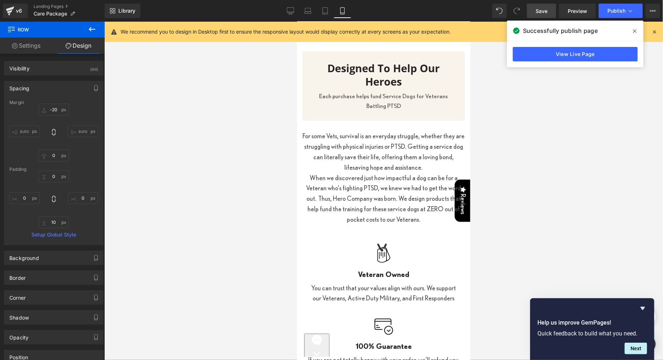
type input "0"
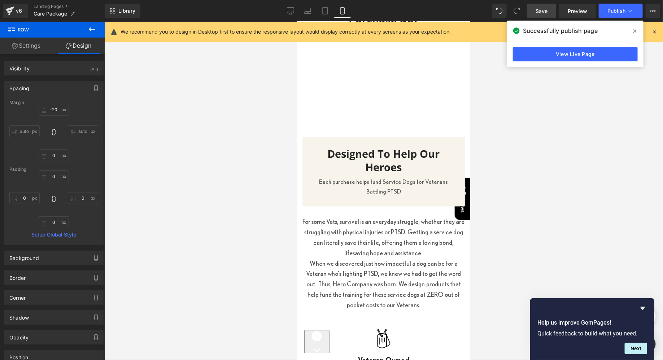
scroll to position [709, 0]
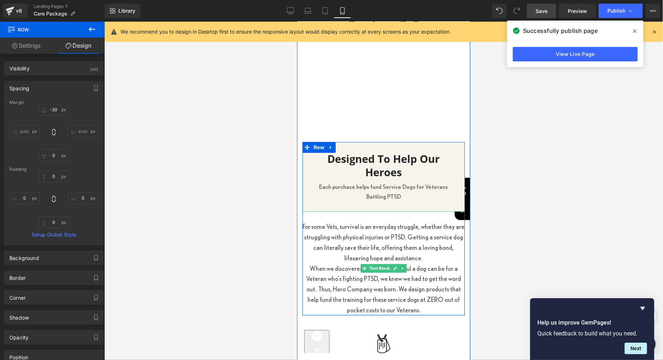
click at [341, 252] on p "For some Vets, survival is an everyday struggle, whether they are struggling wi…" at bounding box center [383, 241] width 162 height 41
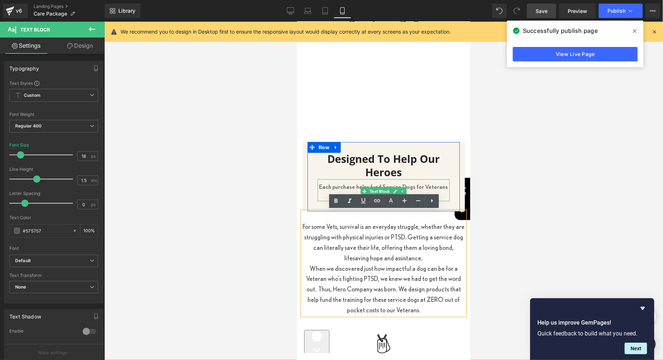
click at [323, 185] on p "Each purchase helps fund Service Dogs for Veterans Battling PTSD" at bounding box center [383, 190] width 132 height 19
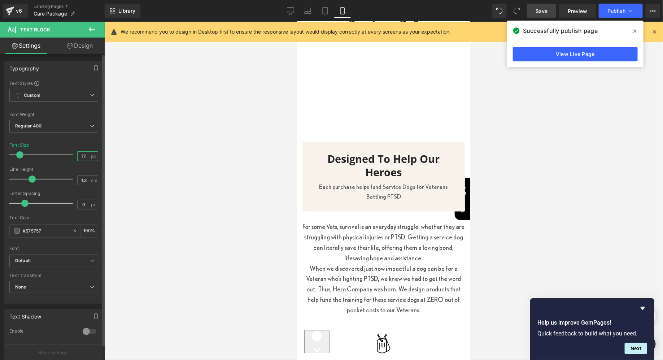
drag, startPoint x: 84, startPoint y: 157, endPoint x: 83, endPoint y: 162, distance: 4.7
click at [83, 162] on div "Font Size 17 px" at bounding box center [53, 154] width 89 height 24
type input "18"
click at [82, 140] on div "Font Default Open Sans [PERSON_NAME] Bebas Neue Default Default Open Sans [PERS…" at bounding box center [53, 167] width 89 height 174
click at [222, 148] on div at bounding box center [383, 191] width 558 height 338
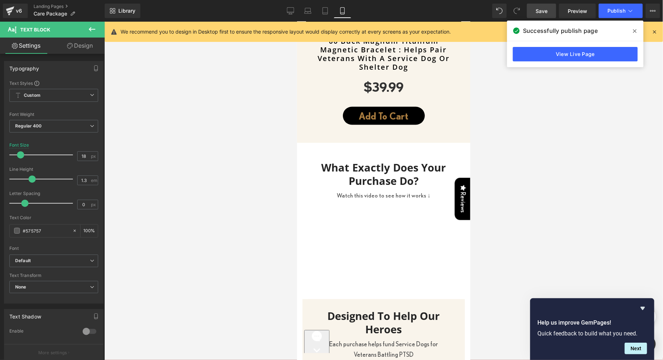
scroll to position [551, 0]
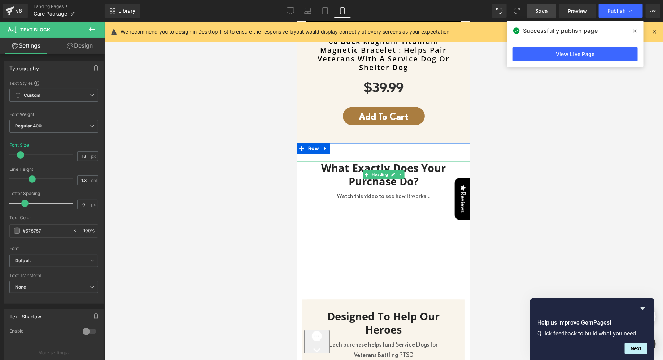
click at [354, 167] on h3 "What Exactly Does Your Purchase Do?" at bounding box center [382, 174] width 173 height 27
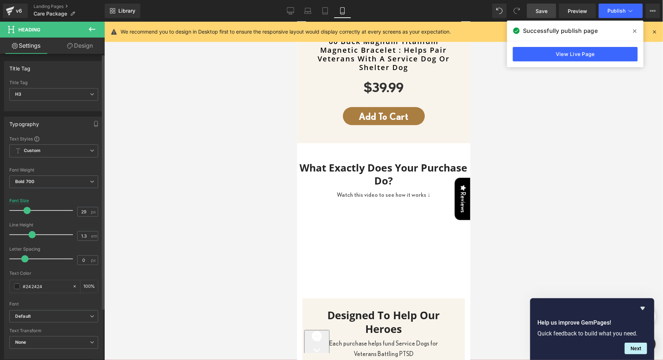
type input "30"
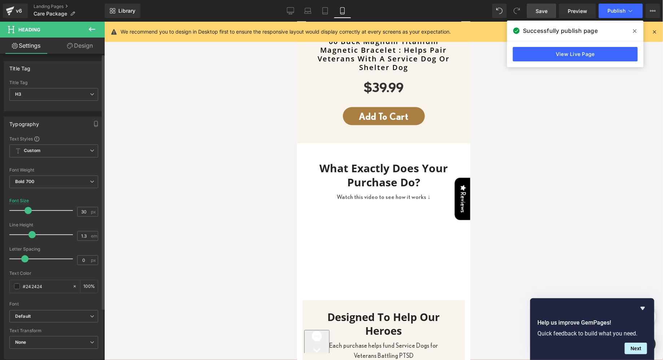
click at [29, 210] on span at bounding box center [28, 210] width 7 height 7
click at [344, 196] on p "Watch this video to see how it works ↓" at bounding box center [382, 197] width 173 height 10
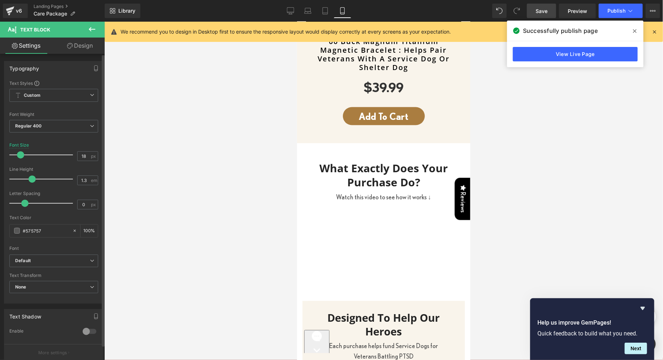
click at [20, 153] on span at bounding box center [20, 154] width 7 height 7
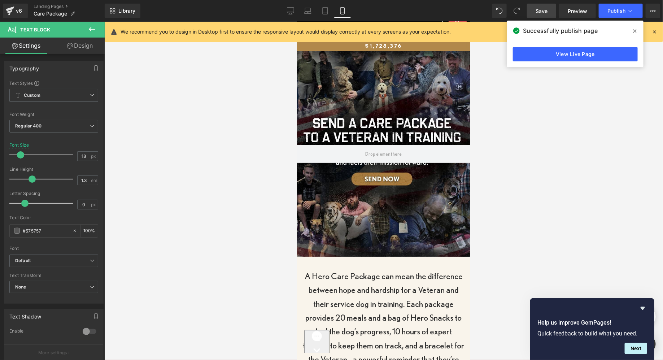
scroll to position [0, 0]
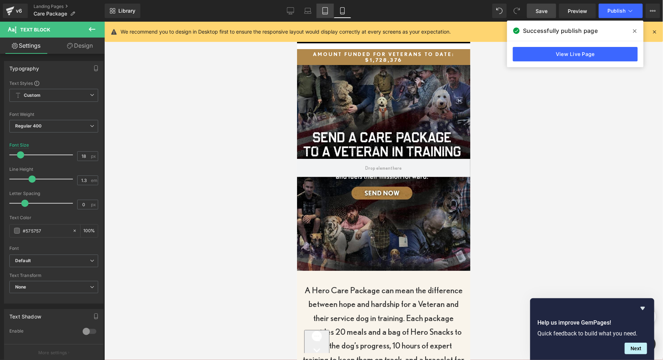
click at [327, 4] on link "Tablet" at bounding box center [324, 11] width 17 height 14
type input "19"
type input "100"
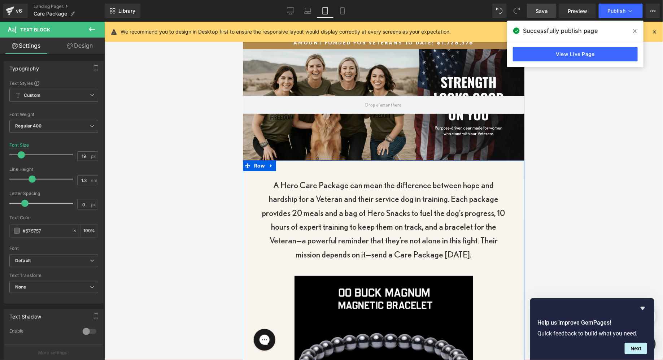
click at [304, 197] on p "A Hero Care Package can mean the difference between hope and hardship for a Vet…" at bounding box center [382, 219] width 245 height 83
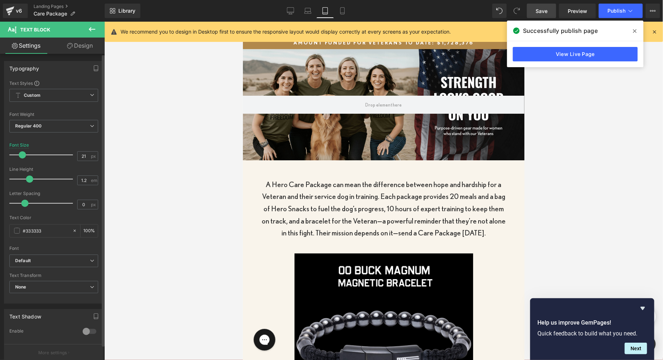
type input "22"
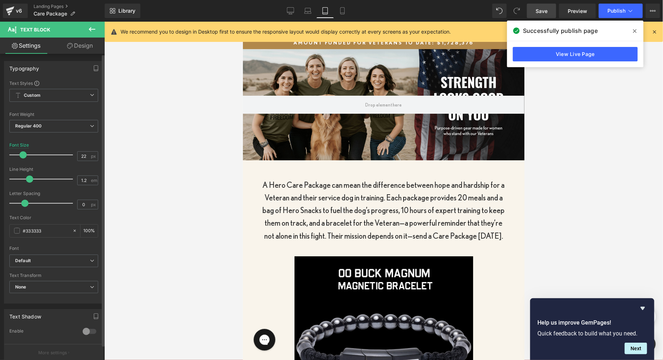
click at [23, 153] on span at bounding box center [22, 154] width 7 height 7
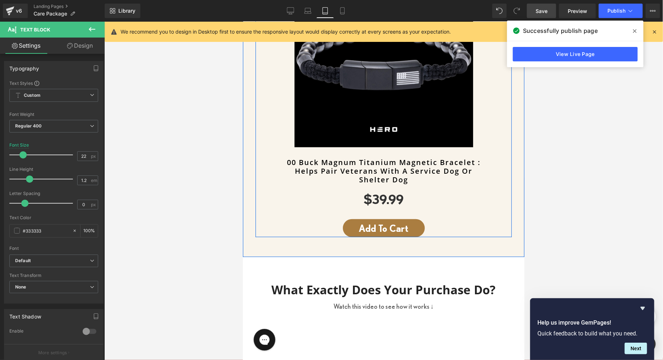
scroll to position [289, 0]
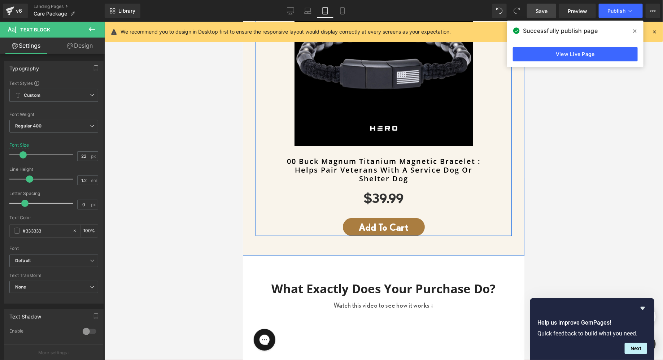
click at [375, 196] on div "$0 $39.99 (P) Price" at bounding box center [383, 199] width 238 height 12
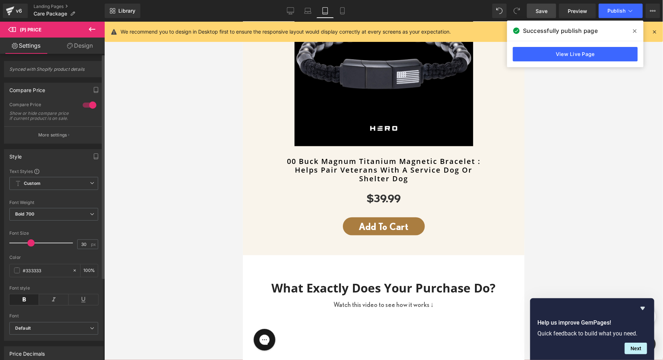
type input "31"
click at [30, 246] on span at bounding box center [30, 242] width 7 height 7
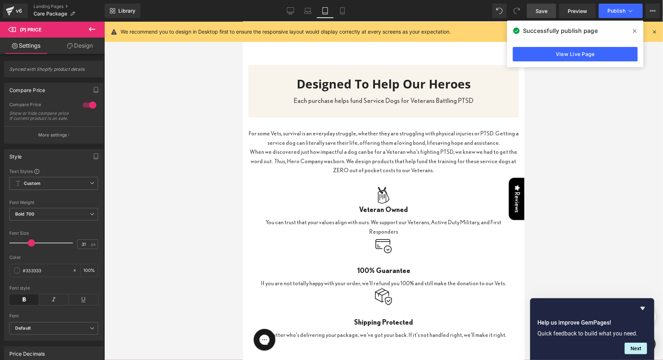
scroll to position [690, 0]
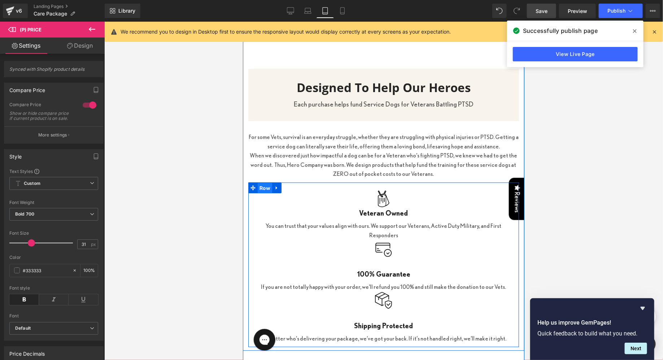
click at [262, 186] on span "Row" at bounding box center [264, 187] width 14 height 11
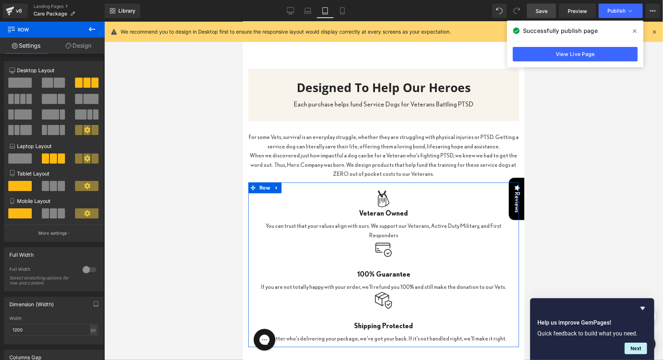
click at [52, 185] on span at bounding box center [53, 186] width 7 height 10
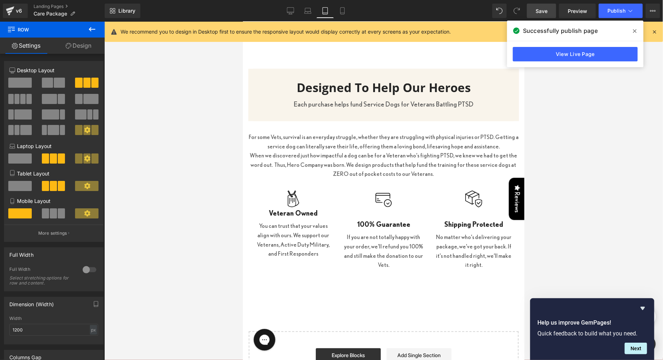
click at [210, 219] on div at bounding box center [383, 191] width 558 height 338
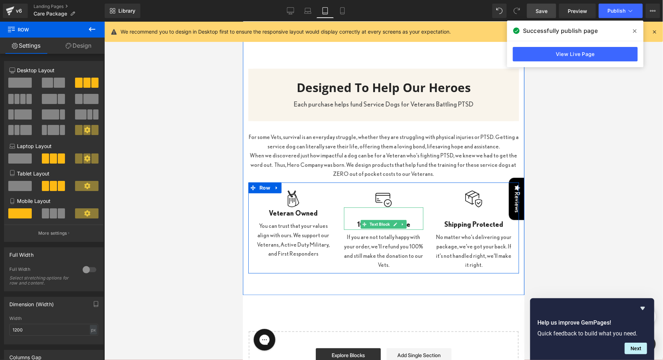
click at [381, 212] on div "100% Guarantee" at bounding box center [382, 218] width 79 height 22
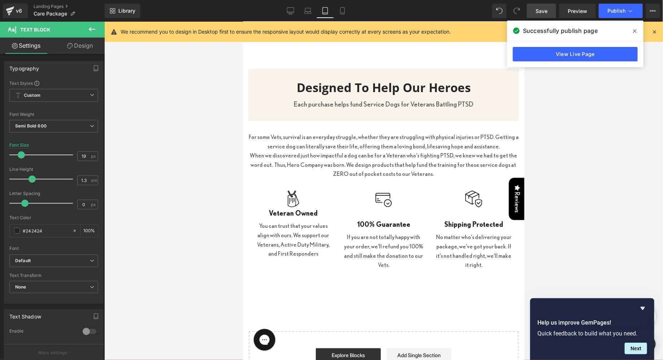
click at [82, 44] on link "Design" at bounding box center [80, 46] width 52 height 16
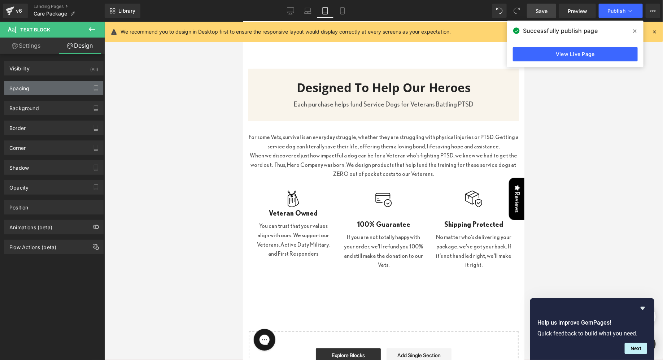
type input "0"
type input "32"
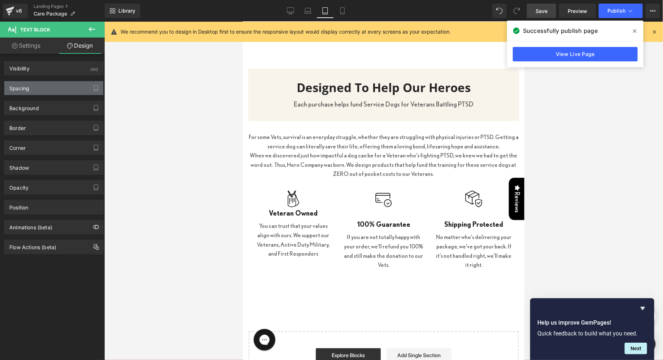
type input "0"
click at [43, 83] on div "Spacing" at bounding box center [53, 88] width 99 height 14
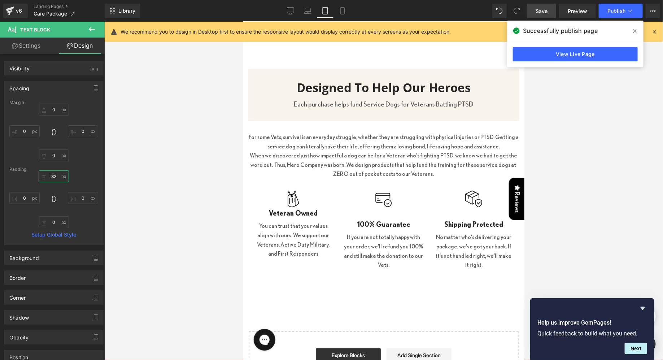
click at [50, 175] on input "32" at bounding box center [54, 176] width 30 height 12
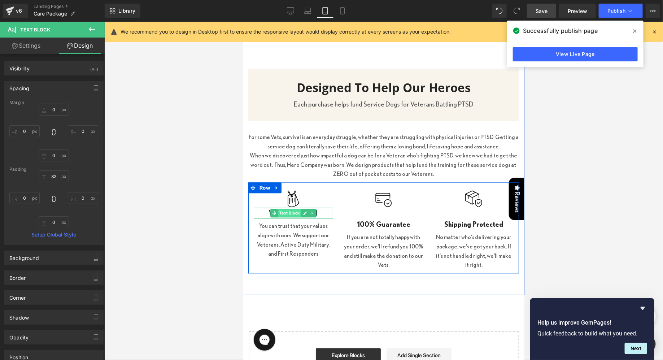
click at [287, 214] on span "Text Block" at bounding box center [288, 212] width 23 height 9
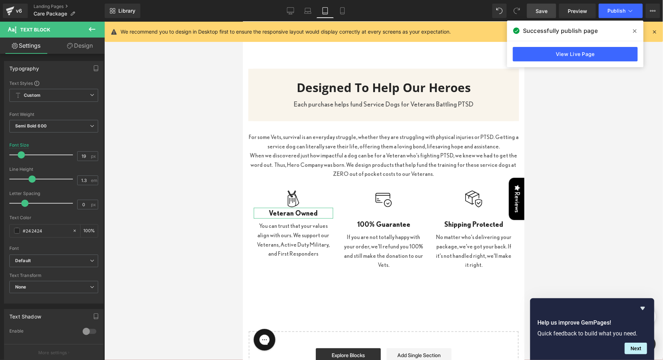
click at [74, 48] on link "Design" at bounding box center [80, 46] width 52 height 16
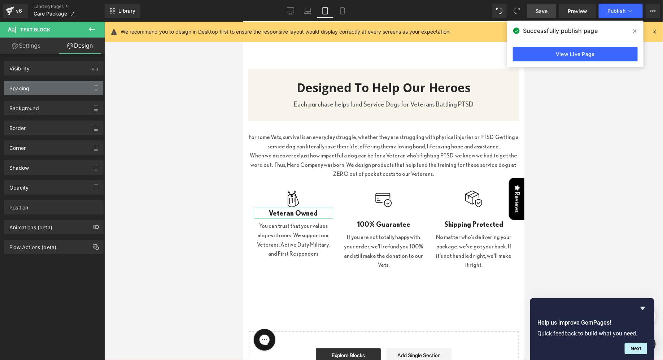
click at [54, 87] on div "Spacing" at bounding box center [53, 88] width 99 height 14
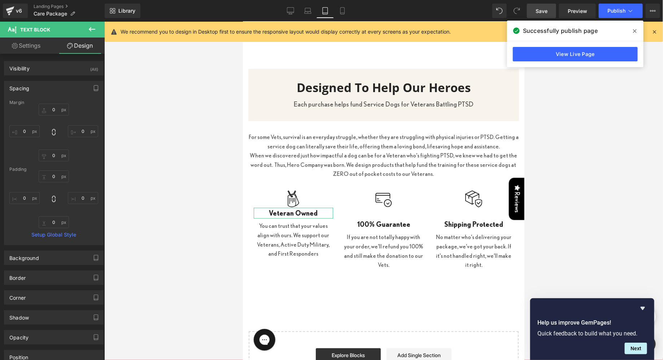
type input "0"
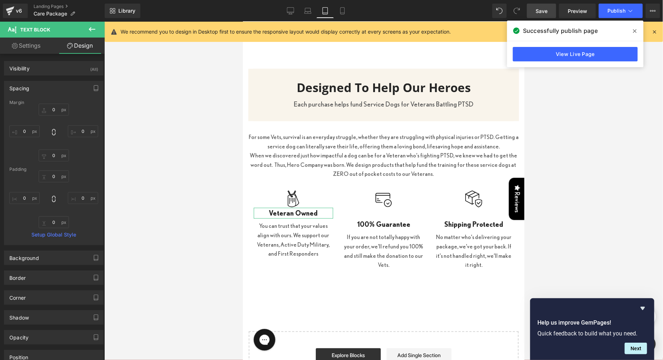
type input "0"
click at [55, 181] on input "0" at bounding box center [54, 176] width 30 height 12
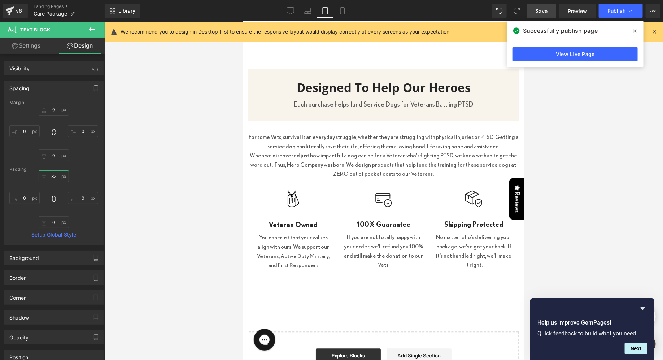
type input "32"
click at [168, 176] on div at bounding box center [383, 191] width 558 height 338
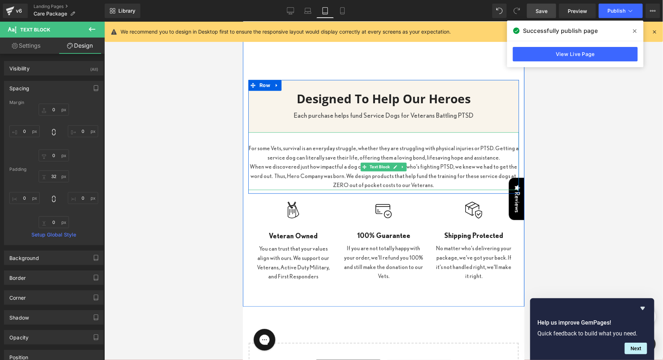
scroll to position [677, 0]
click at [291, 155] on p "For some Vets, survival is an everyday struggle, whether they are struggling wi…" at bounding box center [383, 153] width 270 height 18
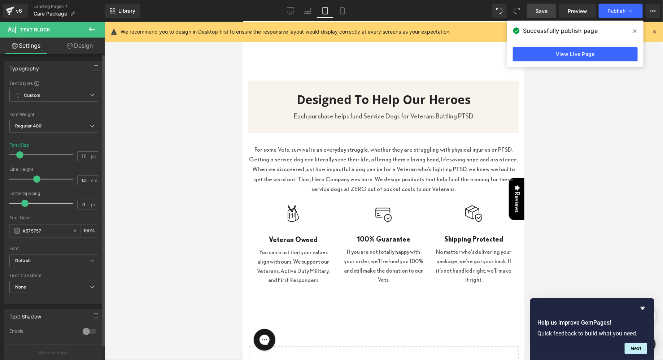
type input "18"
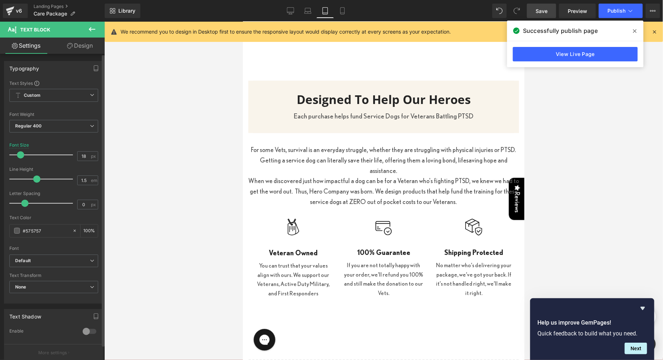
click at [21, 155] on span at bounding box center [20, 154] width 7 height 7
click at [197, 168] on div at bounding box center [383, 191] width 558 height 338
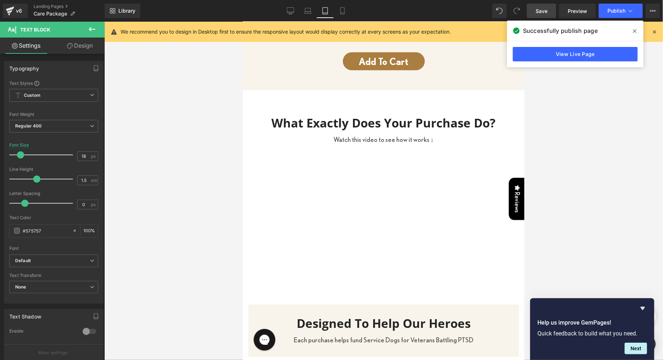
scroll to position [453, 0]
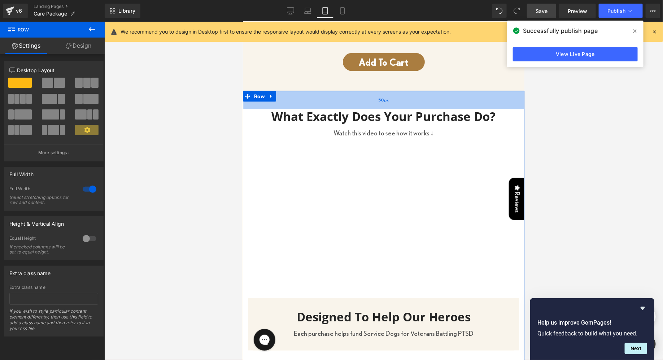
drag, startPoint x: 365, startPoint y: 107, endPoint x: 361, endPoint y: 100, distance: 8.2
click at [361, 100] on div "50px" at bounding box center [382, 100] width 281 height 18
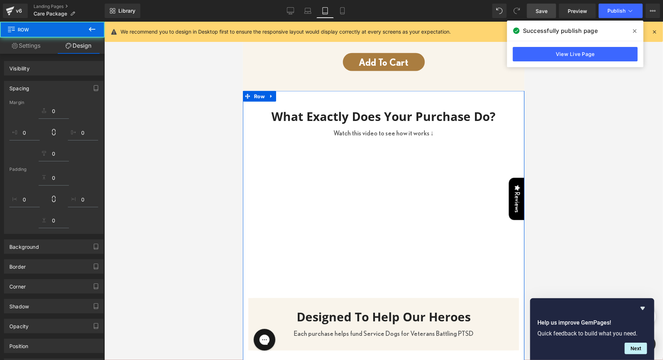
click at [247, 170] on div "Vimeo Designed To Help Our Heroes Heading Each purchase helps fund Service Dogs…" at bounding box center [382, 330] width 281 height 375
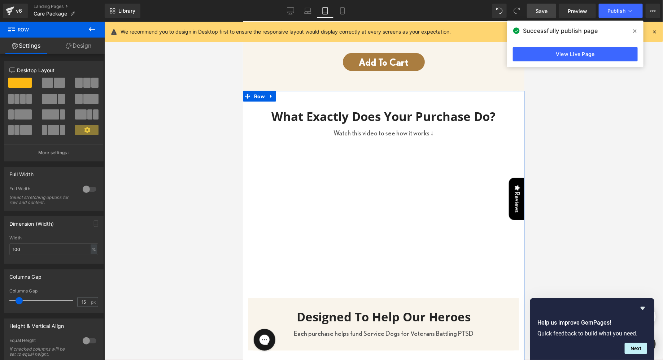
click at [302, 116] on h3 "What Exactly Does Your Purchase Do?" at bounding box center [382, 117] width 281 height 16
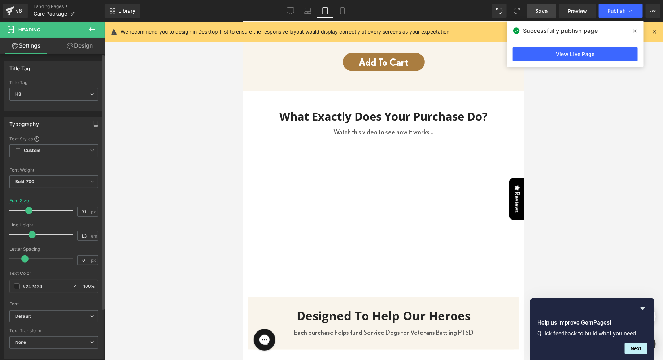
type input "30"
click at [27, 209] on span at bounding box center [28, 210] width 7 height 7
click at [354, 135] on div "Watch this video to see how it works ↓ Text Block" at bounding box center [382, 130] width 281 height 14
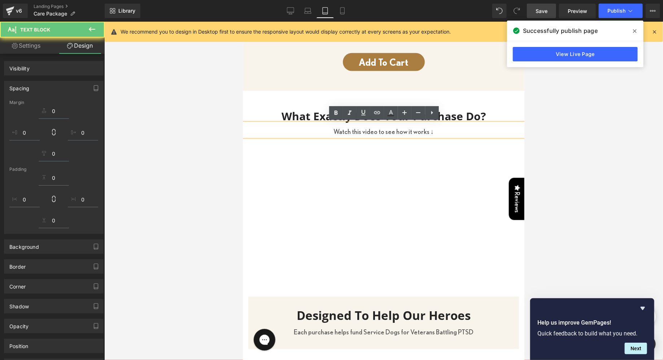
click at [350, 129] on p "Watch this video to see how it works ↓" at bounding box center [382, 131] width 281 height 11
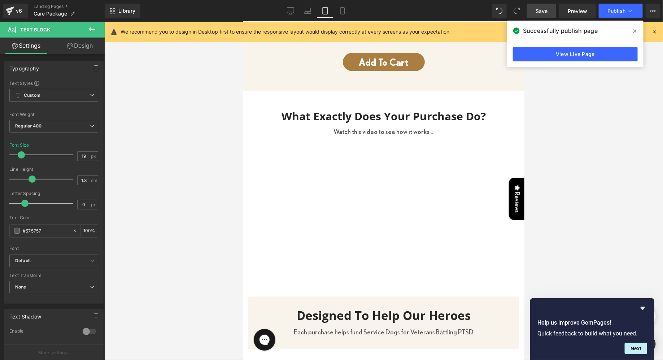
click at [167, 145] on div at bounding box center [383, 191] width 558 height 338
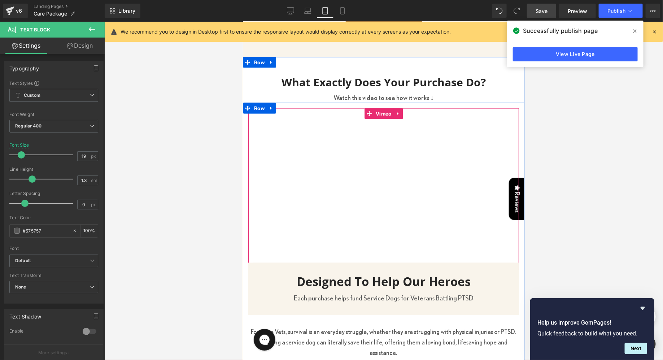
scroll to position [495, 0]
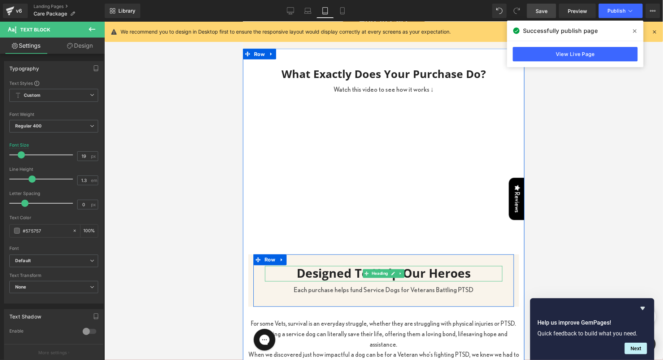
click at [322, 271] on h3 "Designed To Help Our Heroes" at bounding box center [382, 273] width 237 height 16
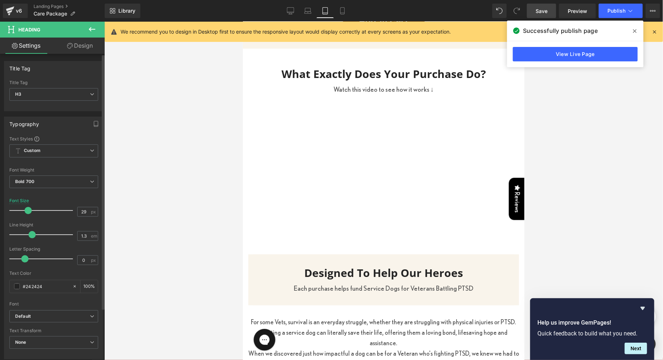
click at [28, 210] on span at bounding box center [28, 210] width 7 height 7
click at [83, 214] on input "29" at bounding box center [84, 211] width 13 height 9
type input "30"
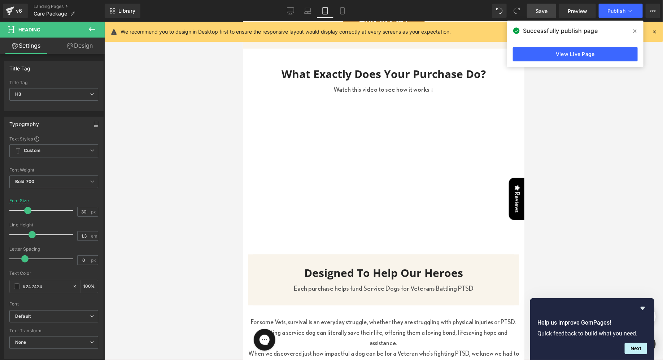
click at [177, 238] on div at bounding box center [383, 191] width 558 height 338
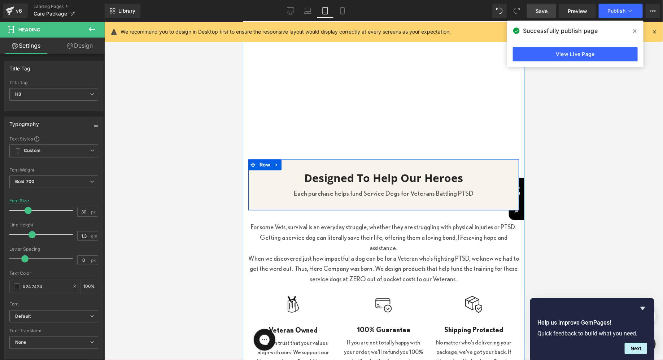
scroll to position [644, 0]
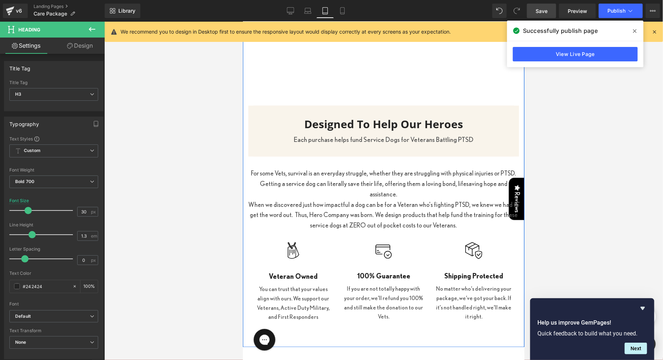
click at [337, 199] on p "When we discovered just how impactful a dog can be for a Veteran who's fighting…" at bounding box center [383, 214] width 270 height 31
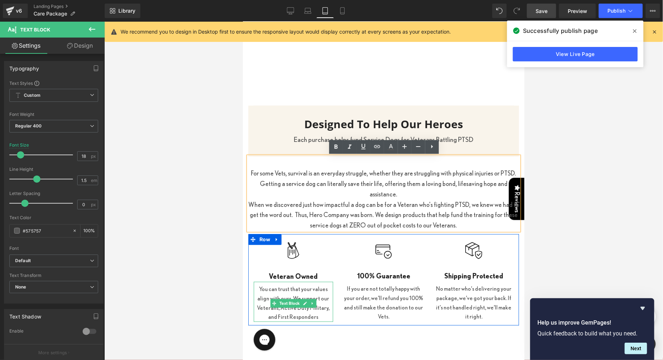
click at [280, 285] on p "You can trust that your values align with ours. We support our Veterans, Active…" at bounding box center [292, 302] width 79 height 37
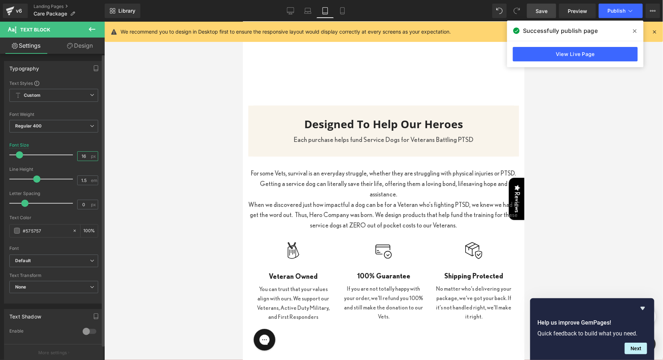
drag, startPoint x: 81, startPoint y: 154, endPoint x: 85, endPoint y: 154, distance: 4.3
click at [85, 154] on input "16" at bounding box center [84, 155] width 13 height 9
type input "18"
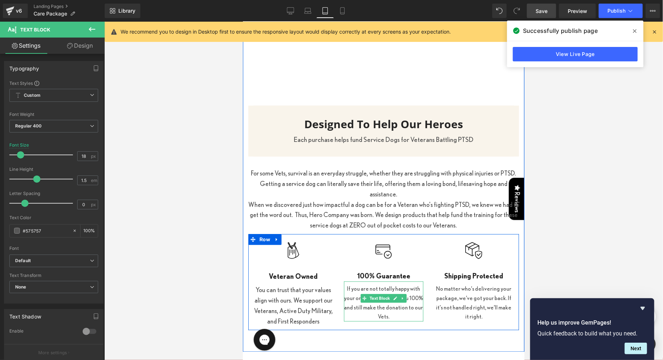
click at [364, 284] on p "If you are not totally happy with your order, we'll refund you 100% and still m…" at bounding box center [382, 302] width 79 height 37
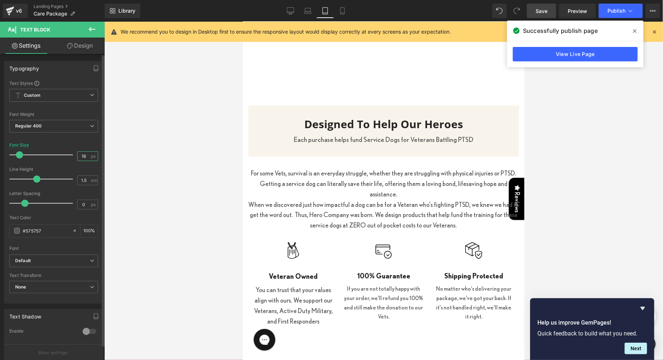
click at [85, 153] on input "16" at bounding box center [84, 155] width 13 height 9
type input "18"
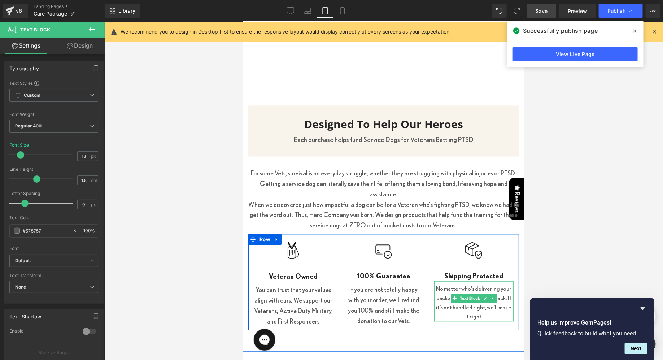
click at [466, 294] on link "Text Block" at bounding box center [465, 298] width 31 height 9
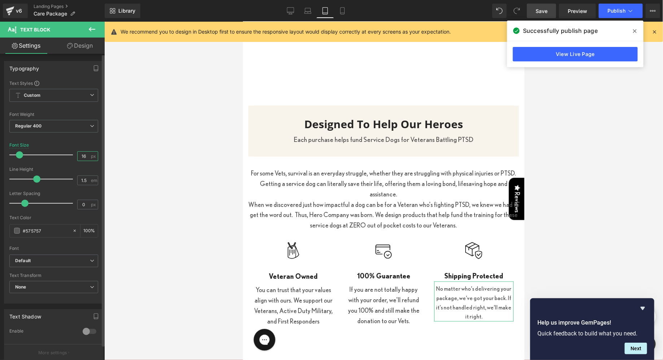
click at [84, 154] on input "16" at bounding box center [84, 155] width 13 height 9
type input "18"
click at [167, 203] on div at bounding box center [383, 191] width 558 height 338
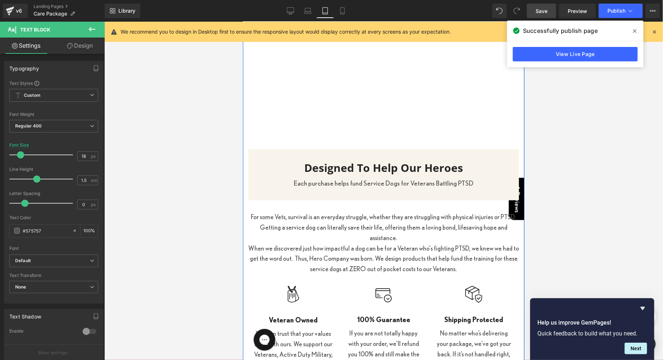
scroll to position [602, 0]
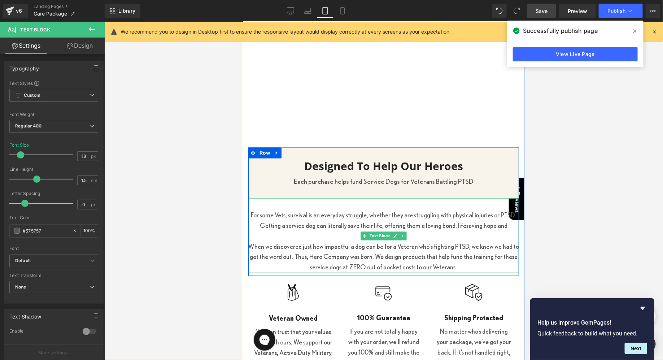
click at [284, 220] on p "For some Vets, survival is an everyday struggle, whether they are struggling wi…" at bounding box center [383, 225] width 270 height 31
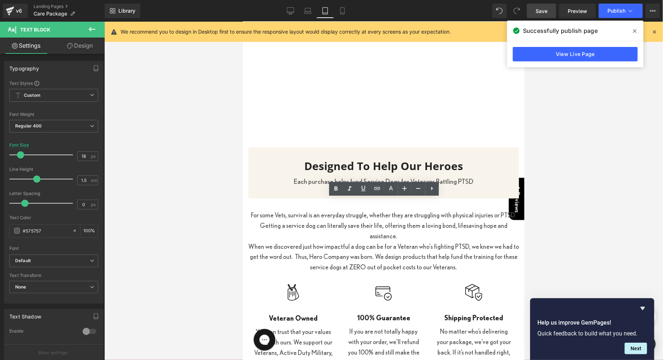
click at [175, 192] on div at bounding box center [383, 191] width 558 height 338
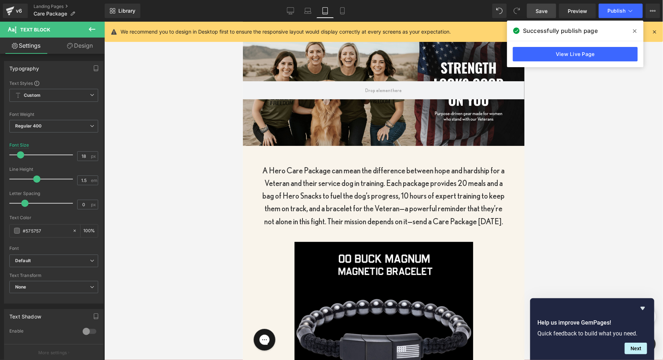
scroll to position [10, 0]
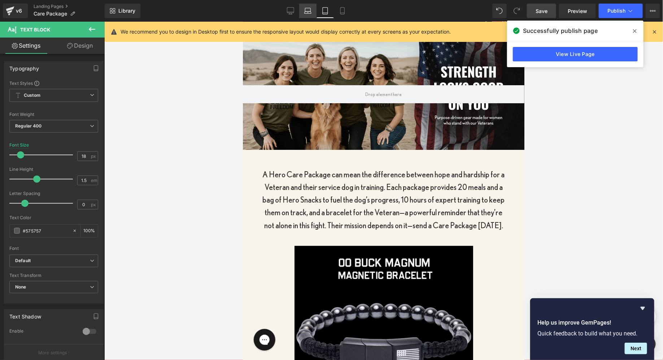
click at [310, 11] on icon at bounding box center [307, 10] width 7 height 7
type input "16"
type input "100"
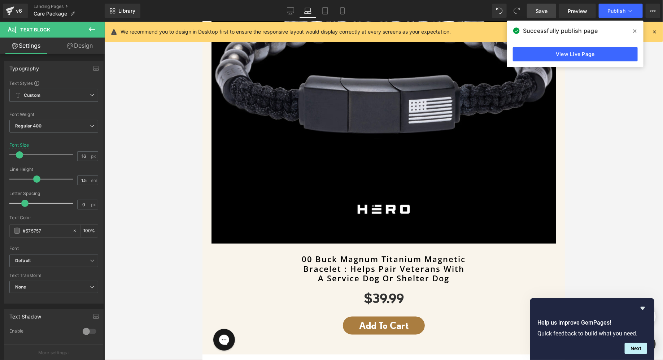
scroll to position [390, 0]
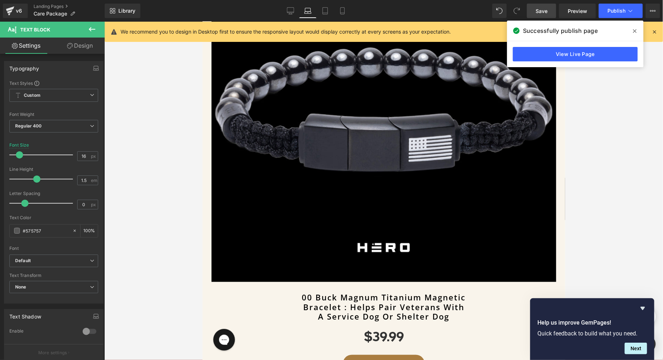
click at [303, 104] on img at bounding box center [383, 109] width 344 height 344
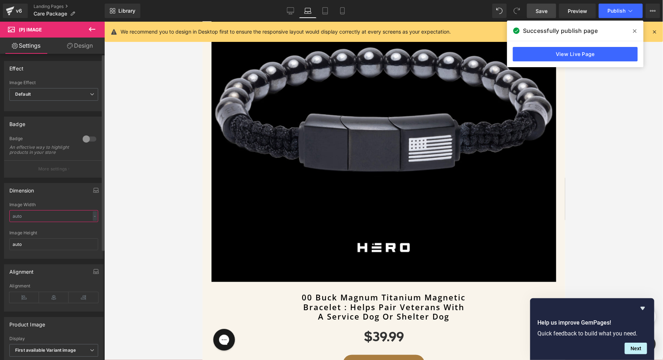
click at [45, 217] on input "text" at bounding box center [53, 216] width 89 height 12
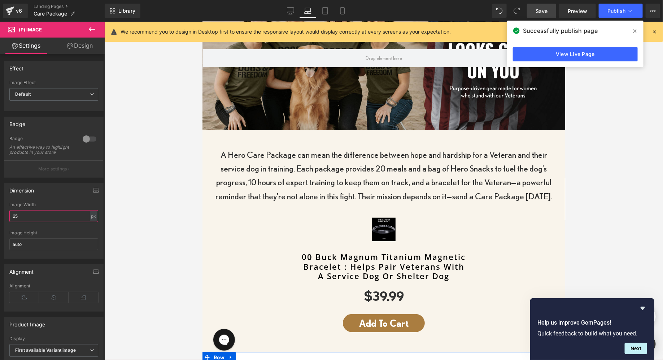
scroll to position [105, 0]
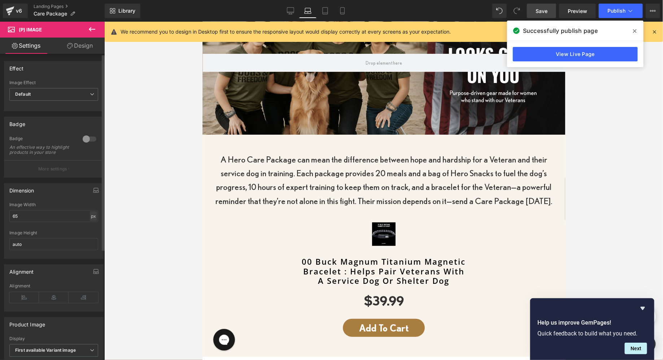
click at [90, 221] on div "px" at bounding box center [93, 216] width 7 height 10
click at [90, 232] on li "%" at bounding box center [93, 227] width 9 height 10
click at [39, 222] on input "6.81" at bounding box center [53, 216] width 89 height 12
type input "65"
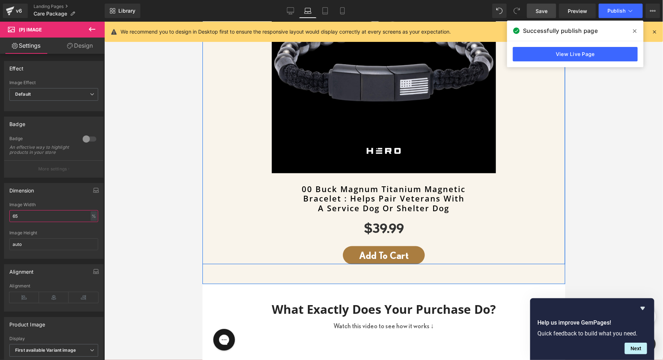
scroll to position [407, 0]
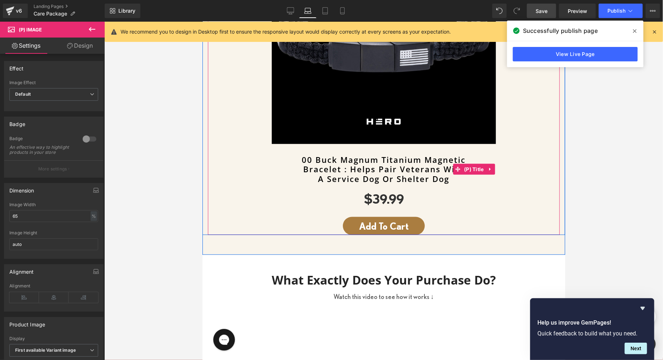
click at [346, 164] on link "00 Buck Magnum Titanium Magnetic Bracelet : Helps Pair Veterans With A Service …" at bounding box center [383, 168] width 344 height 28
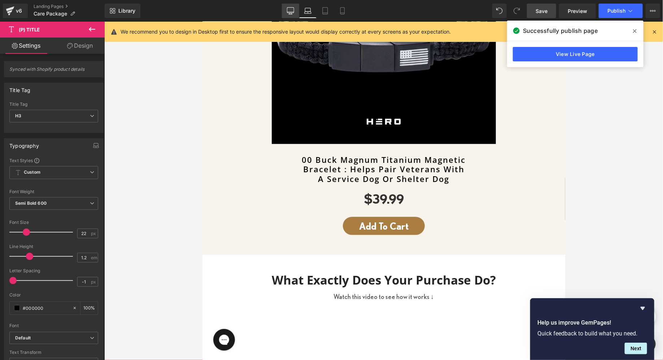
click at [299, 16] on link "Desktop" at bounding box center [290, 11] width 17 height 14
type input "23"
type input "100"
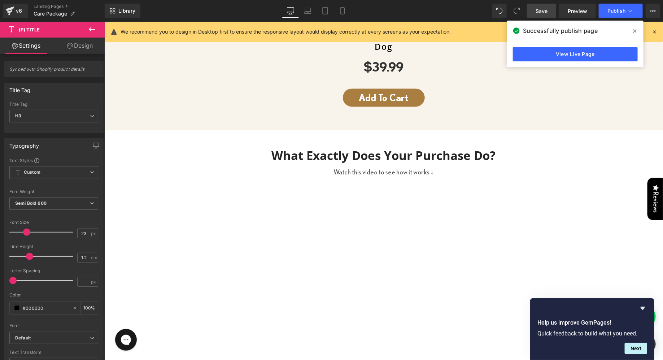
scroll to position [660, 0]
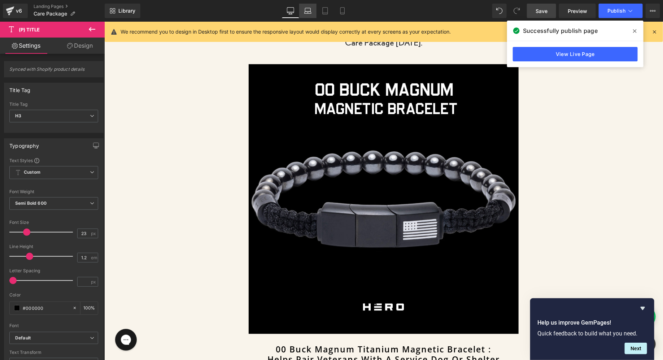
click at [310, 8] on icon at bounding box center [307, 9] width 5 height 3
type input "22"
type input "100"
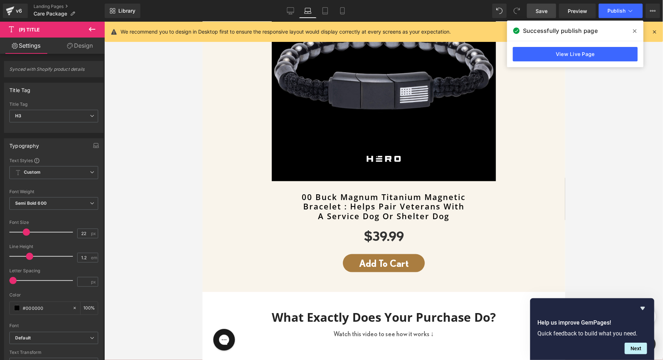
scroll to position [397, 0]
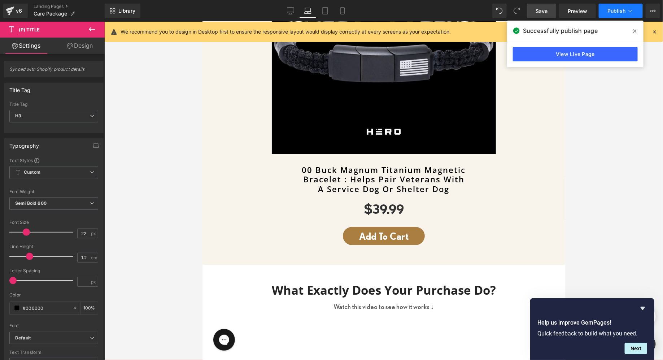
click at [613, 8] on span "Publish" at bounding box center [616, 11] width 18 height 6
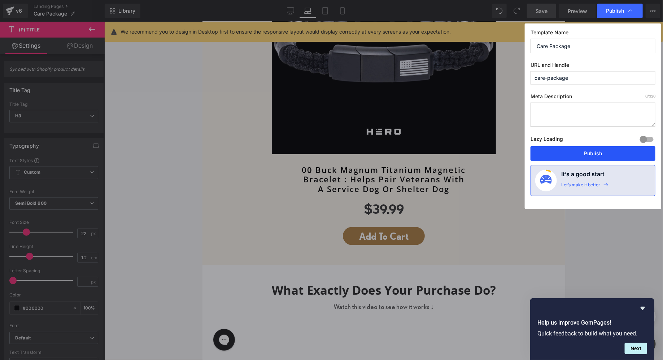
click at [559, 151] on button "Publish" at bounding box center [592, 153] width 125 height 14
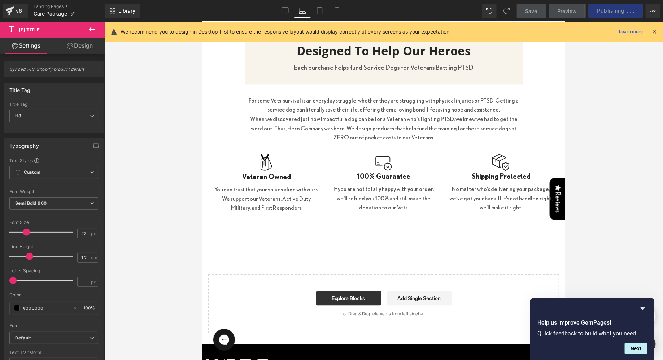
scroll to position [861, 0]
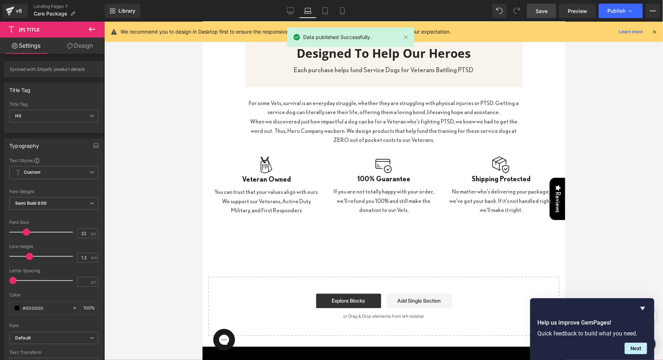
click at [378, 114] on p "For some Vets, survival is an everyday struggle, whether they are struggling wi…" at bounding box center [384, 107] width 278 height 18
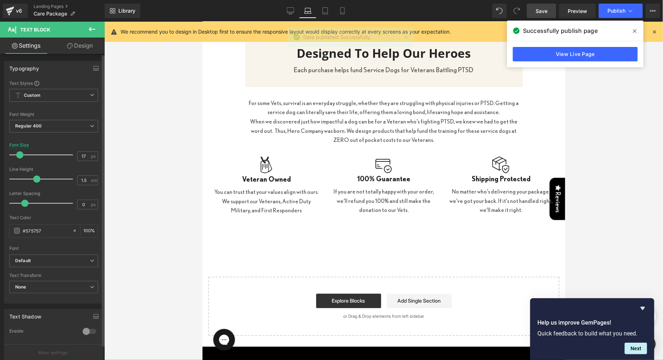
type input "18"
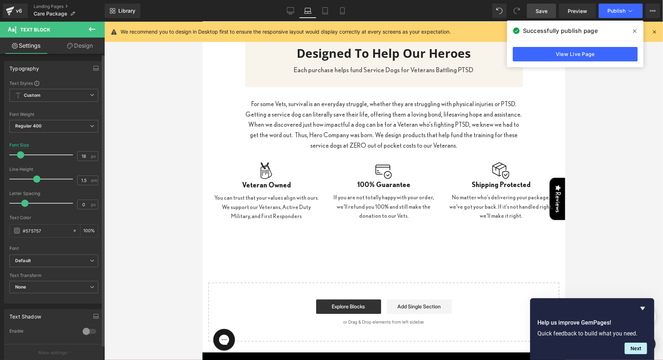
click at [20, 154] on span at bounding box center [20, 154] width 7 height 7
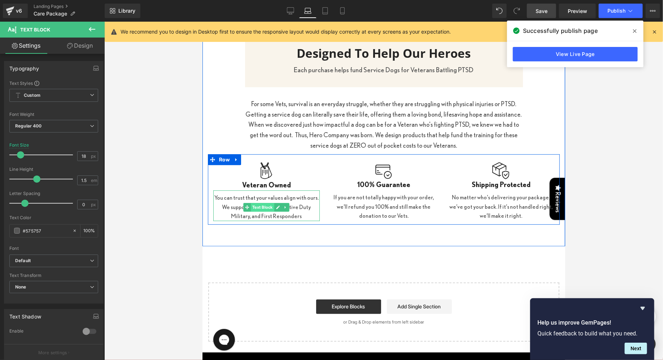
click at [255, 204] on span "Text Block" at bounding box center [262, 206] width 23 height 9
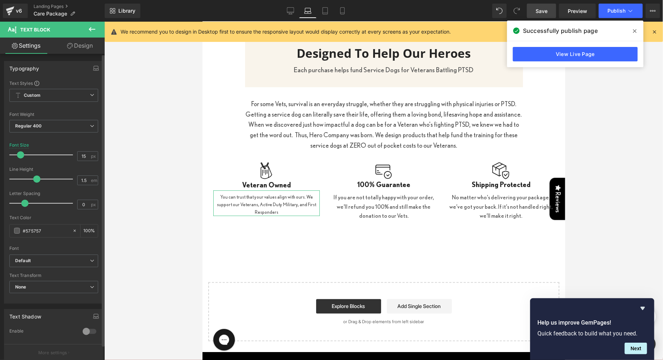
type input "18"
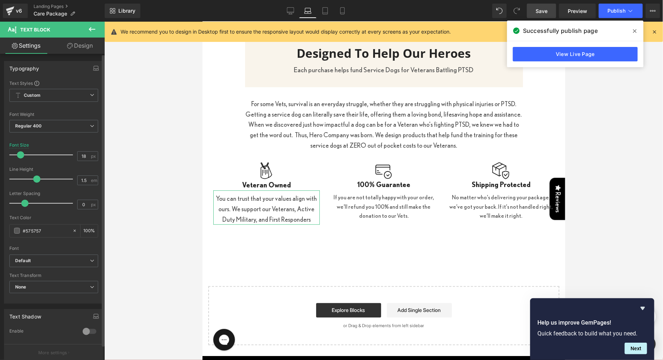
click at [18, 153] on span at bounding box center [20, 154] width 7 height 7
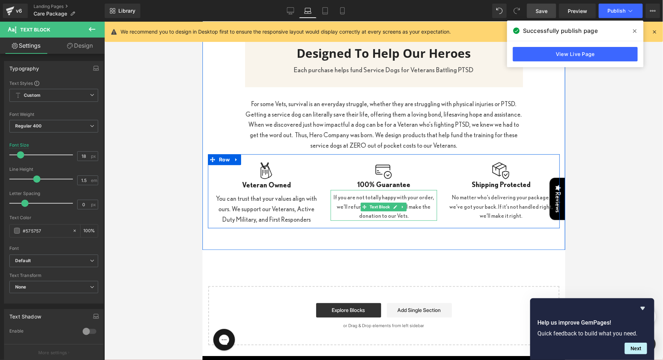
click at [342, 201] on p "If you are not totally happy with your order, we'll refund you 100% and still m…" at bounding box center [383, 206] width 106 height 28
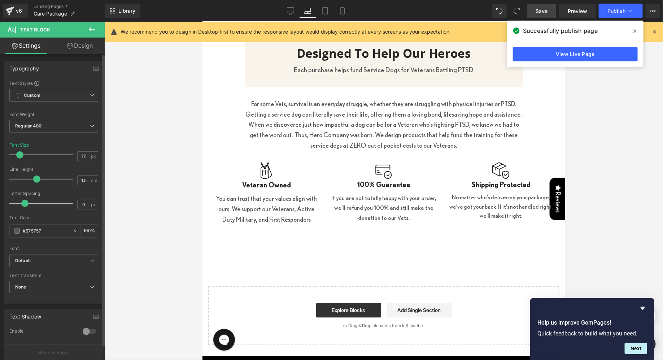
type input "18"
click at [19, 153] on span at bounding box center [20, 154] width 7 height 7
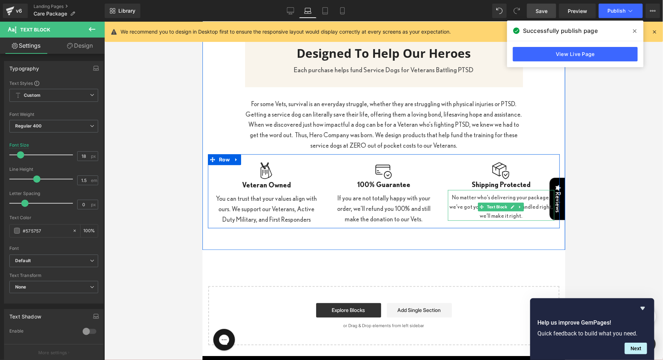
click at [468, 211] on p "No matter who’s delivering your package, we’ve got your back. If it’s not handl…" at bounding box center [500, 206] width 106 height 28
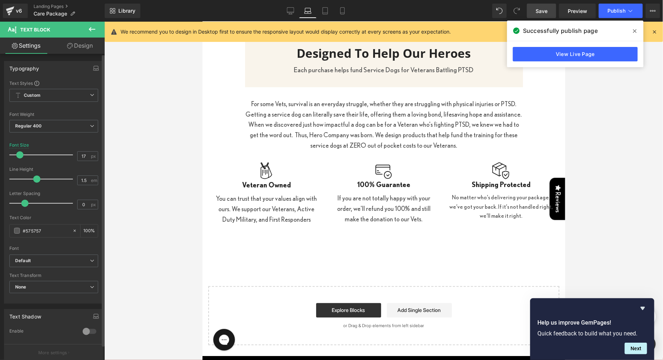
type input "18"
click at [21, 155] on span at bounding box center [20, 154] width 7 height 7
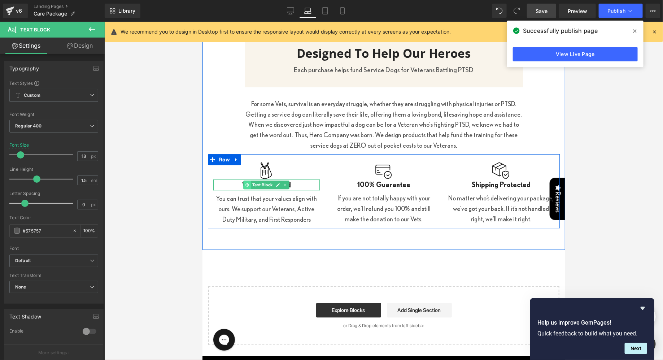
click at [248, 185] on icon at bounding box center [247, 184] width 4 height 4
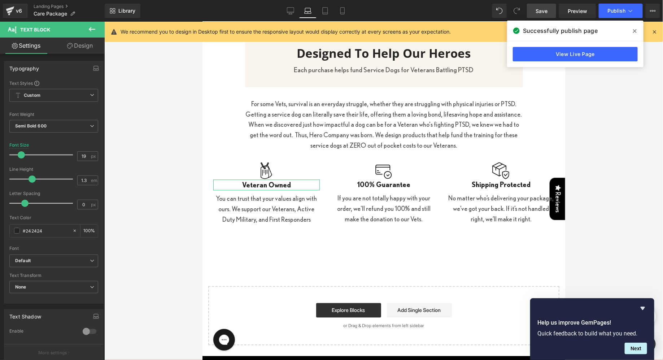
click at [87, 51] on link "Design" at bounding box center [80, 46] width 52 height 16
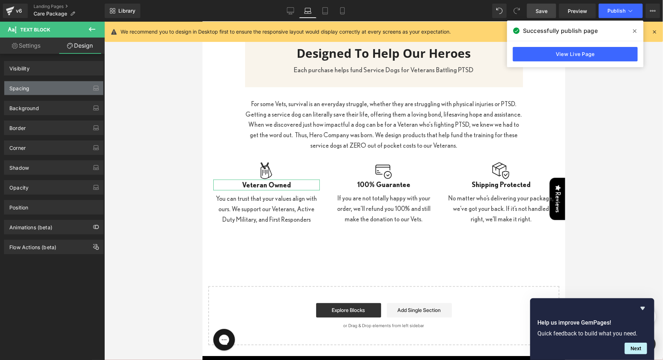
click at [54, 89] on div "Spacing" at bounding box center [53, 88] width 99 height 14
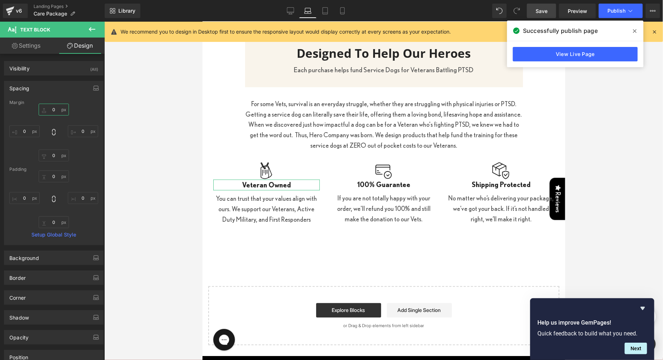
click at [48, 105] on input "0" at bounding box center [54, 110] width 30 height 12
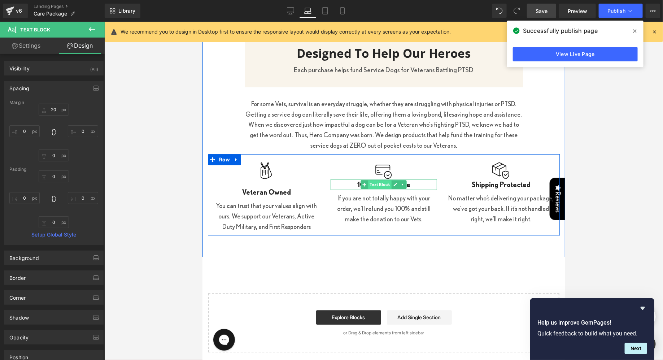
click at [375, 182] on span "Text Block" at bounding box center [379, 184] width 23 height 9
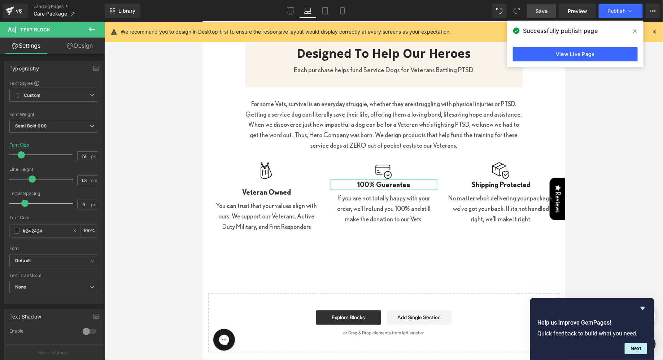
click at [85, 49] on link "Design" at bounding box center [80, 46] width 52 height 16
click at [0, 0] on div "Spacing" at bounding box center [0, 0] width 0 height 0
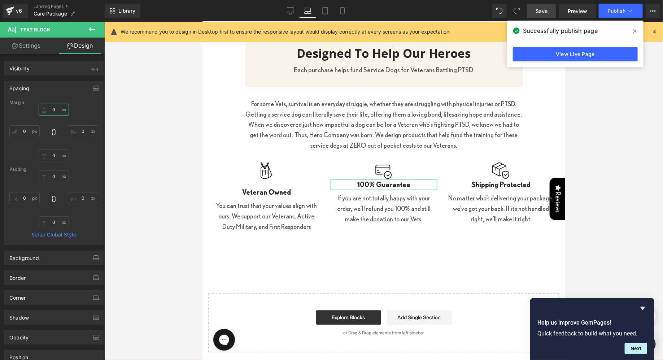
click at [47, 110] on input "0" at bounding box center [54, 110] width 30 height 12
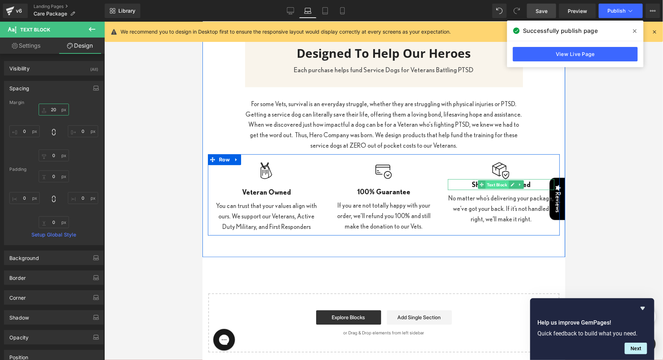
drag, startPoint x: 496, startPoint y: 183, endPoint x: 361, endPoint y: 140, distance: 142.0
click at [496, 183] on span "Text Block" at bounding box center [496, 184] width 23 height 9
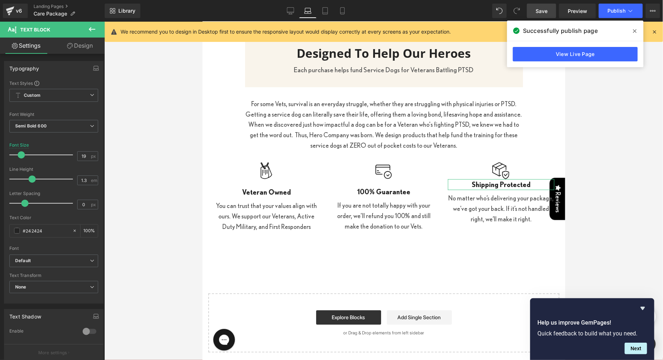
drag, startPoint x: 89, startPoint y: 48, endPoint x: 47, endPoint y: 92, distance: 60.7
click at [89, 48] on link "Design" at bounding box center [80, 46] width 52 height 16
click at [0, 0] on div "Spacing" at bounding box center [0, 0] width 0 height 0
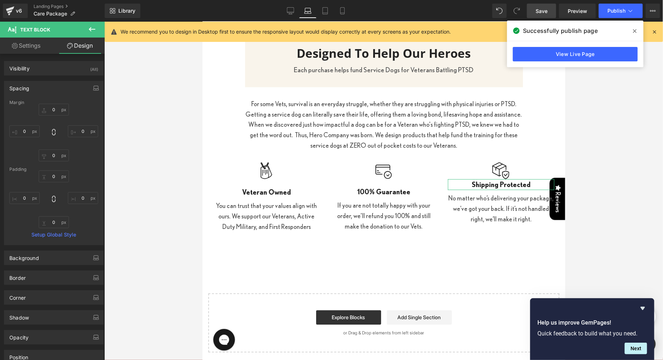
click at [44, 115] on div "0px 0 0px 0 0px 0 0px 0" at bounding box center [53, 133] width 89 height 58
click at [44, 113] on input "0" at bounding box center [54, 110] width 30 height 12
click at [45, 110] on input "0" at bounding box center [54, 110] width 30 height 12
click at [130, 138] on div at bounding box center [383, 191] width 558 height 338
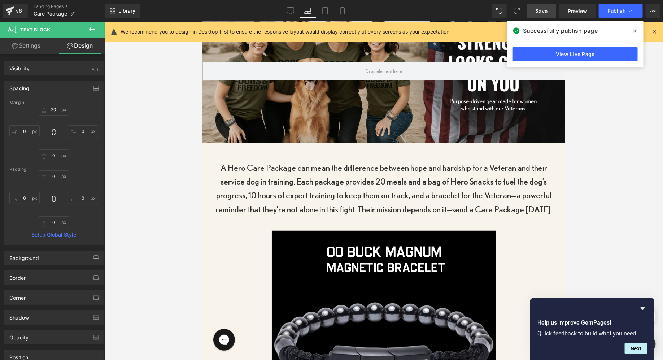
scroll to position [0, 0]
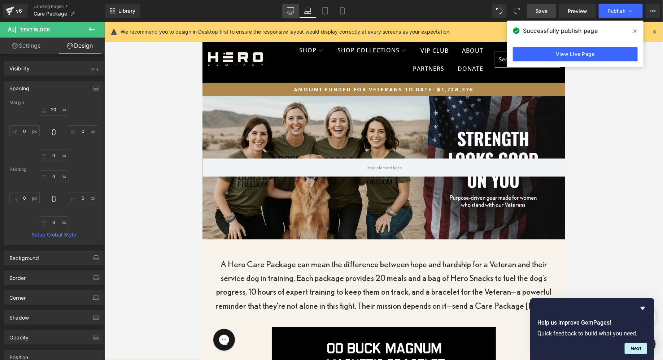
click at [295, 14] on link "Desktop" at bounding box center [290, 11] width 17 height 14
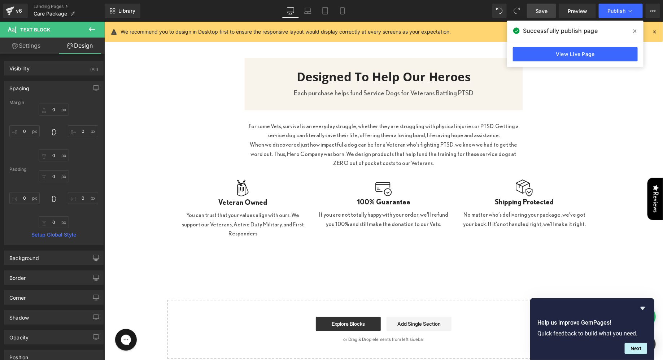
scroll to position [1000, 0]
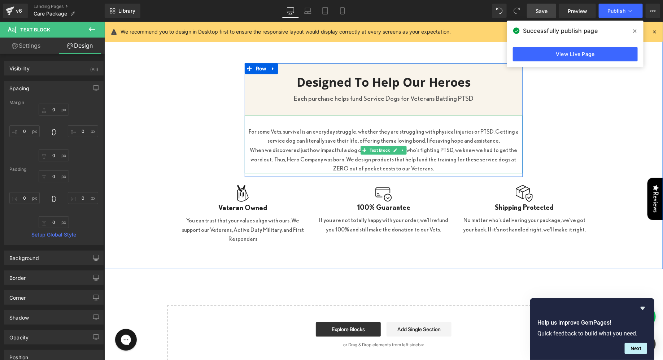
click at [299, 138] on p "For some Vets, survival is an everyday struggle, whether they are struggling wi…" at bounding box center [383, 136] width 278 height 18
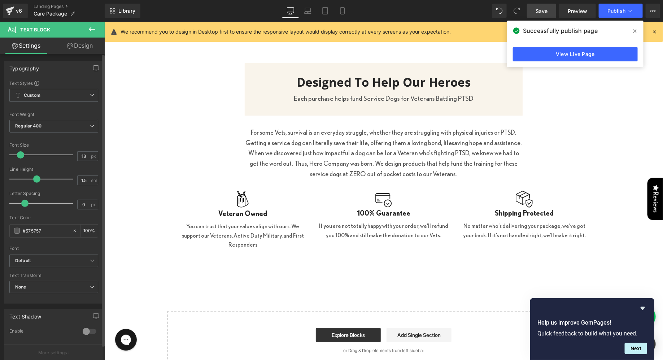
click at [19, 154] on span at bounding box center [20, 154] width 7 height 7
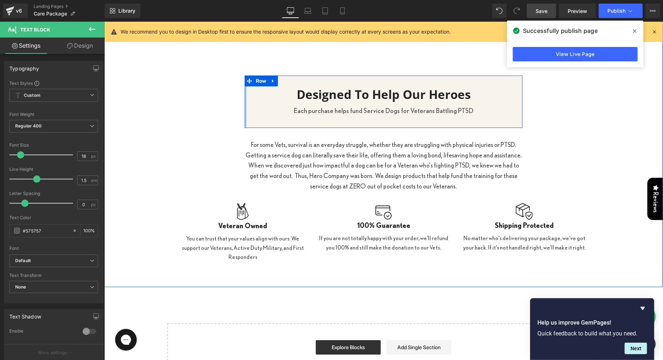
scroll to position [986, 0]
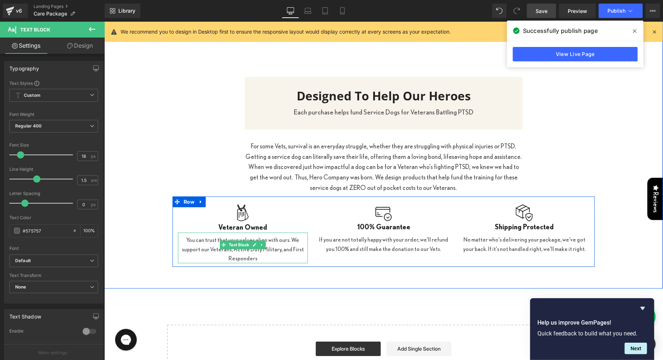
drag, startPoint x: 208, startPoint y: 246, endPoint x: 114, endPoint y: 172, distance: 119.5
click at [208, 246] on p "You can trust that your values align with ours. We support our Veterans, Active…" at bounding box center [242, 249] width 130 height 28
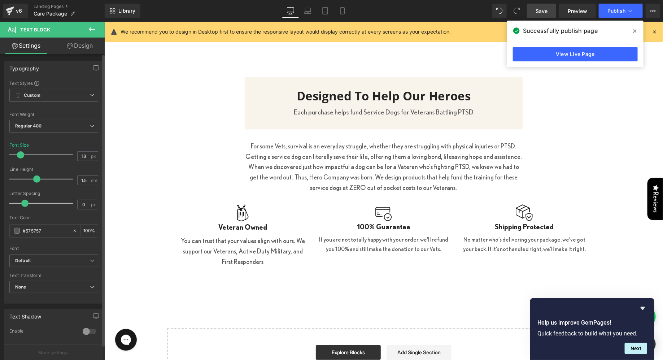
click at [19, 151] on span at bounding box center [20, 154] width 7 height 7
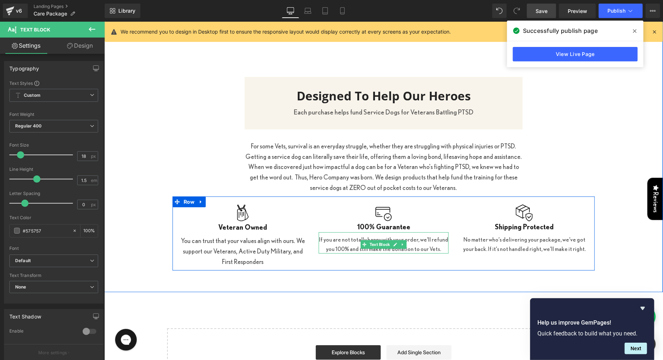
click at [345, 240] on p "If you are not totally happy with your order, we'll refund you 100% and still m…" at bounding box center [383, 243] width 130 height 18
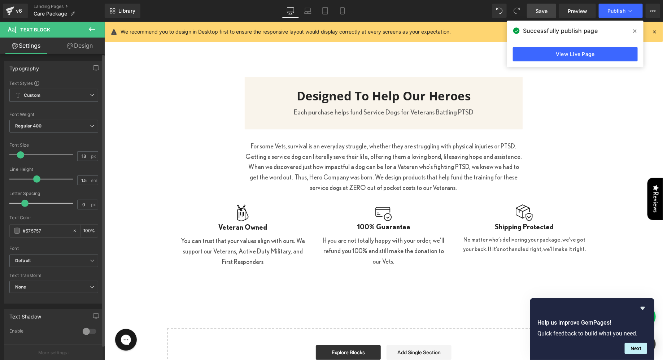
click at [22, 154] on span at bounding box center [20, 154] width 7 height 7
click at [83, 155] on input "19" at bounding box center [84, 155] width 13 height 9
click at [88, 139] on div at bounding box center [53, 138] width 89 height 5
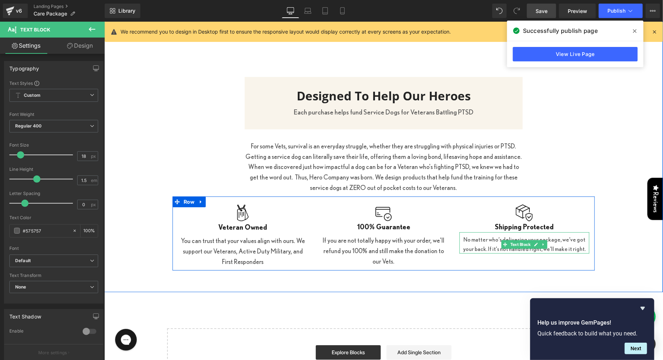
click at [508, 245] on span "Text Block" at bounding box center [519, 243] width 23 height 9
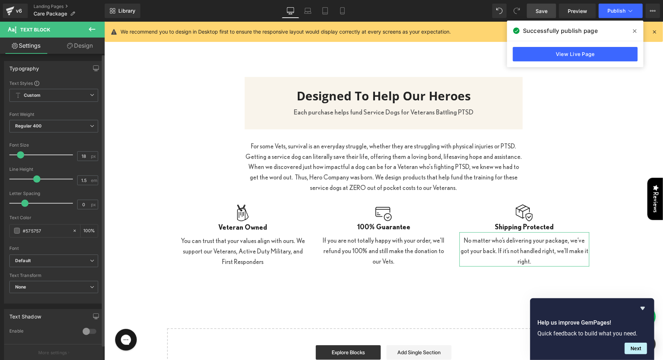
click at [22, 155] on span at bounding box center [20, 154] width 7 height 7
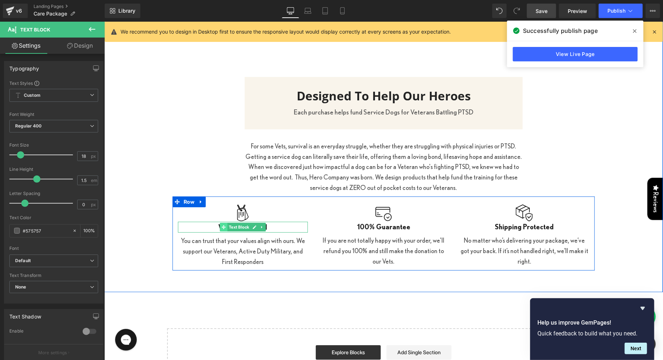
click at [223, 227] on icon at bounding box center [223, 226] width 4 height 4
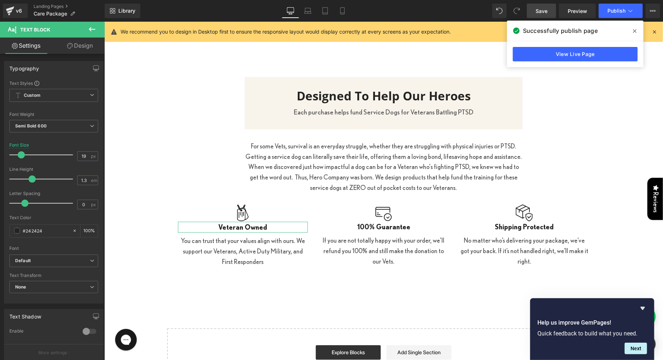
click at [65, 44] on link "Design" at bounding box center [80, 46] width 52 height 16
click at [0, 0] on div "Spacing" at bounding box center [0, 0] width 0 height 0
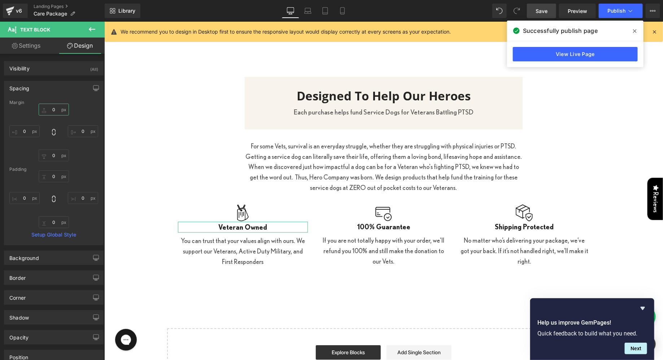
click at [45, 109] on input "0" at bounding box center [54, 110] width 30 height 12
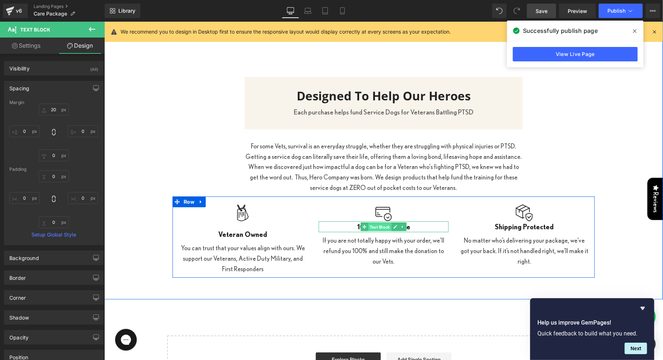
click at [372, 225] on span "Text Block" at bounding box center [379, 226] width 23 height 9
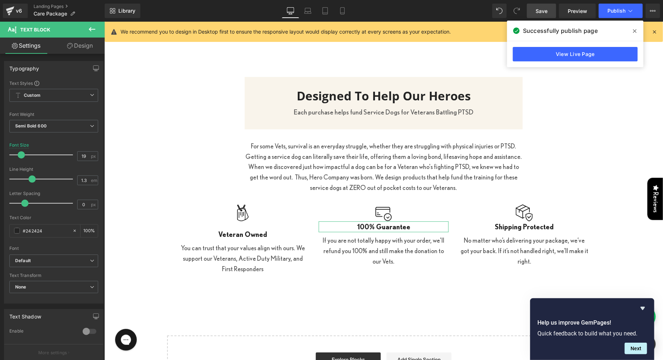
click at [90, 52] on link "Design" at bounding box center [80, 46] width 52 height 16
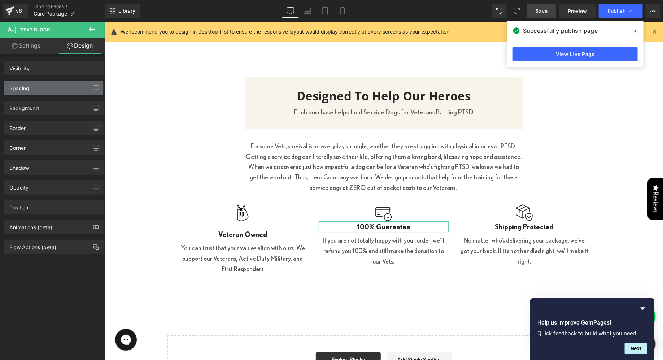
click at [47, 85] on div "Spacing" at bounding box center [53, 88] width 99 height 14
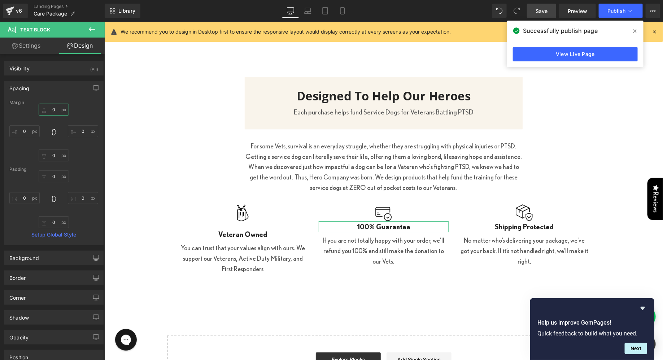
click at [48, 107] on input "0" at bounding box center [54, 110] width 30 height 12
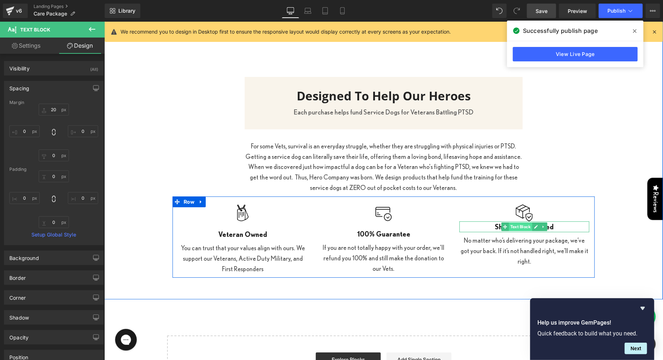
click at [522, 225] on span "Text Block" at bounding box center [519, 226] width 23 height 9
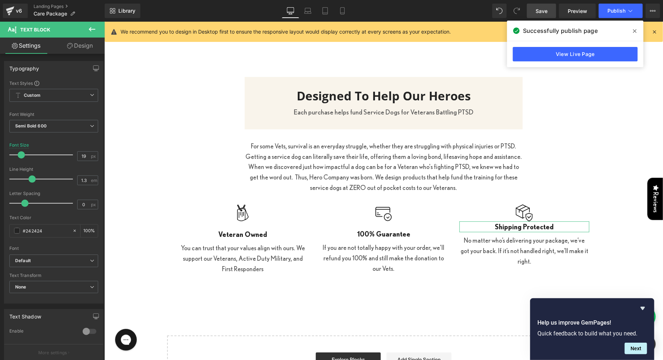
click at [82, 49] on link "Design" at bounding box center [80, 46] width 52 height 16
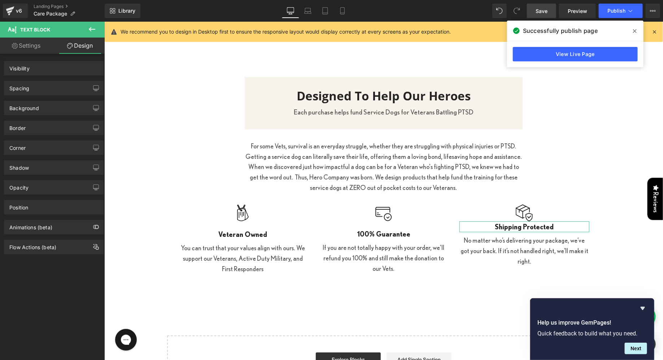
click at [62, 86] on div "Spacing" at bounding box center [53, 88] width 99 height 14
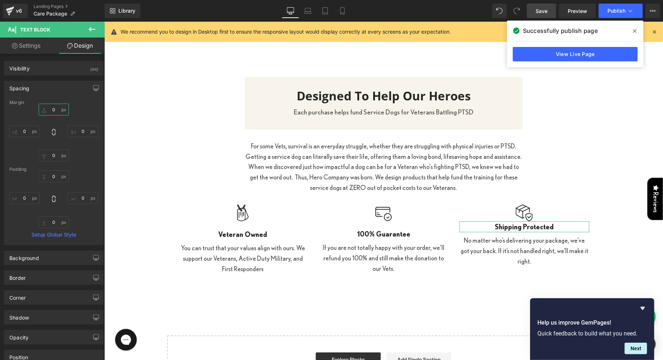
click at [48, 109] on input "0" at bounding box center [54, 110] width 30 height 12
click at [49, 110] on input "0" at bounding box center [54, 110] width 30 height 12
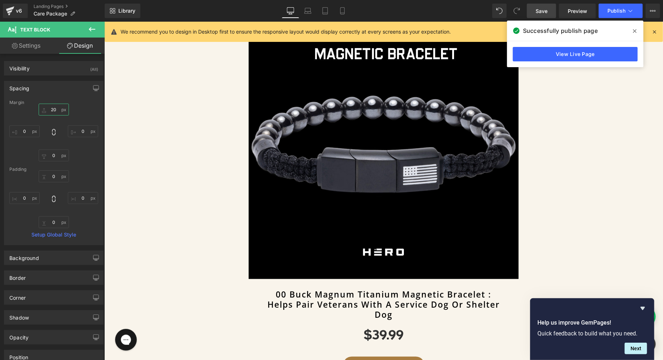
scroll to position [368, 0]
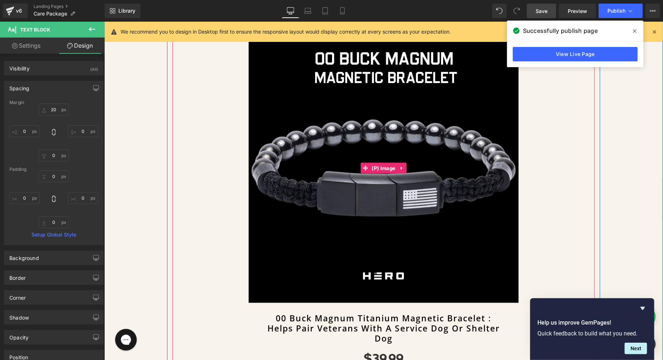
click at [321, 126] on img at bounding box center [383, 168] width 270 height 270
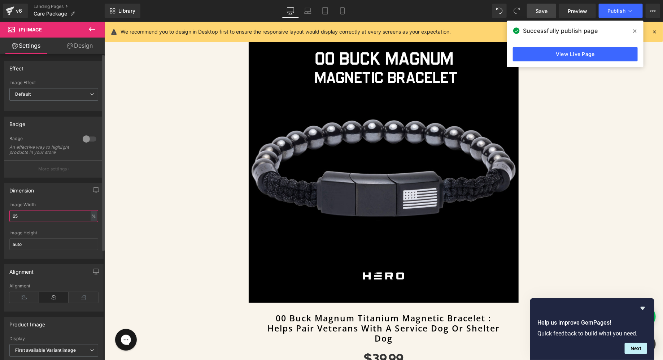
click at [14, 222] on input "65" at bounding box center [53, 216] width 89 height 12
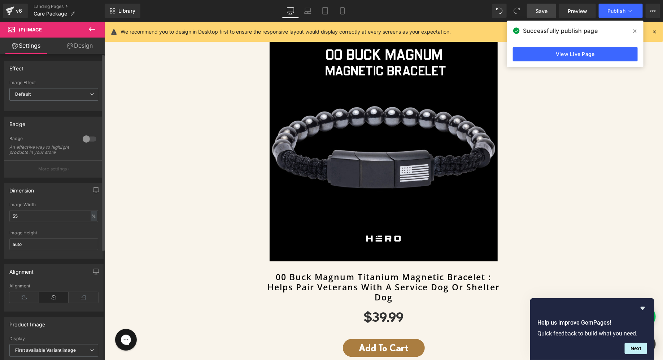
click at [45, 197] on div "Dimension" at bounding box center [53, 190] width 99 height 14
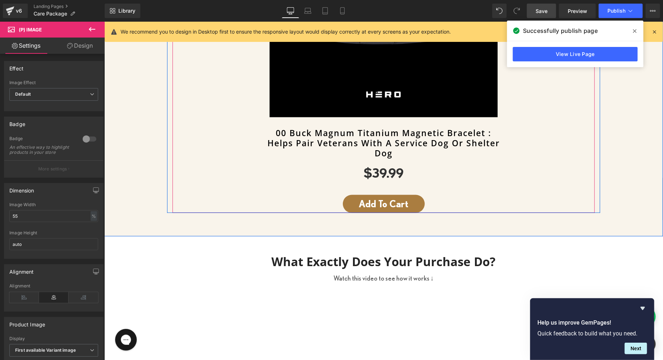
scroll to position [506, 0]
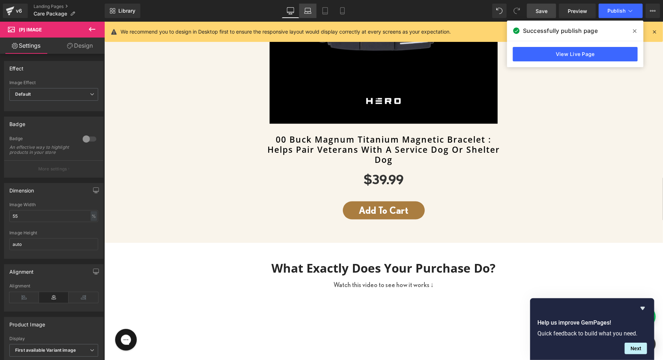
click at [307, 9] on icon at bounding box center [307, 10] width 7 height 7
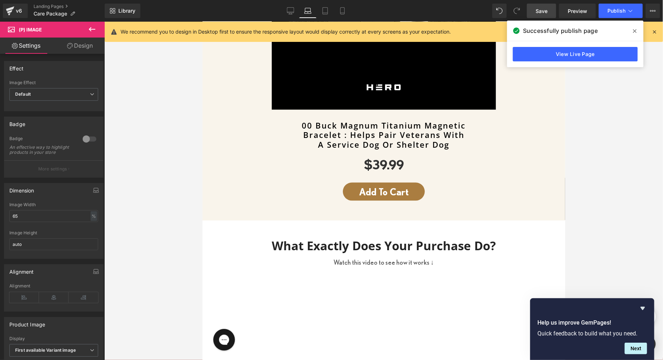
scroll to position [434, 0]
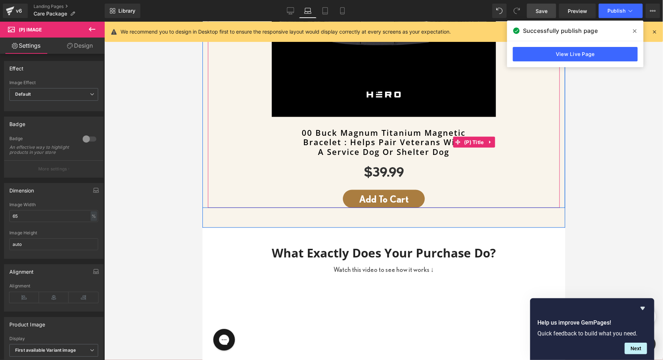
click at [338, 135] on link "00 Buck Magnum Titanium Magnetic Bracelet : Helps Pair Veterans With A Service …" at bounding box center [383, 141] width 344 height 28
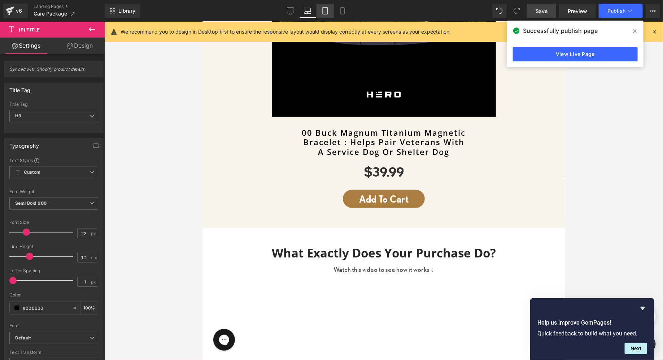
click at [325, 9] on icon at bounding box center [324, 10] width 7 height 7
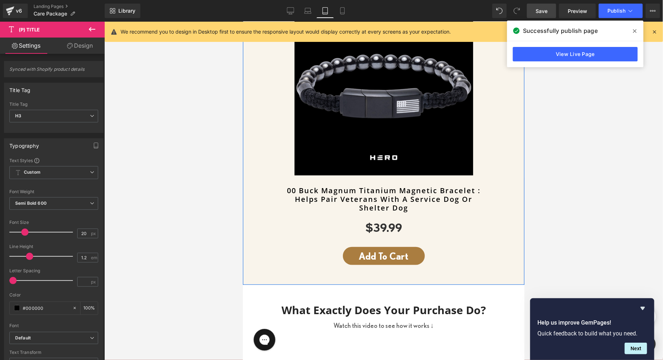
scroll to position [261, 0]
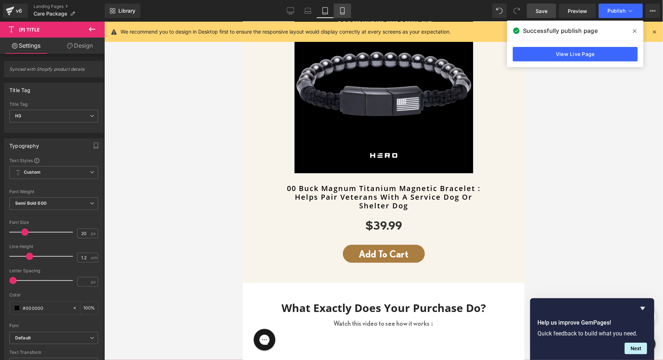
click at [342, 16] on link "Mobile" at bounding box center [342, 11] width 17 height 14
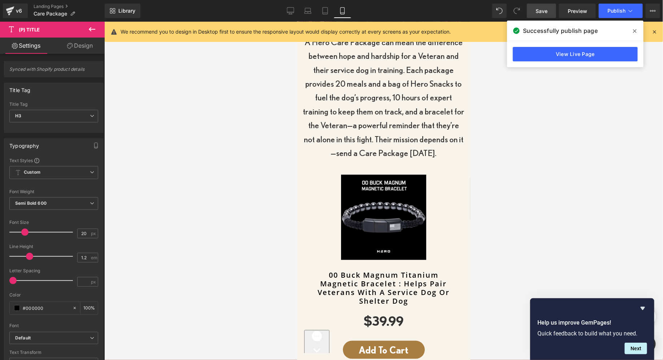
scroll to position [246, 0]
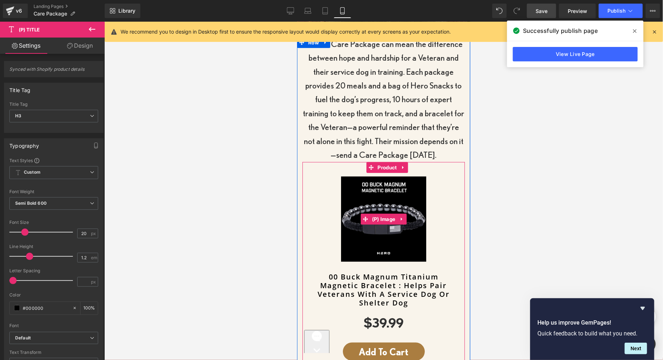
click at [377, 184] on img at bounding box center [382, 218] width 85 height 85
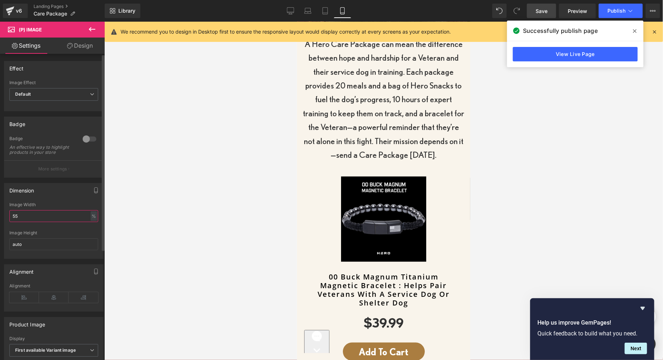
click at [44, 222] on input "55" at bounding box center [53, 216] width 89 height 12
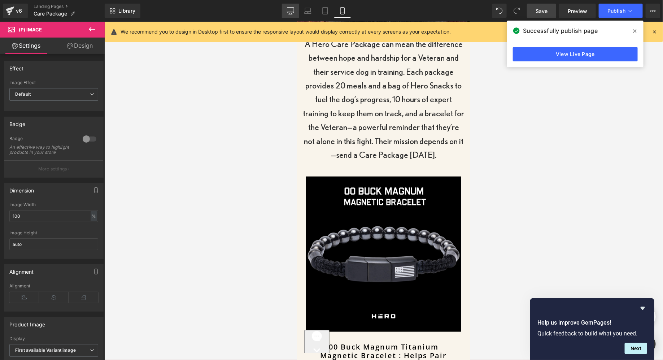
click at [295, 12] on link "Desktop" at bounding box center [290, 11] width 17 height 14
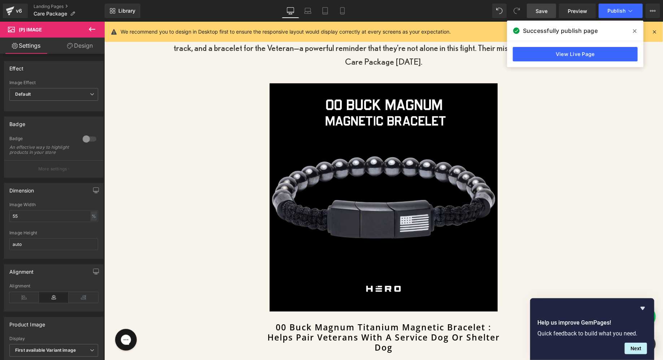
scroll to position [317, 0]
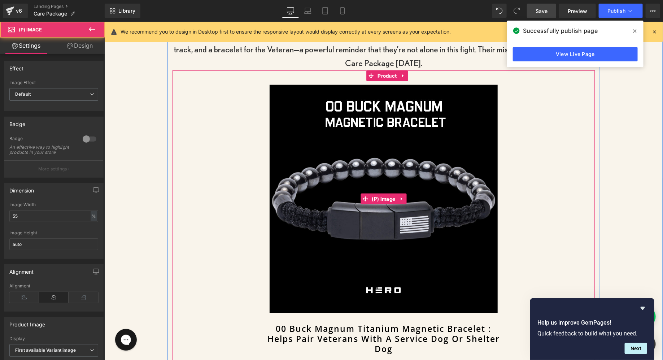
click at [343, 111] on img at bounding box center [383, 198] width 228 height 228
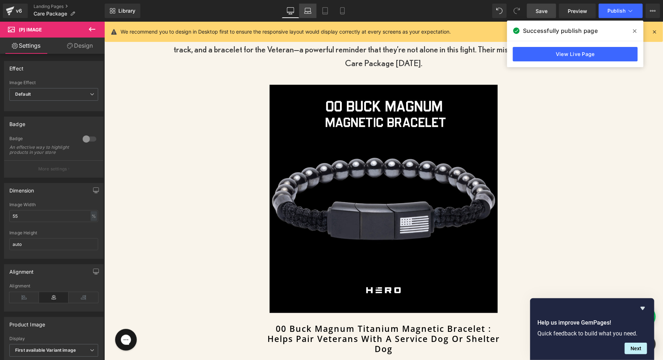
click at [307, 7] on link "Laptop" at bounding box center [307, 11] width 17 height 14
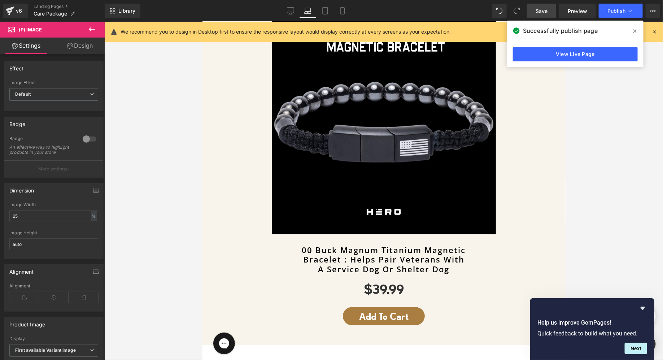
scroll to position [242, 0]
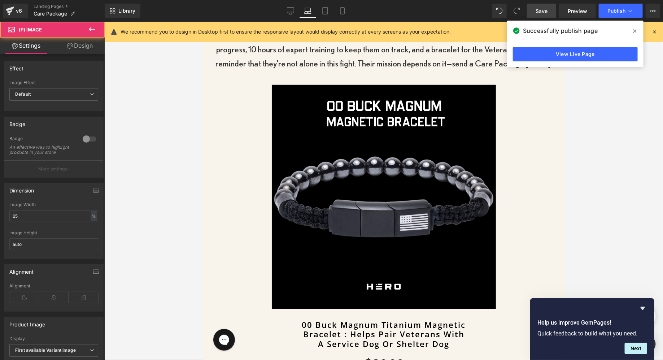
click at [415, 93] on img at bounding box center [383, 196] width 224 height 224
click at [32, 220] on input "65" at bounding box center [53, 216] width 89 height 12
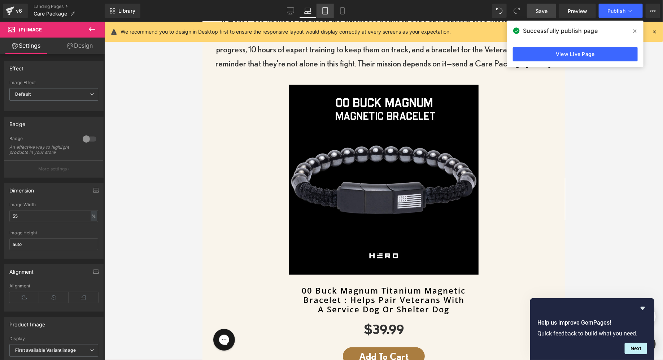
click at [321, 7] on link "Tablet" at bounding box center [324, 11] width 17 height 14
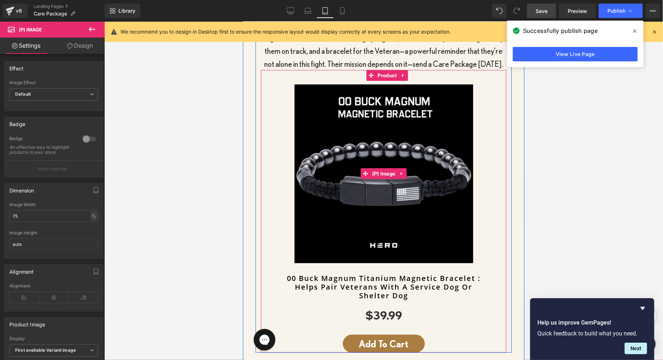
scroll to position [147, 0]
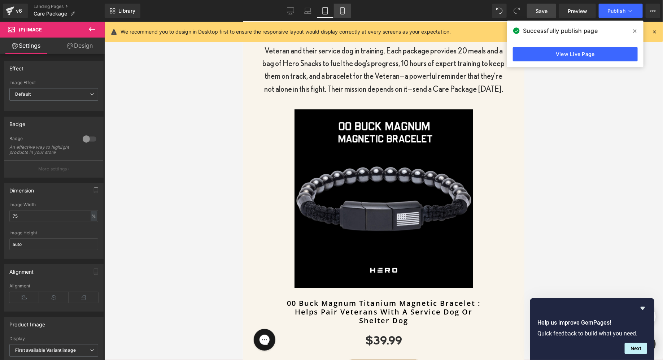
click at [347, 8] on link "Mobile" at bounding box center [342, 11] width 17 height 14
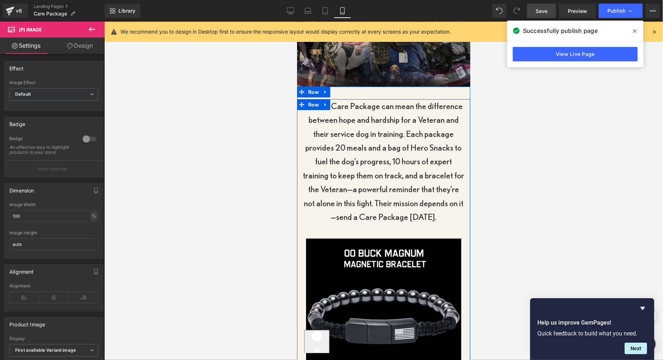
scroll to position [0, 0]
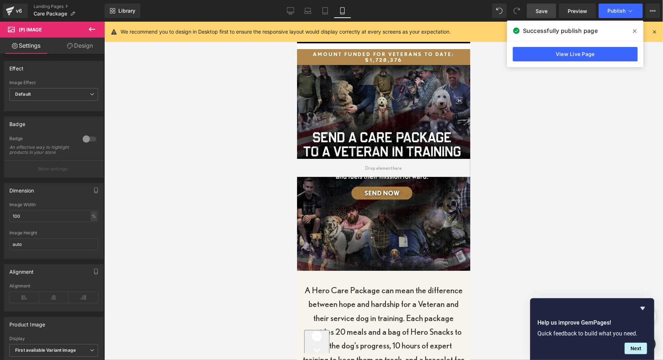
click at [536, 12] on span "Save" at bounding box center [541, 11] width 12 height 8
click at [617, 17] on button "Publish" at bounding box center [620, 11] width 44 height 14
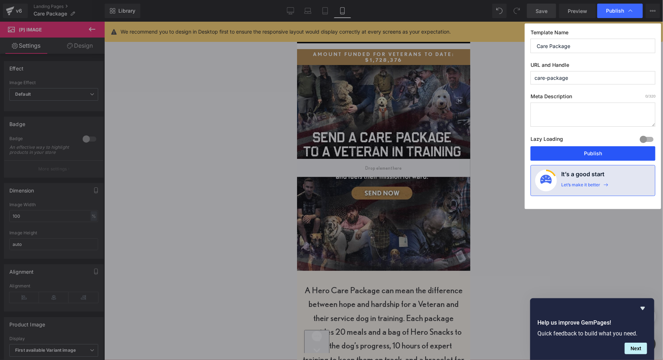
click at [557, 151] on button "Publish" at bounding box center [592, 153] width 125 height 14
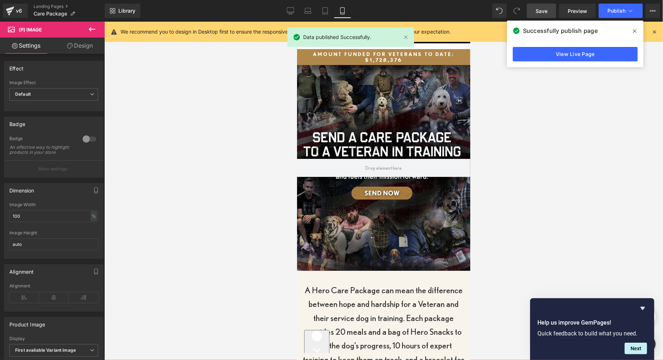
click at [522, 12] on span at bounding box center [516, 11] width 14 height 14
click at [536, 10] on link "Save" at bounding box center [541, 11] width 29 height 14
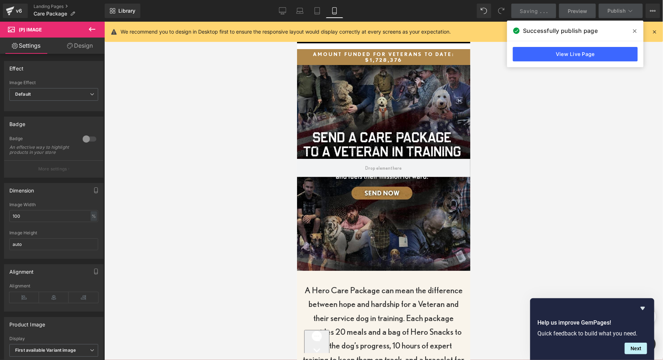
click at [636, 30] on span at bounding box center [635, 31] width 12 height 12
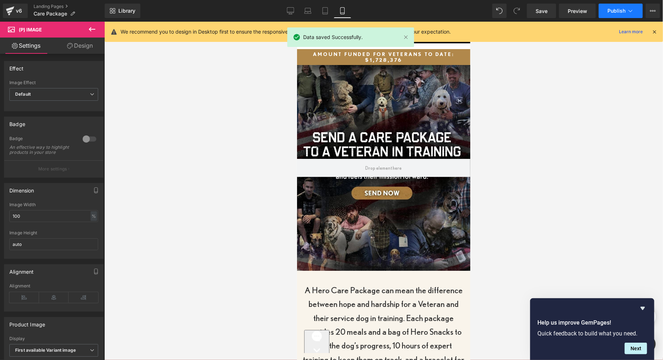
click at [612, 16] on button "Publish" at bounding box center [620, 11] width 44 height 14
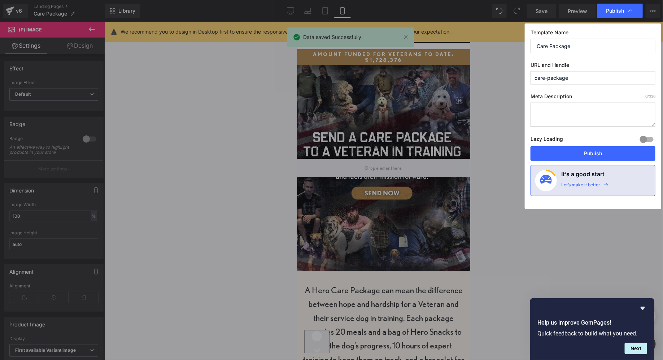
click at [568, 144] on div "Lazy Loading Build Upgrade plan to unlock" at bounding box center [592, 140] width 125 height 12
click at [568, 151] on button "Publish" at bounding box center [592, 153] width 125 height 14
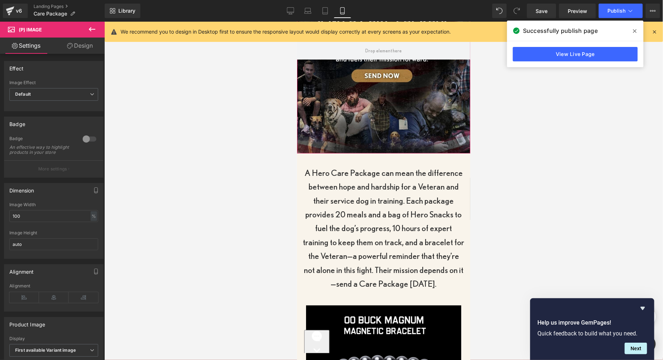
scroll to position [135, 0]
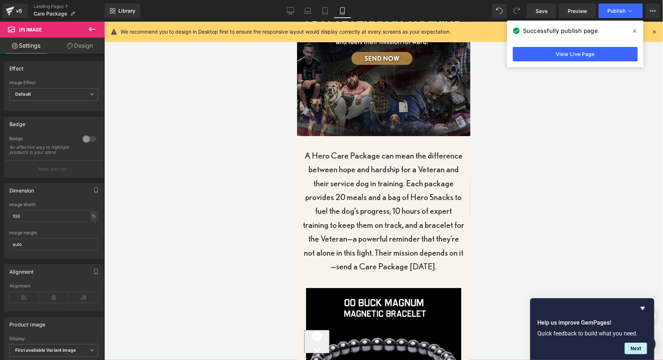
click at [368, 167] on p "A Hero Care Package can mean the difference between hope and hardship for a Vet…" at bounding box center [383, 210] width 162 height 125
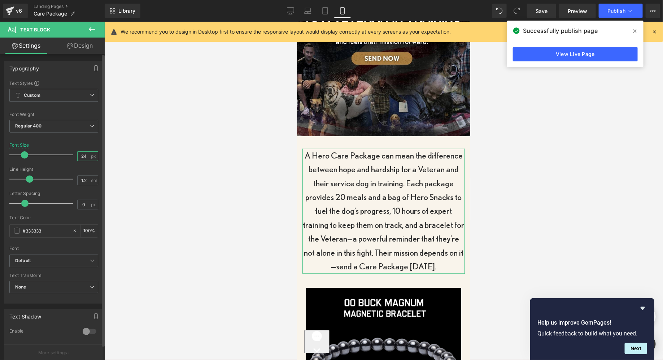
click at [83, 156] on input "24" at bounding box center [84, 155] width 13 height 9
click at [296, 13] on link "Desktop" at bounding box center [290, 11] width 17 height 14
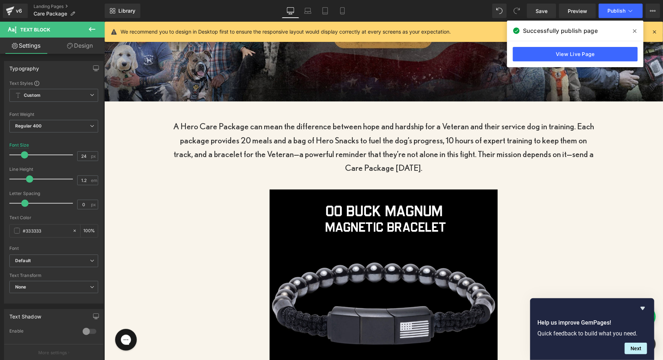
scroll to position [211, 0]
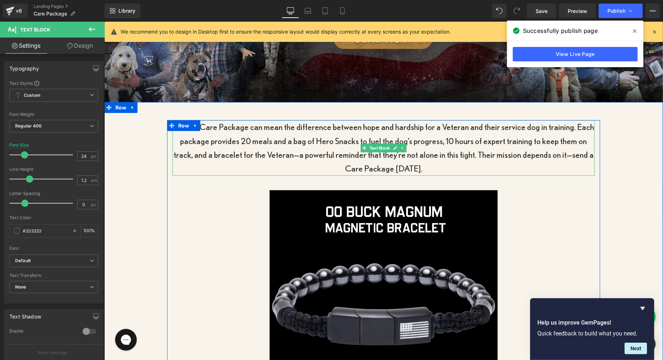
click at [308, 131] on p "A Hero Care Package can mean the difference between hope and hardship for a Vet…" at bounding box center [383, 148] width 422 height 56
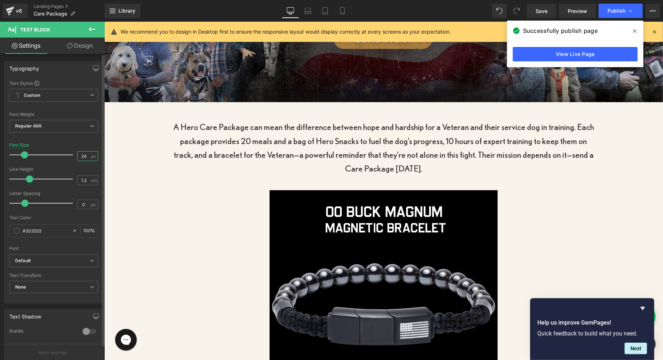
click at [81, 158] on input "24" at bounding box center [84, 155] width 13 height 9
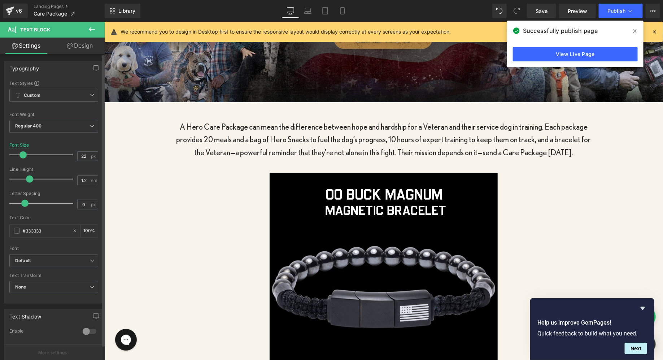
click at [81, 143] on div "Font Size 22 px" at bounding box center [53, 154] width 89 height 24
click at [306, 12] on icon at bounding box center [307, 13] width 7 height 2
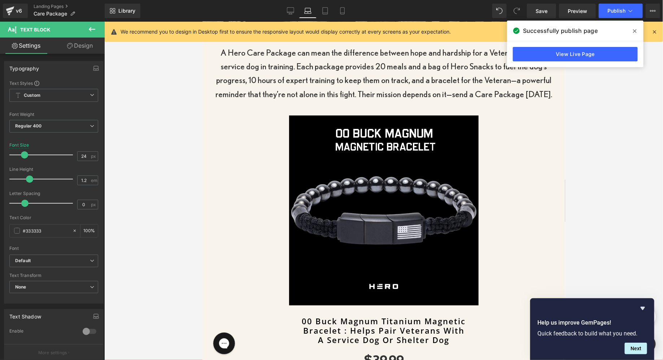
scroll to position [141, 0]
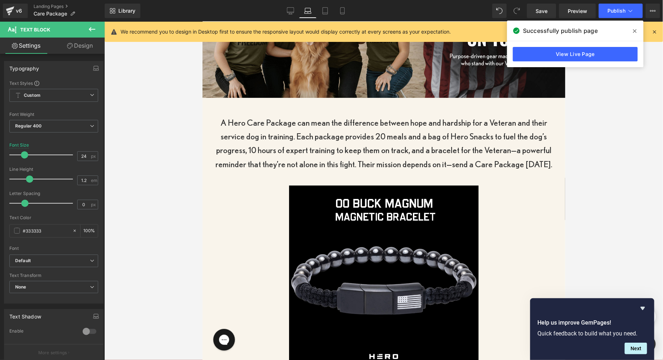
click at [301, 142] on p "A Hero Care Package can mean the difference between hope and hardship for a Vet…" at bounding box center [383, 143] width 352 height 56
click at [82, 154] on input "24" at bounding box center [84, 155] width 13 height 9
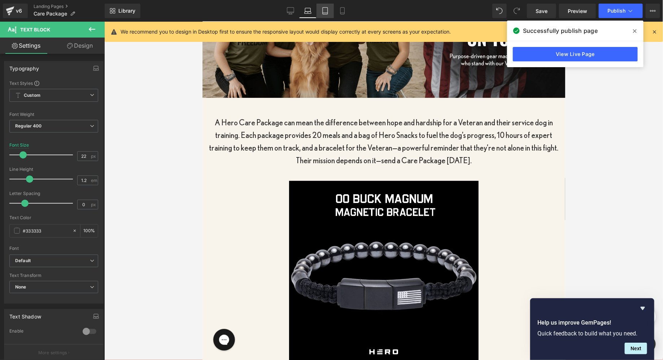
click at [328, 17] on link "Tablet" at bounding box center [324, 11] width 17 height 14
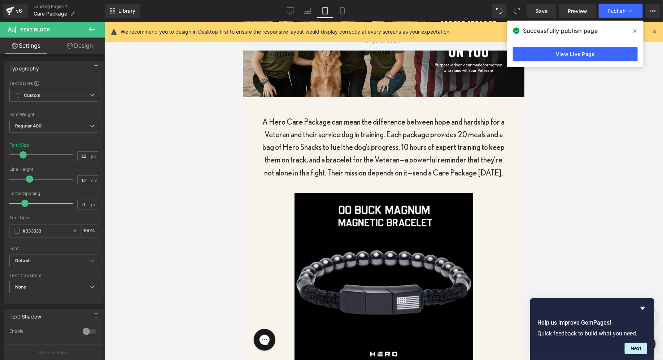
click at [339, 137] on p "A Hero Care Package can mean the difference between hope and hardship for a Vet…" at bounding box center [382, 146] width 245 height 63
click at [339, 12] on icon at bounding box center [342, 10] width 7 height 7
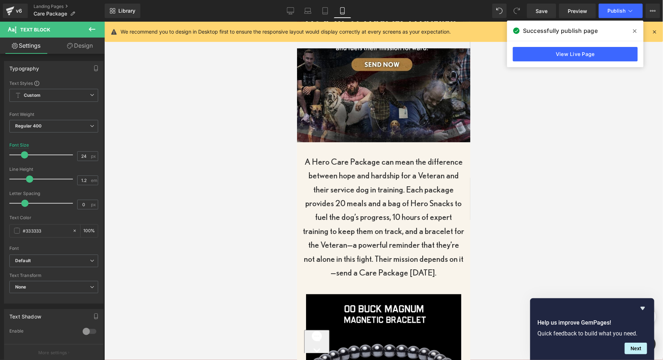
scroll to position [133, 0]
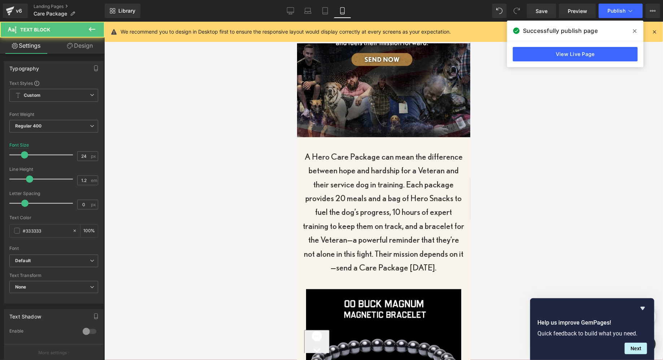
click at [354, 185] on p "A Hero Care Package can mean the difference between hope and hardship for a Vet…" at bounding box center [383, 211] width 162 height 125
click at [85, 154] on input "24" at bounding box center [84, 155] width 13 height 9
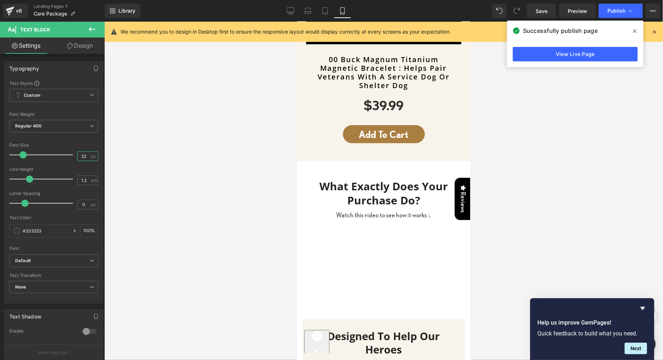
scroll to position [511, 0]
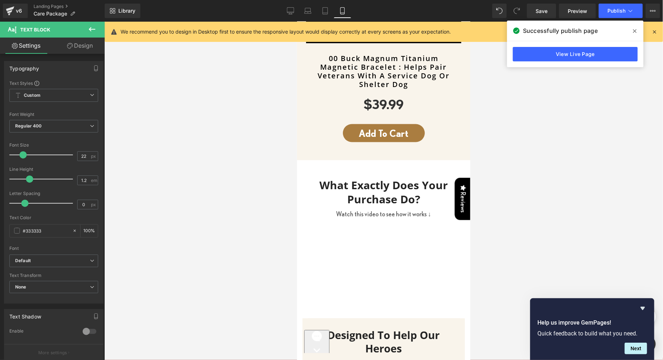
click at [282, 3] on div "Library Mobile Desktop Laptop Tablet Mobile Save Preview Publish Scheduled View…" at bounding box center [384, 11] width 558 height 22
click at [285, 4] on link "Desktop" at bounding box center [290, 11] width 17 height 14
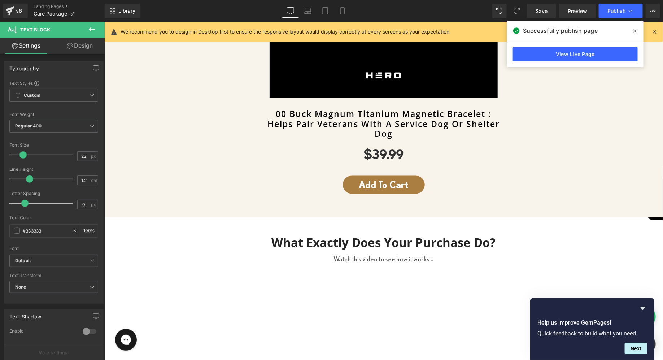
scroll to position [514, 0]
click at [342, 122] on link "00 Buck Magnum Titanium Magnetic Bracelet : Helps Pair Veterans With A Service …" at bounding box center [383, 124] width 415 height 30
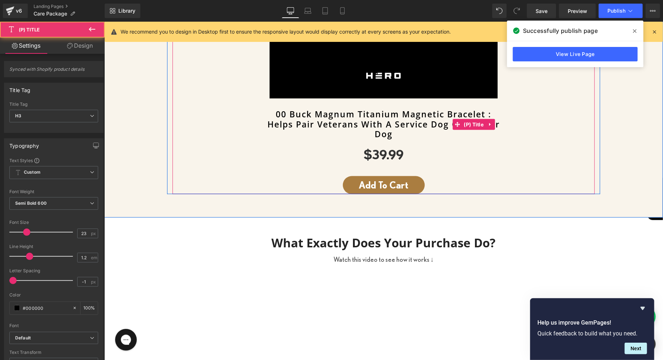
click at [336, 118] on link "00 Buck Magnum Titanium Magnetic Bracelet : Helps Pair Veterans With A Service …" at bounding box center [383, 124] width 415 height 30
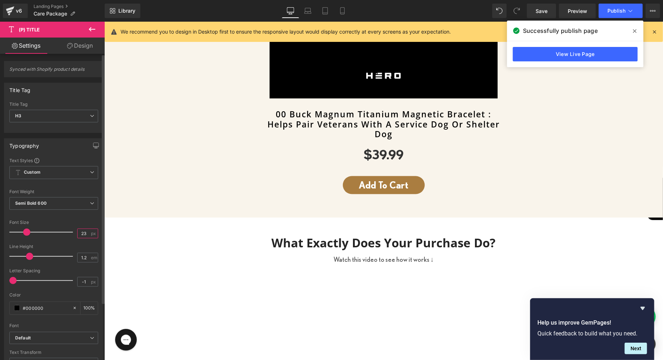
click at [83, 233] on input "23" at bounding box center [84, 233] width 13 height 9
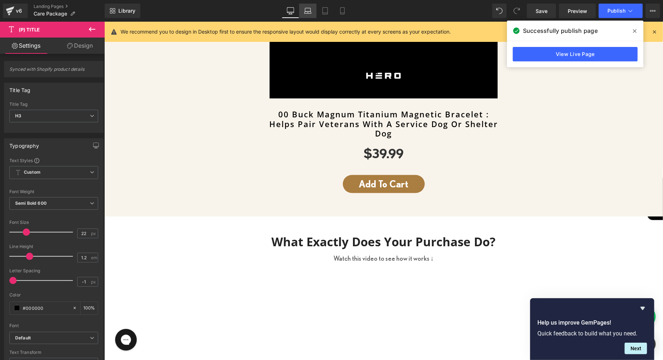
click at [309, 14] on icon at bounding box center [307, 10] width 7 height 7
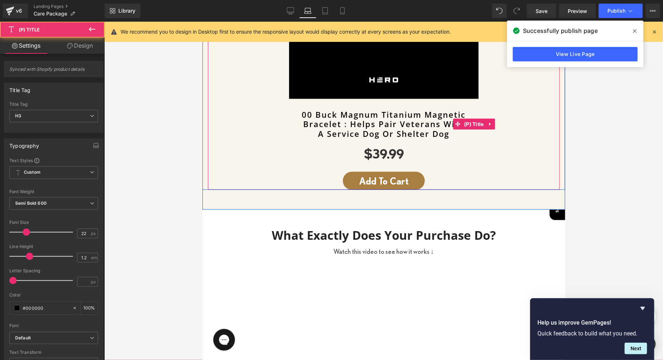
click at [352, 118] on link "00 Buck Magnum Titanium Magnetic Bracelet : Helps Pair Veterans With A Service …" at bounding box center [383, 123] width 344 height 28
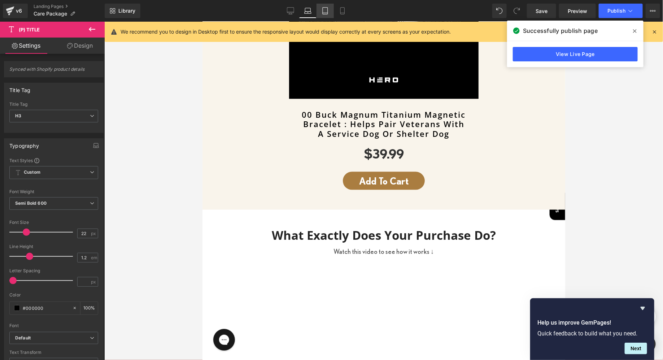
click at [331, 12] on link "Tablet" at bounding box center [324, 11] width 17 height 14
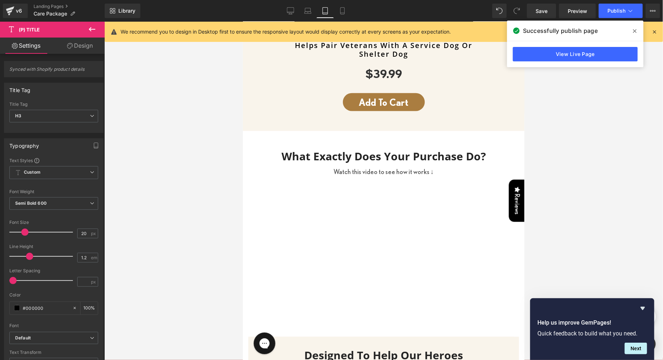
scroll to position [336, 0]
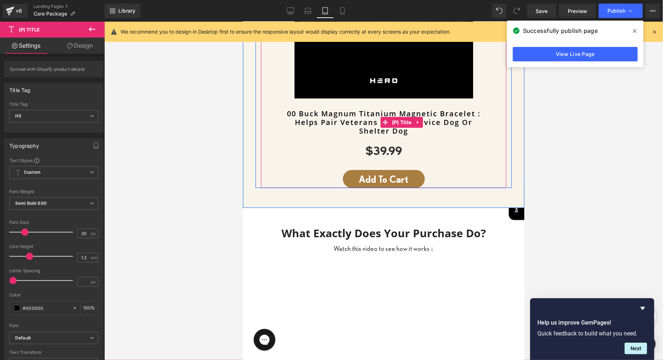
click at [366, 123] on link "00 Buck Magnum Titanium Magnetic Bracelet : Helps Pair Veterans With A Service …" at bounding box center [383, 122] width 238 height 26
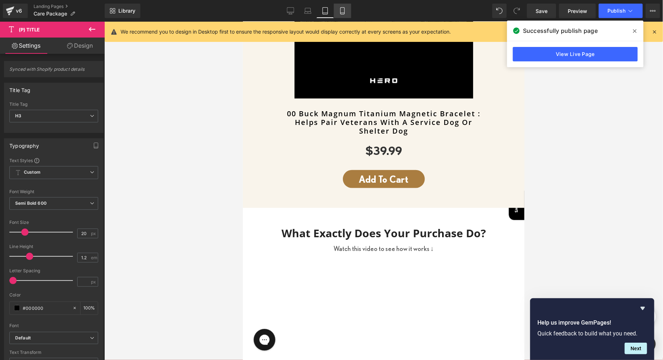
click at [346, 8] on icon at bounding box center [342, 10] width 7 height 7
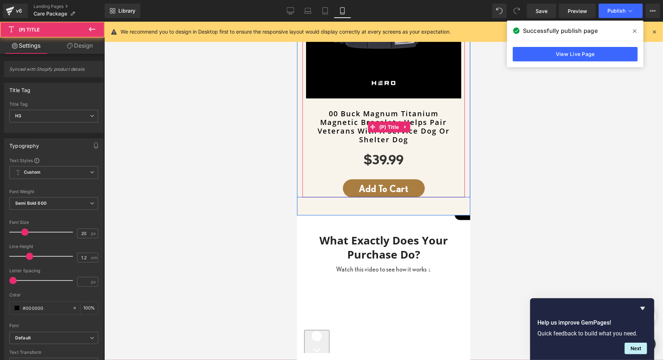
click at [364, 120] on link "00 Buck Magnum Titanium Magnetic Bracelet : Helps Pair Veterans With A Service …" at bounding box center [382, 126] width 155 height 35
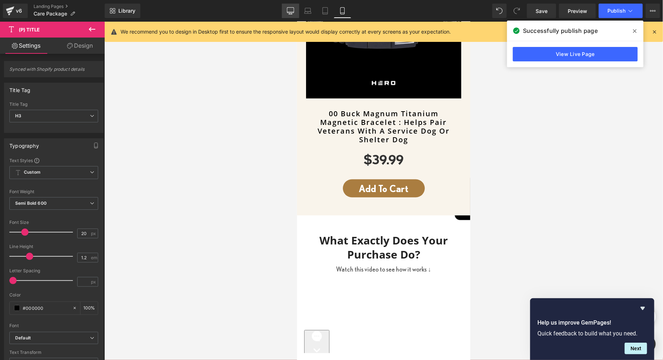
click at [296, 10] on link "Desktop" at bounding box center [290, 11] width 17 height 14
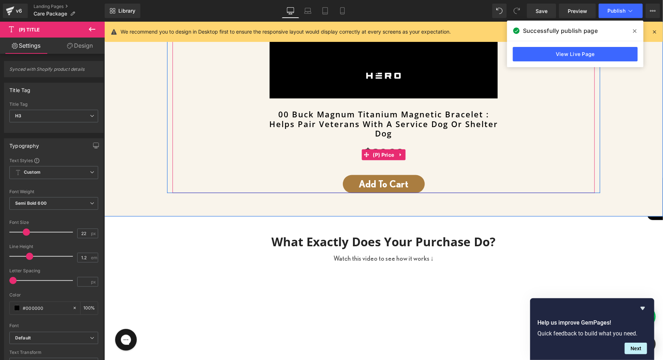
click at [371, 154] on span "(P) Price" at bounding box center [383, 154] width 25 height 11
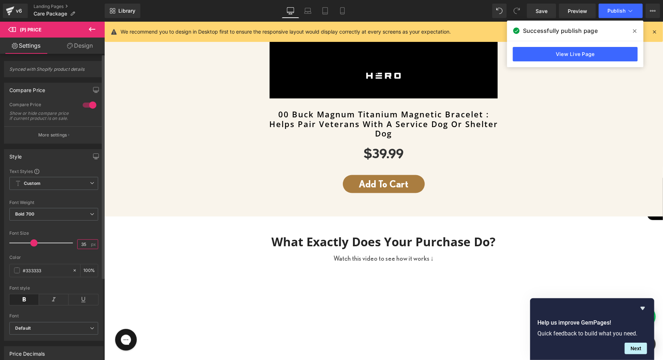
click at [85, 246] on input "35" at bounding box center [84, 243] width 13 height 9
click at [60, 229] on div at bounding box center [53, 226] width 89 height 5
click at [304, 7] on link "Laptop" at bounding box center [307, 11] width 17 height 14
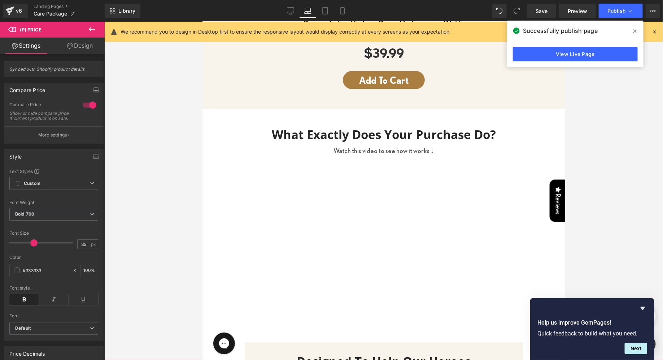
scroll to position [413, 0]
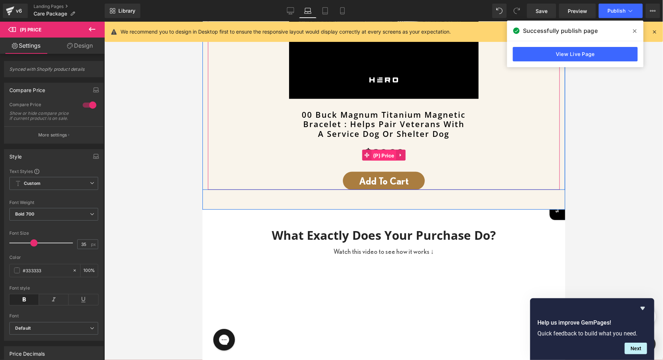
click at [385, 150] on span "(P) Price" at bounding box center [383, 155] width 25 height 11
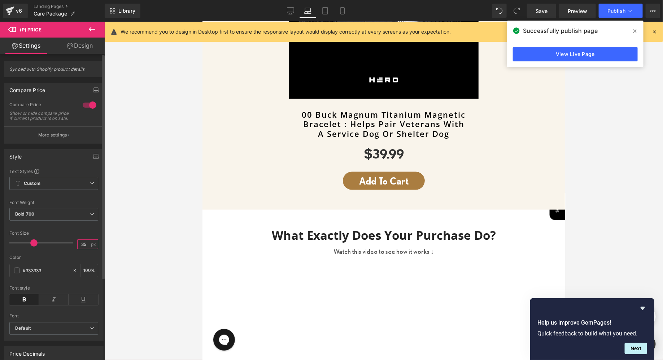
click at [87, 248] on input "35" at bounding box center [84, 243] width 13 height 9
click at [329, 12] on icon at bounding box center [324, 10] width 7 height 7
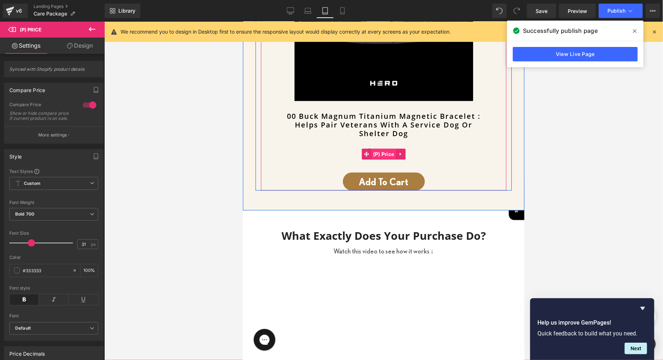
click at [378, 154] on span "(P) Price" at bounding box center [383, 153] width 25 height 11
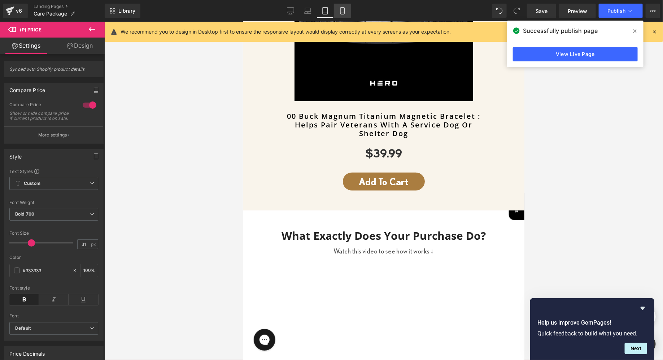
click at [338, 14] on link "Mobile" at bounding box center [342, 11] width 17 height 14
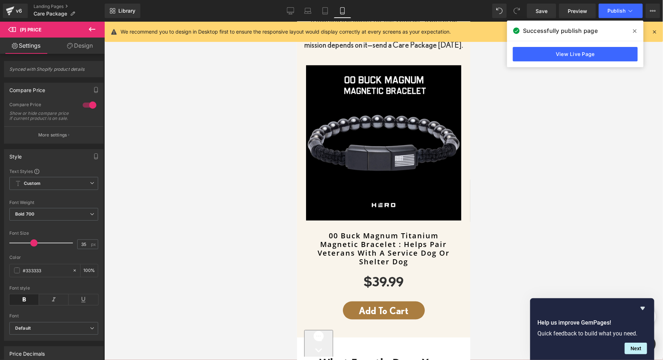
scroll to position [462, 0]
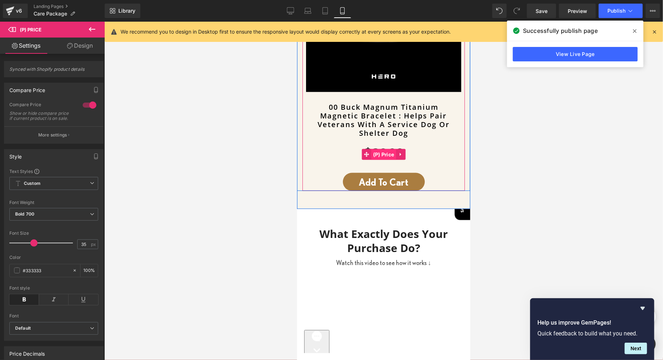
click at [384, 155] on span "(P) Price" at bounding box center [383, 154] width 25 height 11
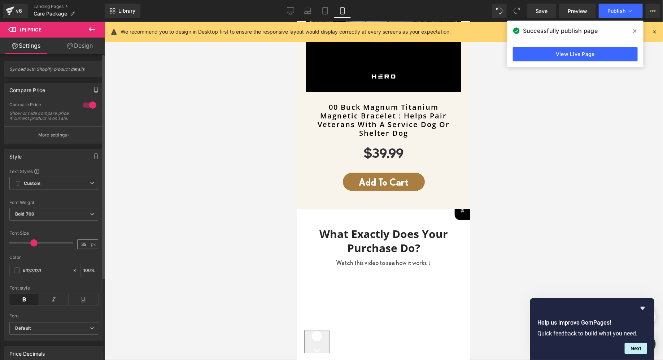
click at [91, 246] on span "px" at bounding box center [94, 244] width 6 height 5
click at [86, 247] on input "35" at bounding box center [84, 243] width 13 height 9
click at [282, 10] on link "Desktop" at bounding box center [290, 11] width 17 height 14
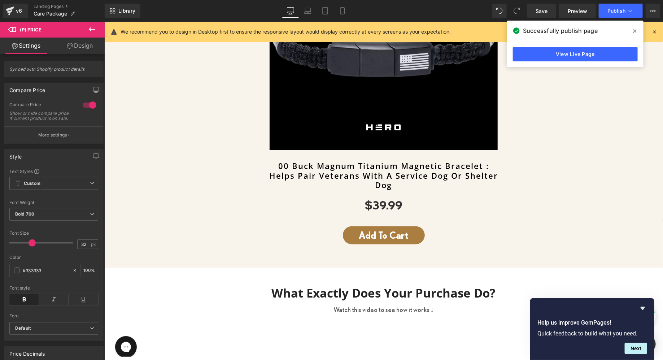
scroll to position [514, 0]
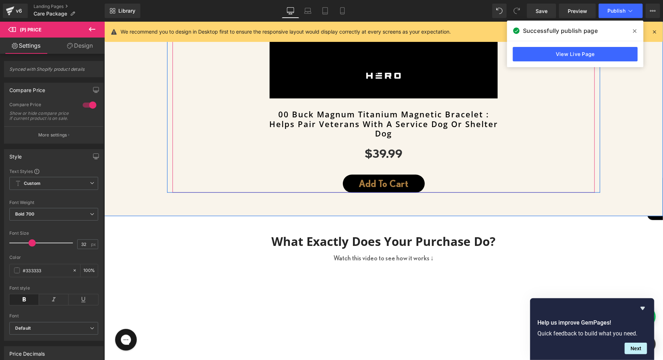
click at [360, 181] on span "Add To Cart" at bounding box center [382, 183] width 49 height 11
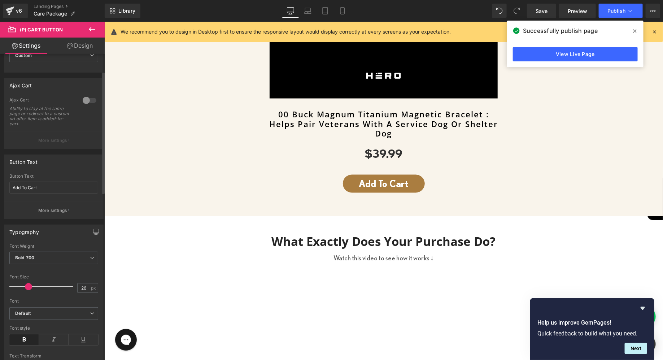
scroll to position [44, 0]
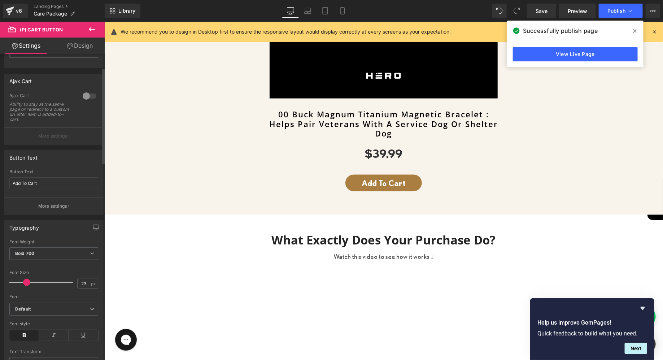
click at [26, 282] on span at bounding box center [26, 281] width 7 height 7
click at [305, 10] on icon at bounding box center [307, 10] width 7 height 7
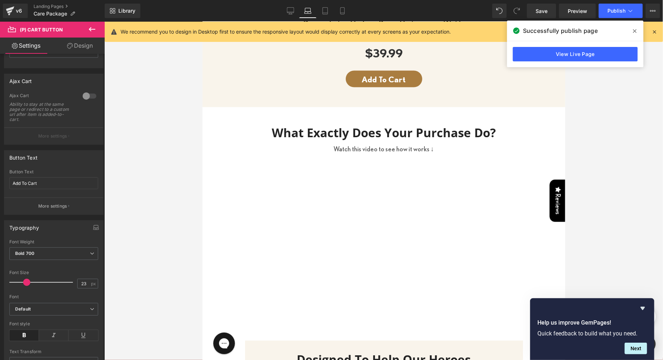
scroll to position [409, 0]
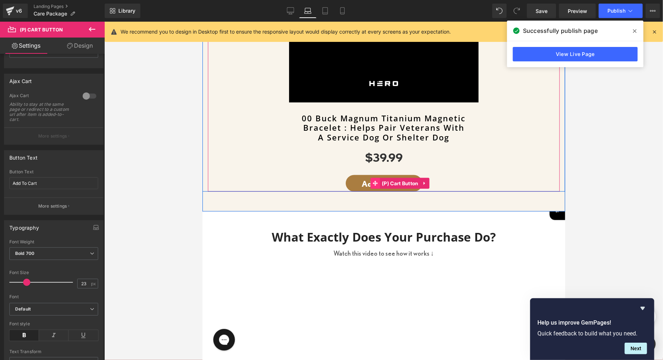
click at [370, 182] on span at bounding box center [374, 182] width 9 height 11
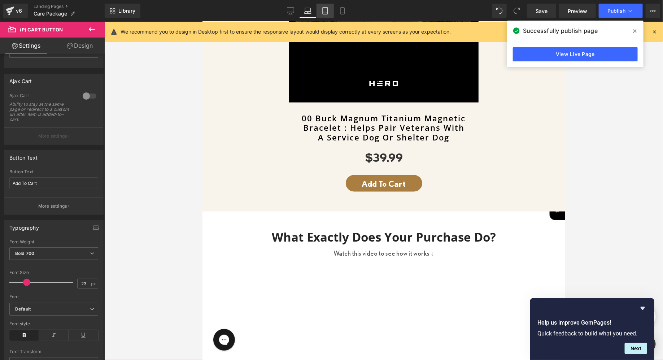
click at [324, 9] on icon at bounding box center [324, 10] width 7 height 7
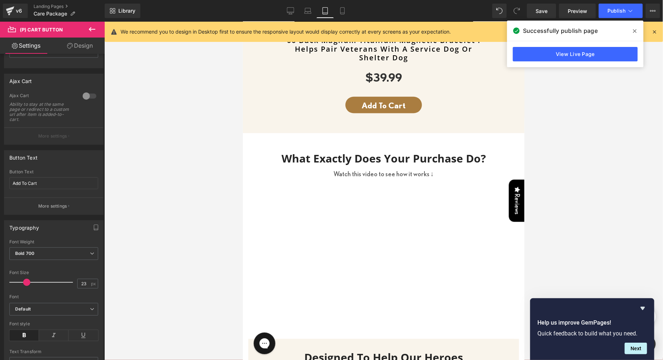
scroll to position [332, 0]
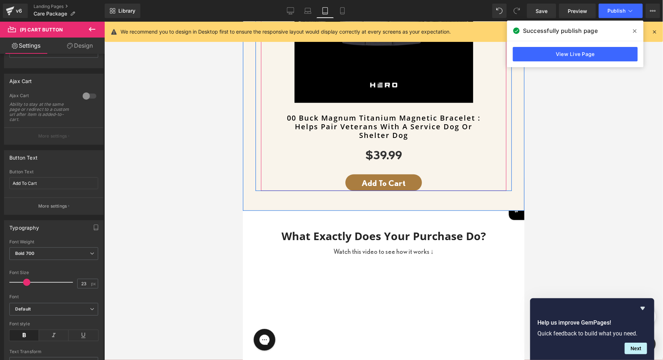
click at [429, 179] on span at bounding box center [433, 182] width 8 height 9
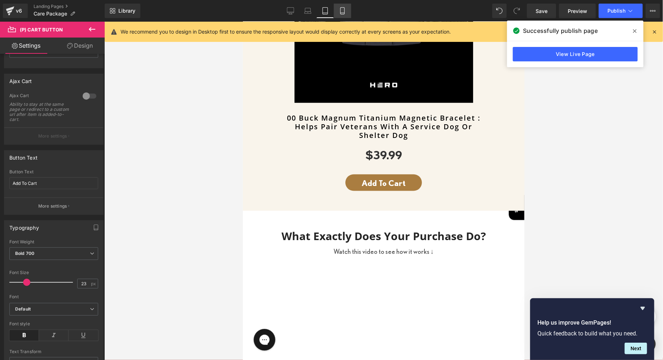
click at [346, 15] on link "Mobile" at bounding box center [342, 11] width 17 height 14
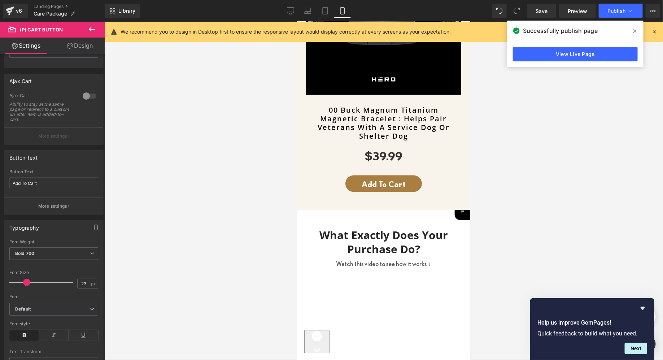
scroll to position [460, 0]
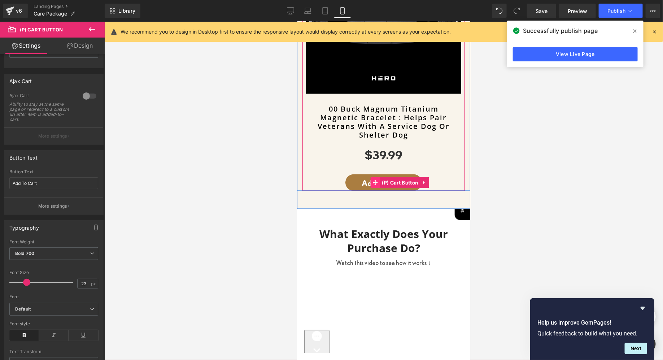
click at [378, 183] on span at bounding box center [374, 182] width 9 height 11
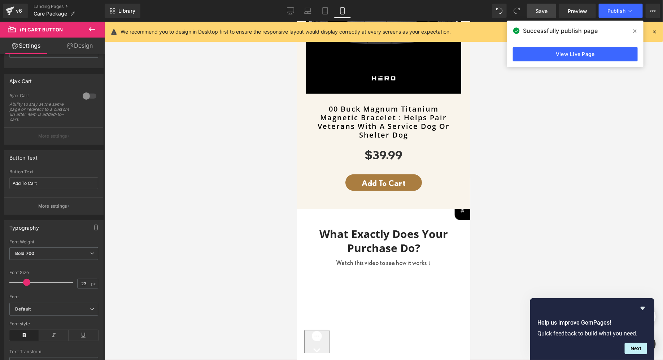
click at [537, 7] on span "Save" at bounding box center [541, 11] width 12 height 8
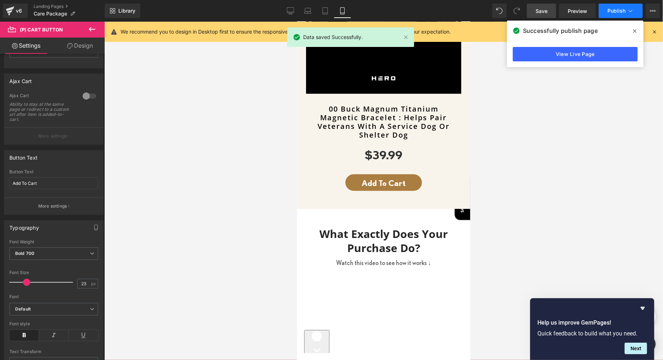
click at [627, 10] on icon at bounding box center [629, 10] width 7 height 7
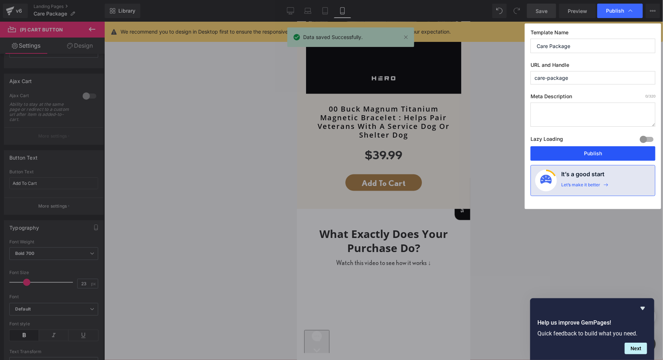
click at [571, 149] on button "Publish" at bounding box center [592, 153] width 125 height 14
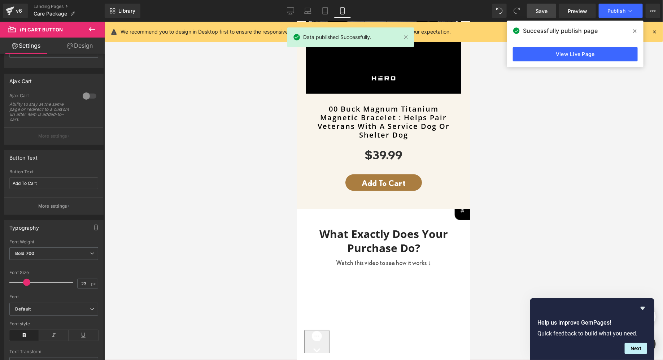
click at [652, 31] on icon at bounding box center [654, 31] width 6 height 6
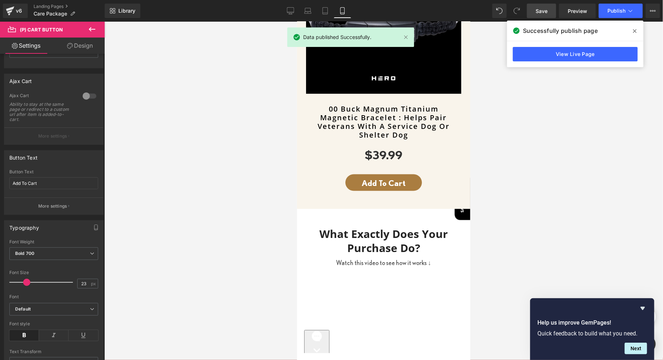
click at [546, 12] on span "Save" at bounding box center [541, 11] width 12 height 8
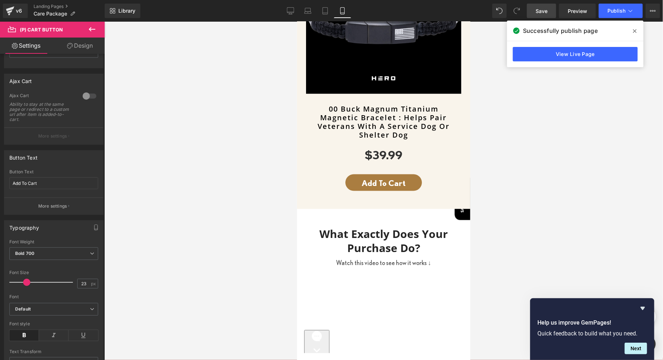
click at [546, 12] on span "Save" at bounding box center [541, 11] width 12 height 8
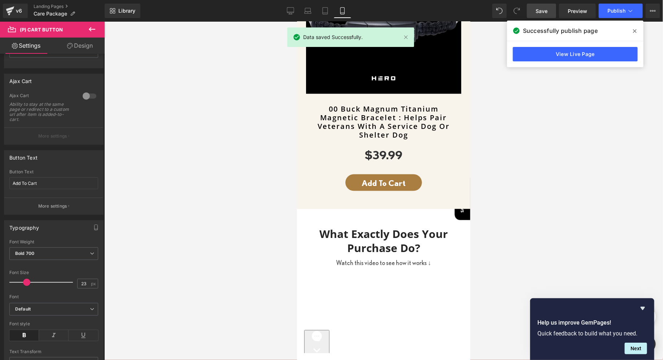
click at [633, 33] on icon at bounding box center [635, 31] width 4 height 6
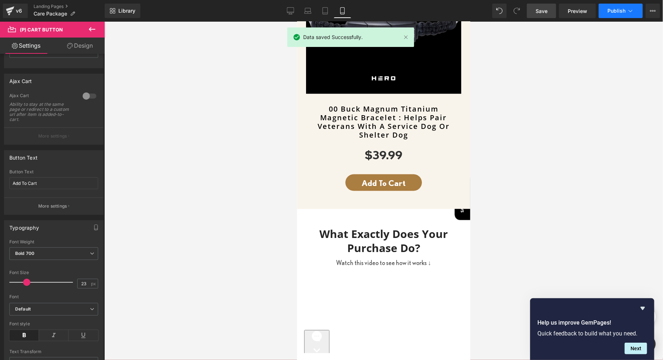
click at [629, 13] on icon at bounding box center [629, 10] width 7 height 7
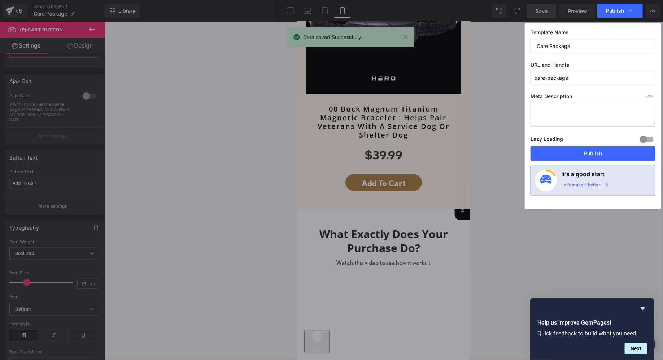
click at [581, 157] on button "Publish" at bounding box center [592, 153] width 125 height 14
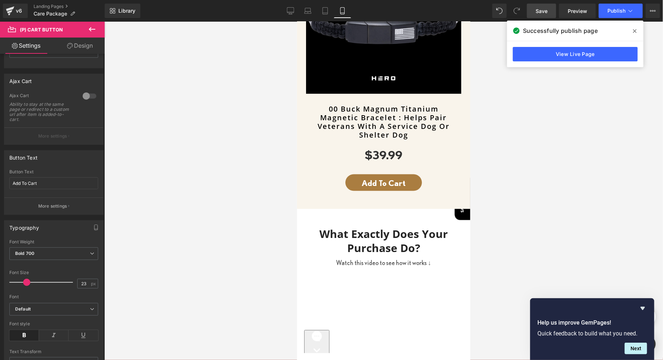
click at [542, 16] on link "Save" at bounding box center [541, 11] width 29 height 14
click at [623, 9] on span "Publish" at bounding box center [616, 11] width 18 height 6
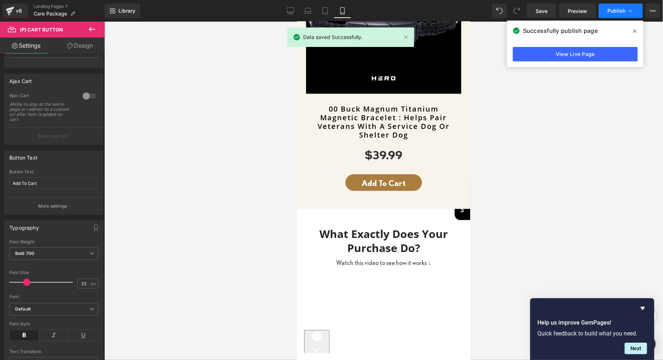
click at [621, 8] on span "Publish" at bounding box center [616, 11] width 18 height 6
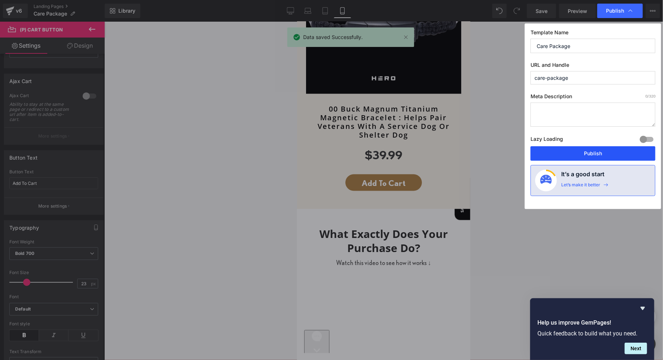
click at [560, 153] on button "Publish" at bounding box center [592, 153] width 125 height 14
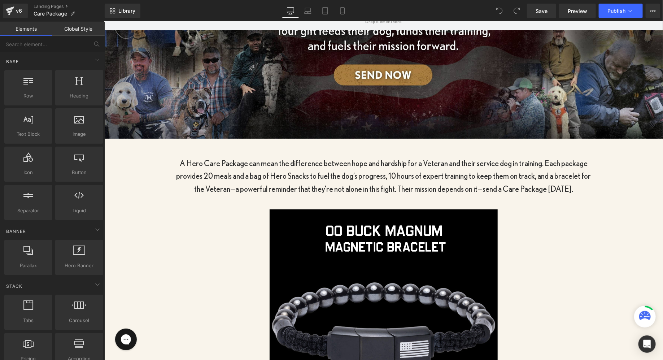
scroll to position [224, 0]
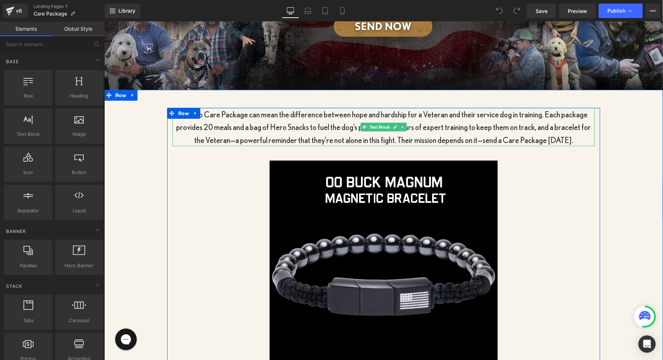
click at [225, 127] on p "A Hero Care Package can mean the difference between hope and hardship for a Vet…" at bounding box center [383, 126] width 422 height 38
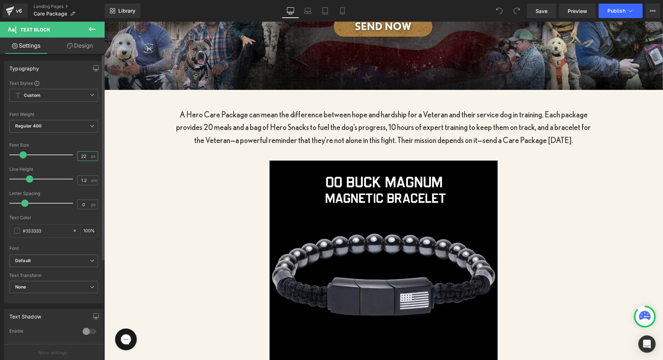
click at [87, 154] on input "22" at bounding box center [84, 155] width 13 height 9
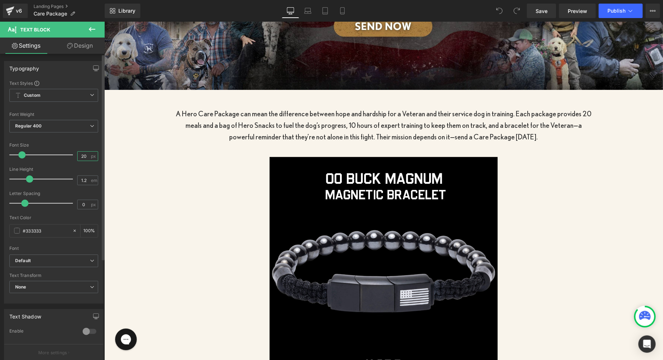
type input "20"
click at [87, 146] on div "Font Size" at bounding box center [53, 144] width 89 height 5
click at [306, 6] on link "Laptop" at bounding box center [307, 11] width 17 height 14
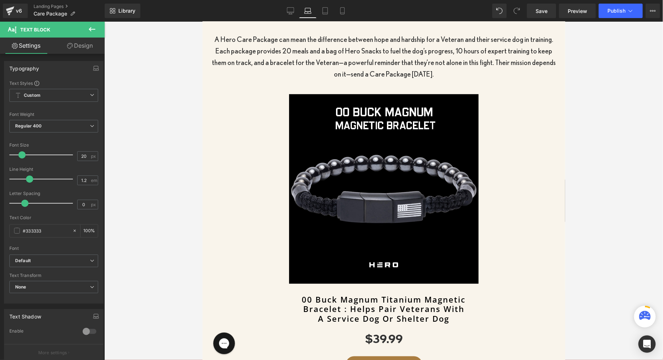
scroll to position [126, 0]
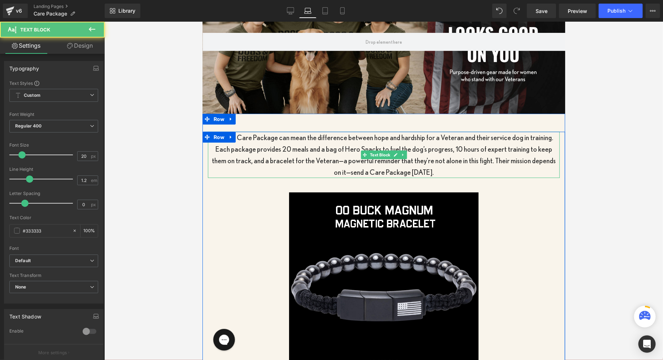
click at [284, 138] on p "A Hero Care Package can mean the difference between hope and hardship for a Vet…" at bounding box center [383, 154] width 352 height 46
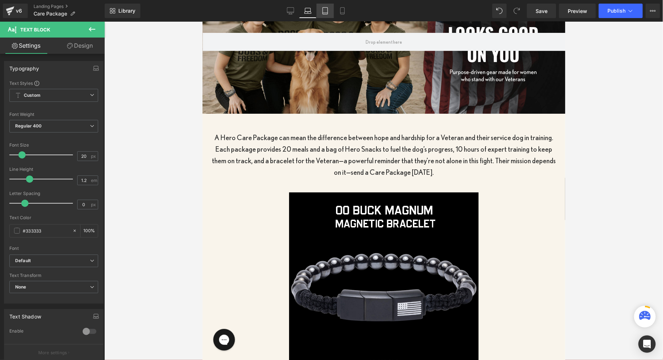
click at [324, 8] on icon at bounding box center [324, 10] width 7 height 7
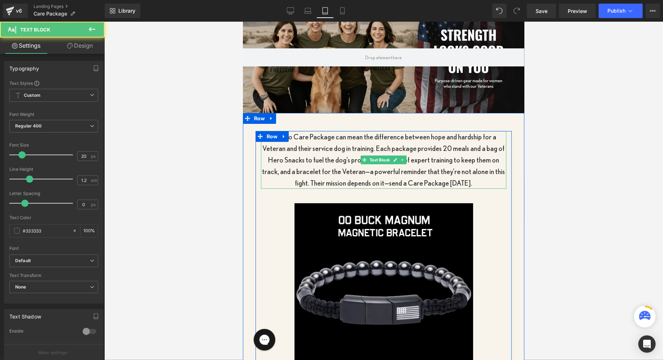
click at [314, 149] on p "A Hero Care Package can mean the difference between hope and hardship for a Vet…" at bounding box center [382, 160] width 245 height 58
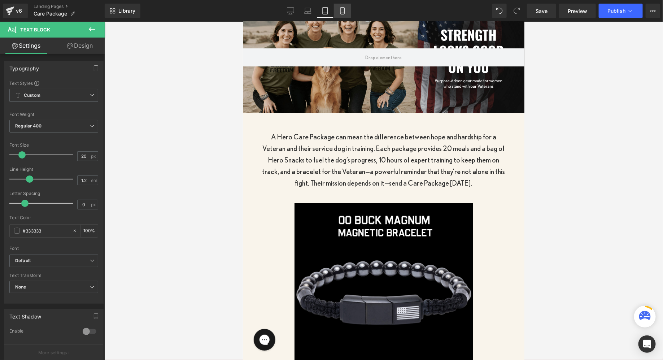
click at [345, 12] on icon at bounding box center [342, 10] width 7 height 7
type input "100"
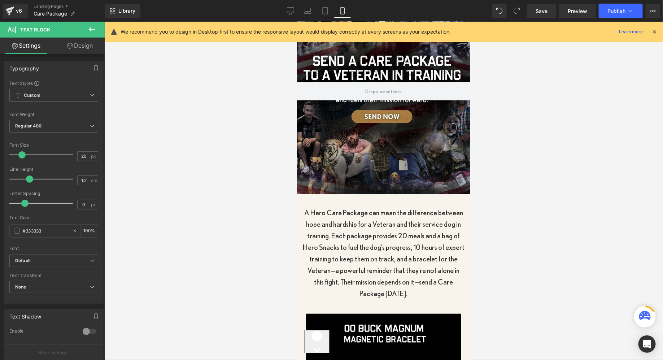
scroll to position [91, 0]
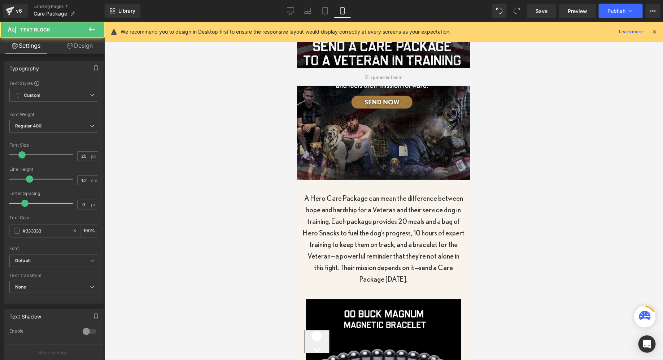
click at [358, 212] on p "A Hero Care Package can mean the difference between hope and hardship for a Vet…" at bounding box center [383, 238] width 162 height 92
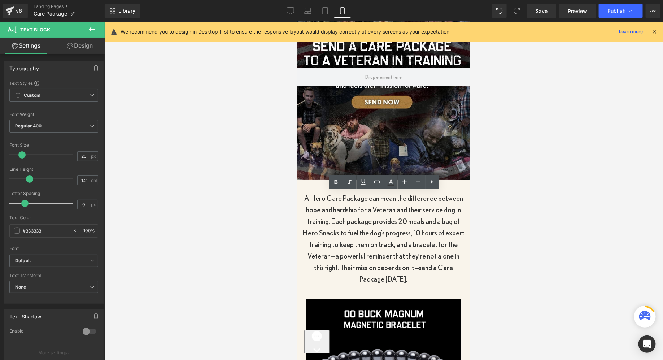
click at [201, 145] on div at bounding box center [383, 191] width 558 height 338
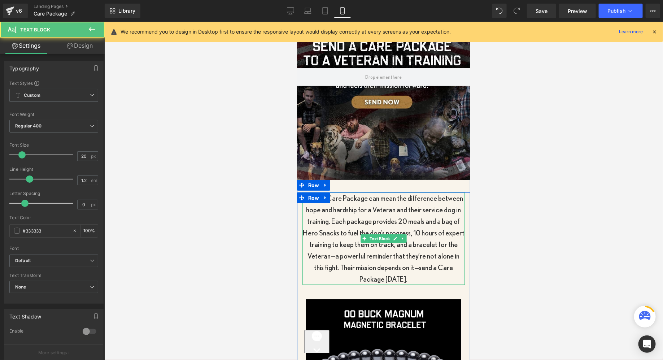
click at [348, 228] on p "A Hero Care Package can mean the difference between hope and hardship for a Vet…" at bounding box center [383, 238] width 162 height 92
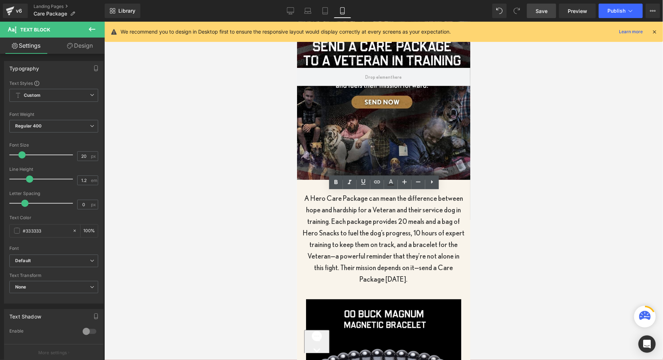
click at [541, 12] on span "Save" at bounding box center [541, 11] width 12 height 8
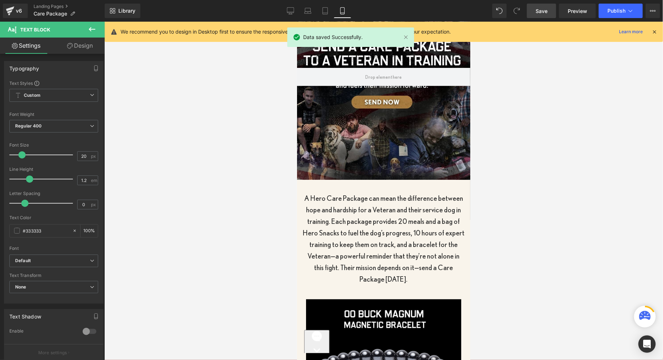
click at [547, 13] on span "Save" at bounding box center [541, 11] width 12 height 8
click at [614, 13] on span "Publish" at bounding box center [616, 11] width 18 height 6
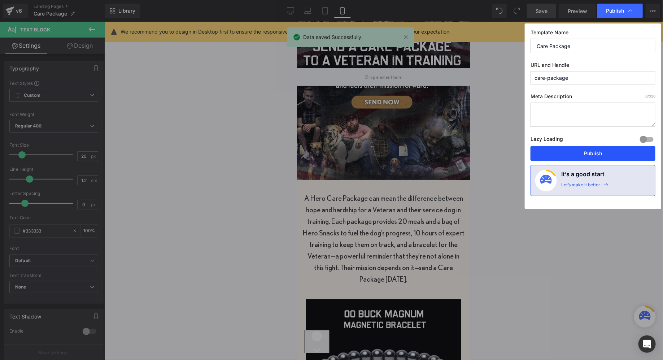
click at [577, 153] on button "Publish" at bounding box center [592, 153] width 125 height 14
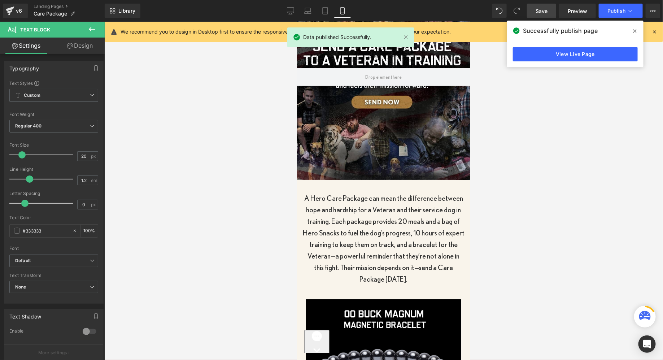
click at [539, 12] on span "Save" at bounding box center [541, 11] width 12 height 8
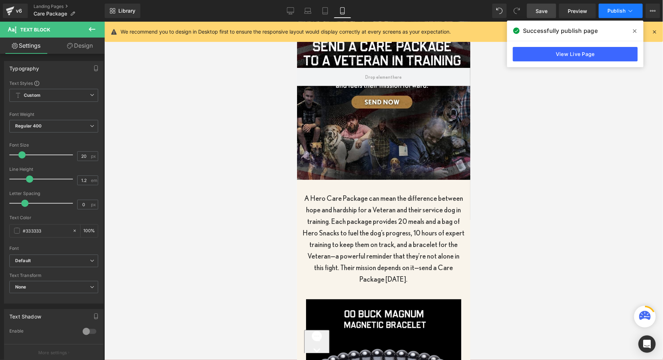
click at [615, 5] on button "Publish" at bounding box center [620, 11] width 44 height 14
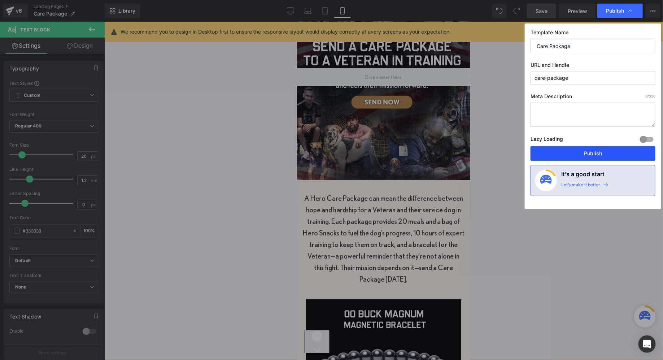
click at [571, 149] on button "Publish" at bounding box center [592, 153] width 125 height 14
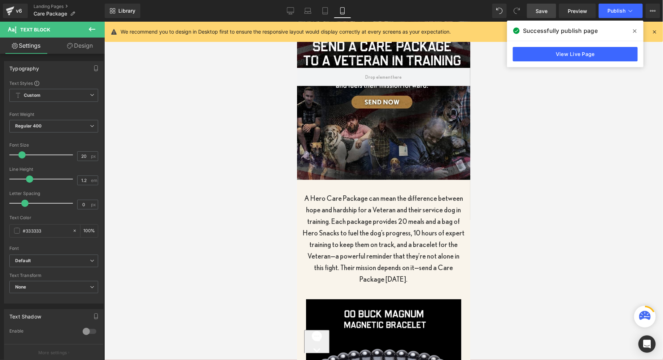
click at [535, 9] on link "Save" at bounding box center [541, 11] width 29 height 14
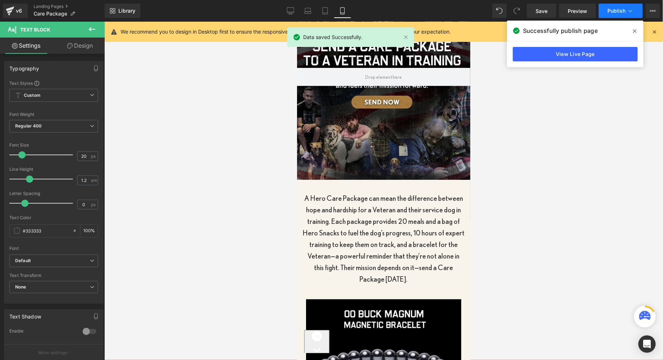
click at [618, 15] on button "Publish" at bounding box center [620, 11] width 44 height 14
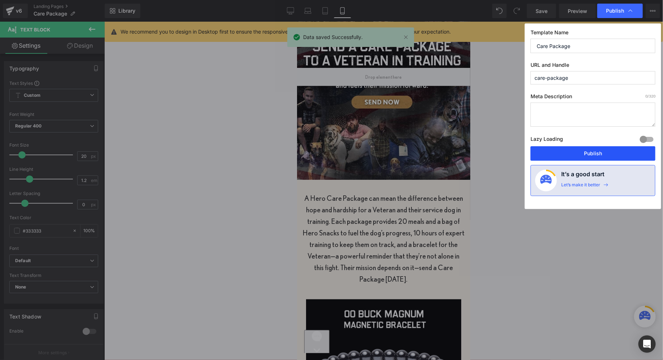
click at [563, 159] on button "Publish" at bounding box center [592, 153] width 125 height 14
